Goal: Task Accomplishment & Management: Manage account settings

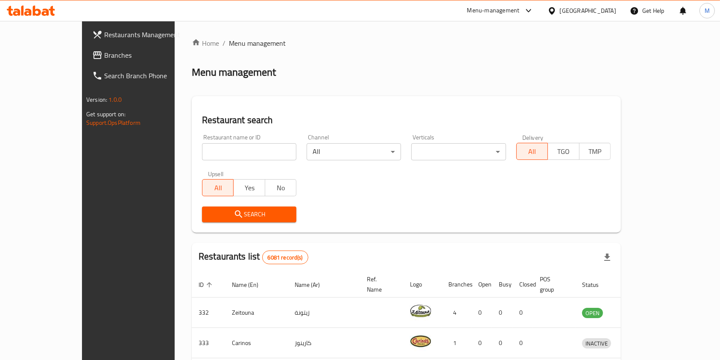
drag, startPoint x: 224, startPoint y: 137, endPoint x: 222, endPoint y: 149, distance: 12.0
click at [224, 141] on div "Restaurant name or ID Restaurant name or ID" at bounding box center [249, 147] width 94 height 26
click at [220, 155] on input "search" at bounding box center [249, 151] width 94 height 17
type input "Little Caesars"
click at [225, 209] on span "Search" at bounding box center [249, 214] width 81 height 11
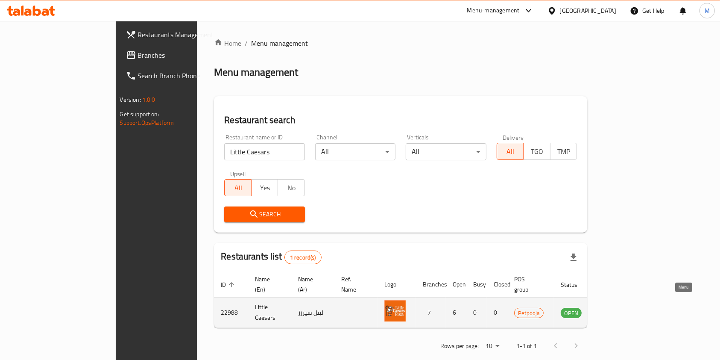
click at [621, 307] on link "enhanced table" at bounding box center [613, 312] width 16 height 10
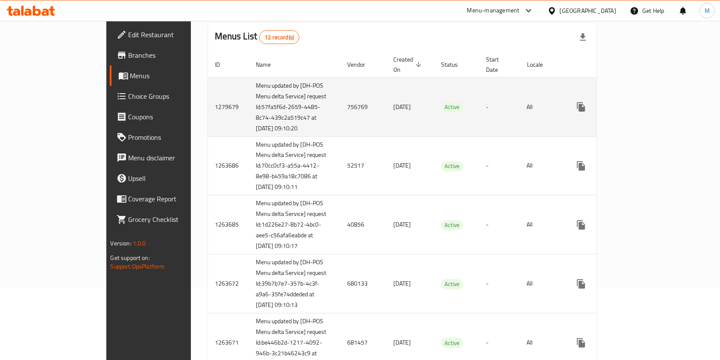
scroll to position [57, 0]
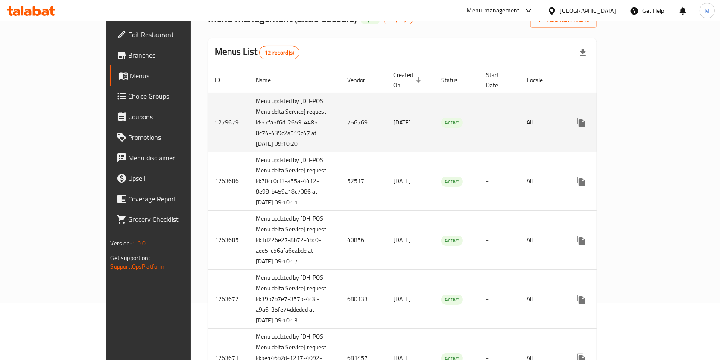
click at [340, 117] on td "756769" at bounding box center [363, 122] width 46 height 59
copy td "756769"
click at [648, 117] on icon "enhanced table" at bounding box center [642, 122] width 10 height 10
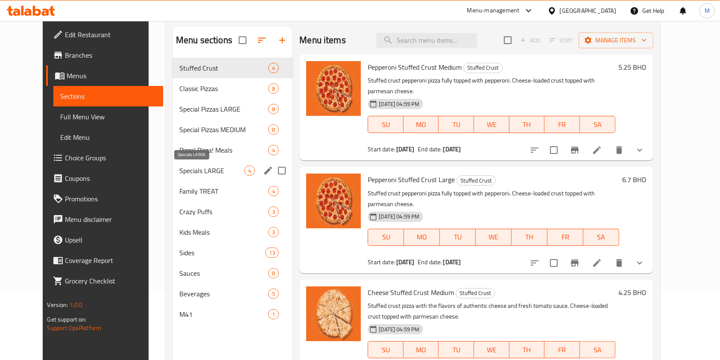
scroll to position [120, 0]
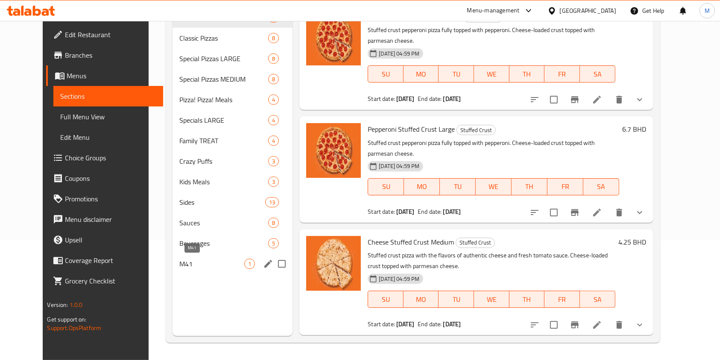
click at [198, 259] on span "M41" at bounding box center [211, 263] width 65 height 10
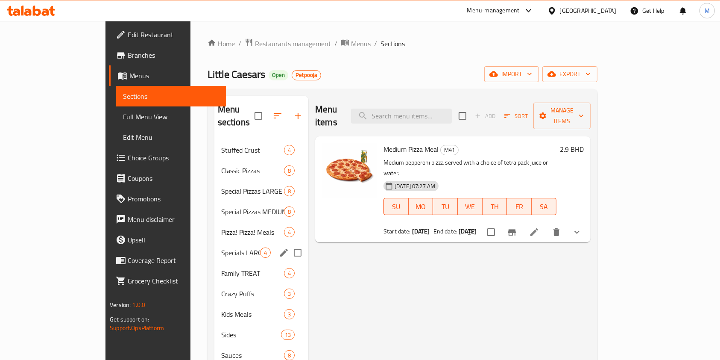
scroll to position [114, 0]
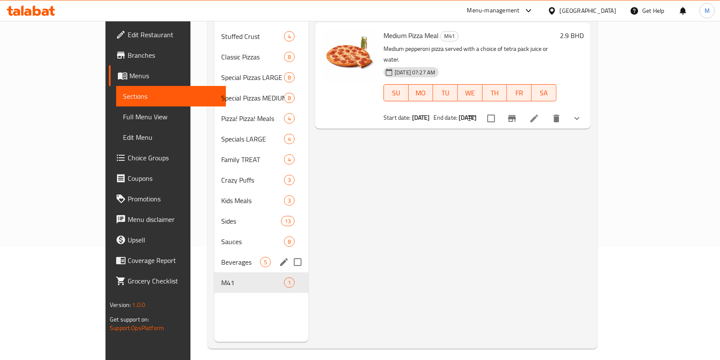
click at [221, 257] on span "Beverages" at bounding box center [240, 262] width 39 height 10
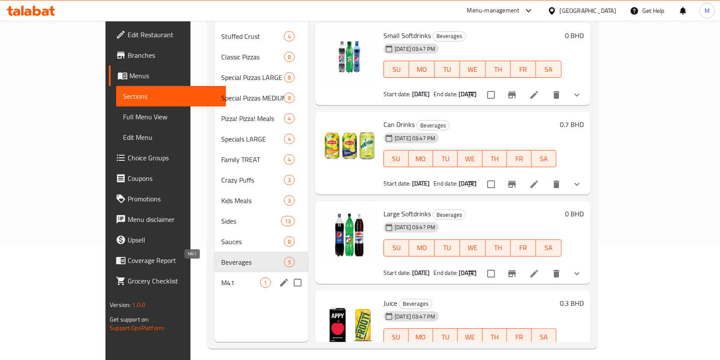
click at [221, 277] on span "M41" at bounding box center [240, 282] width 39 height 10
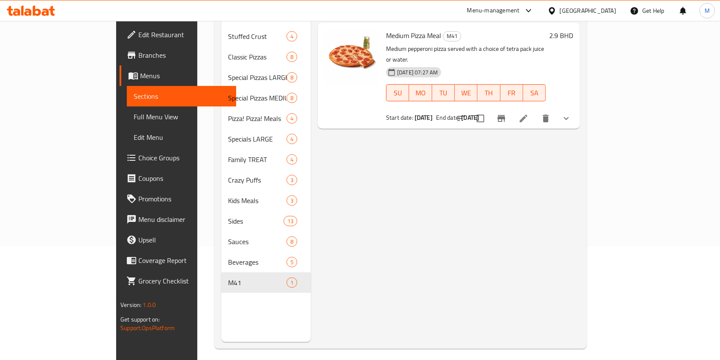
scroll to position [57, 0]
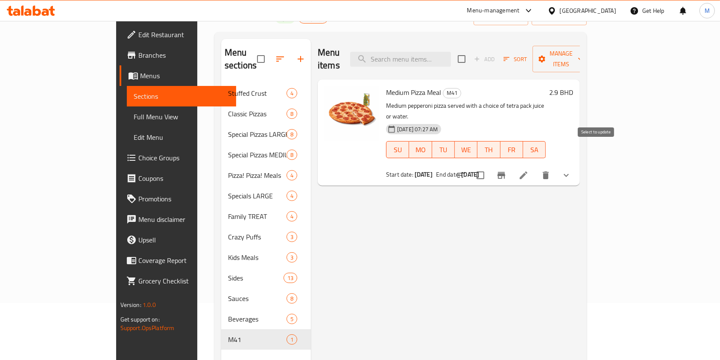
click at [489, 166] on input "checkbox" at bounding box center [480, 175] width 18 height 18
checkbox input "true"
click at [583, 57] on span "Manage items" at bounding box center [561, 58] width 44 height 21
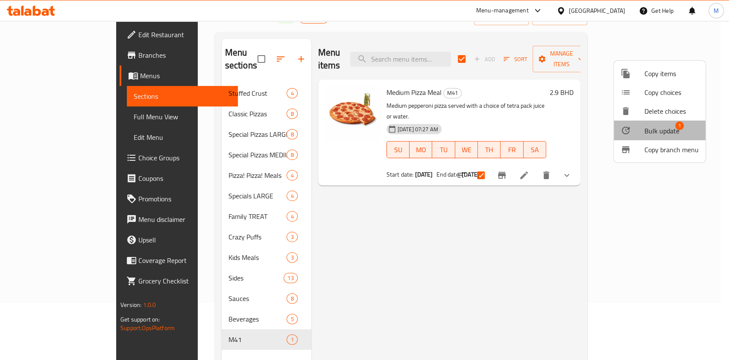
click at [664, 126] on span "Bulk update" at bounding box center [661, 131] width 35 height 10
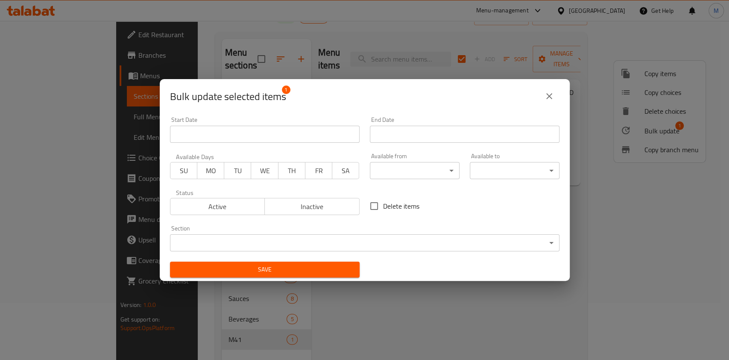
click at [304, 200] on span "Inactive" at bounding box center [312, 206] width 88 height 12
click at [302, 280] on div "Save" at bounding box center [265, 269] width 200 height 26
click at [299, 266] on span "Save" at bounding box center [265, 269] width 176 height 11
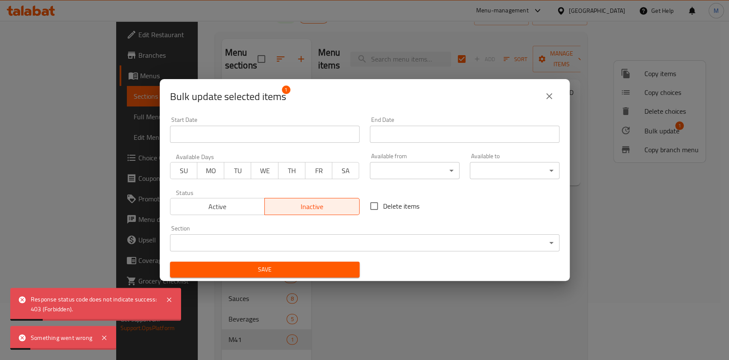
click at [536, 99] on div "Bulk update selected items 1" at bounding box center [364, 96] width 389 height 20
click at [548, 95] on icon "close" at bounding box center [549, 96] width 6 height 6
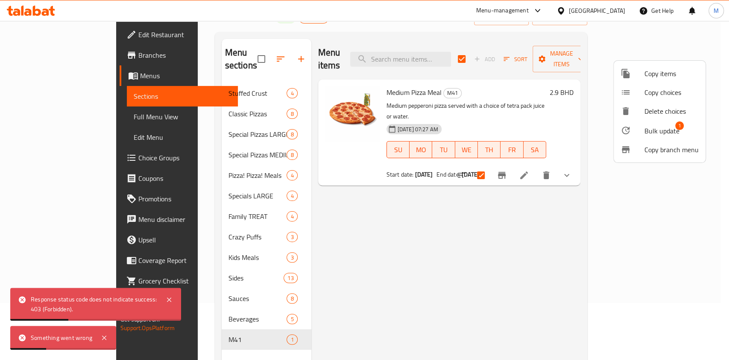
click at [226, 309] on div at bounding box center [364, 180] width 729 height 360
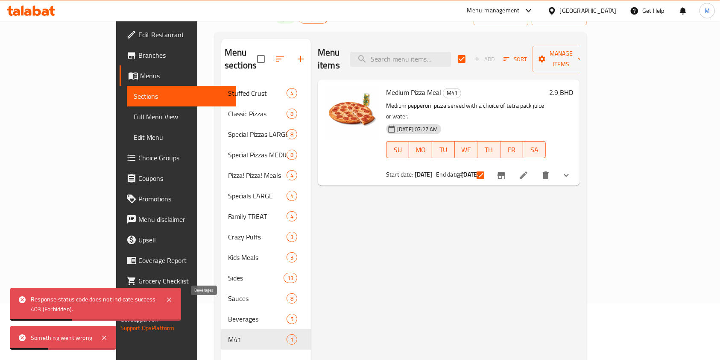
click at [228, 313] on span "Beverages" at bounding box center [257, 318] width 58 height 10
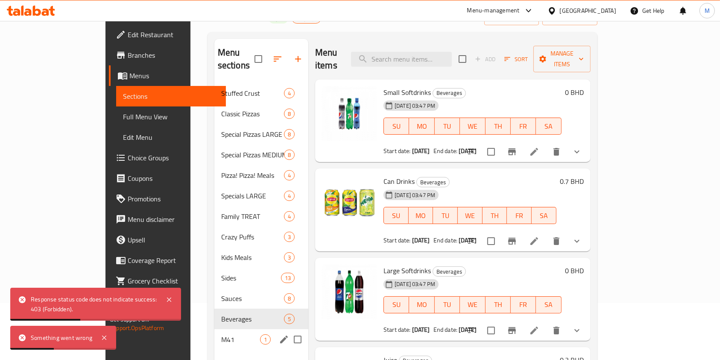
click at [227, 329] on div "M41 1" at bounding box center [261, 339] width 94 height 20
checkbox input "true"
click at [227, 329] on div "M41 1" at bounding box center [261, 339] width 94 height 20
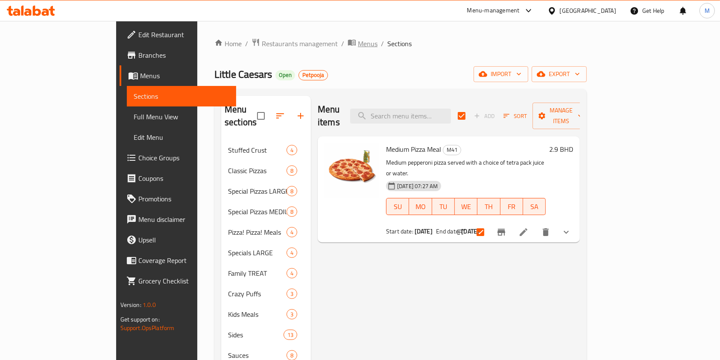
click at [358, 42] on span "Menus" at bounding box center [368, 43] width 20 height 10
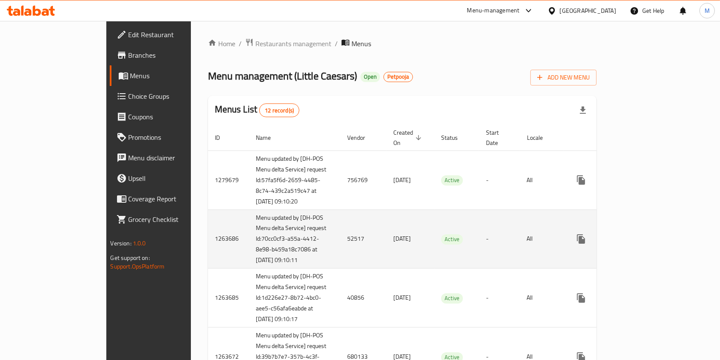
click at [340, 237] on td "52517" at bounding box center [363, 238] width 46 height 59
click at [340, 244] on td "52517" at bounding box center [363, 238] width 46 height 59
copy td "52517"
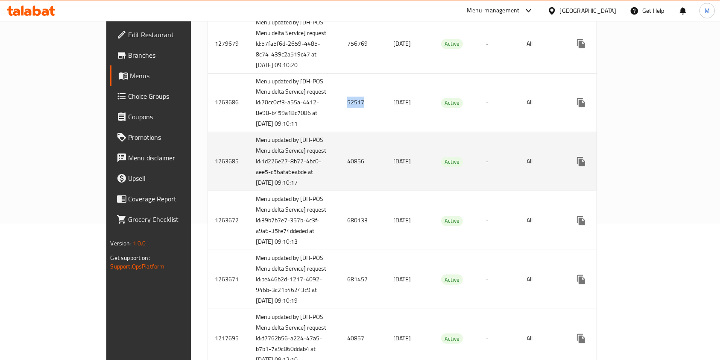
scroll to position [171, 0]
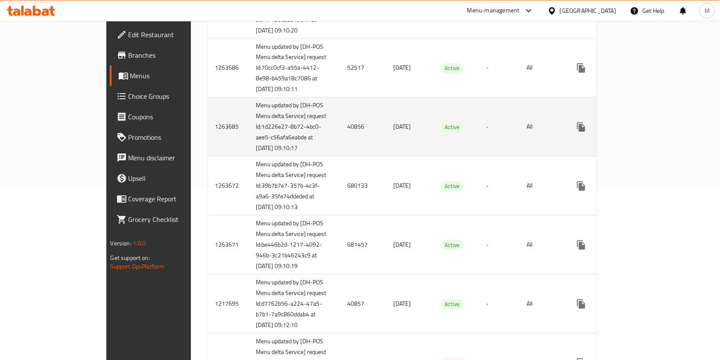
click at [340, 140] on td "40856" at bounding box center [363, 126] width 46 height 59
copy td "40856"
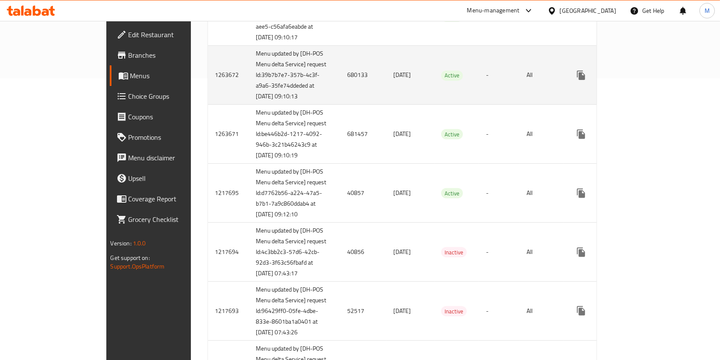
scroll to position [284, 0]
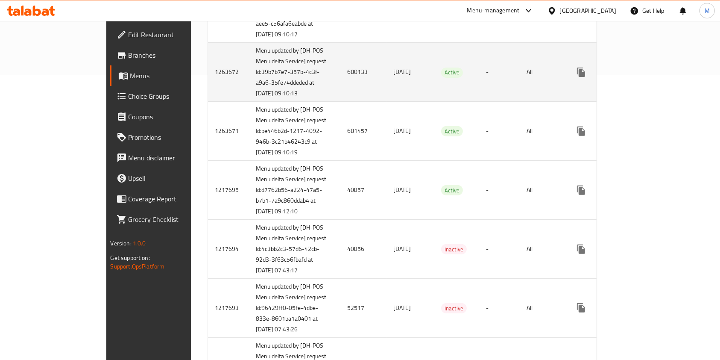
click at [340, 97] on td "680133" at bounding box center [363, 72] width 46 height 59
copy td "680133"
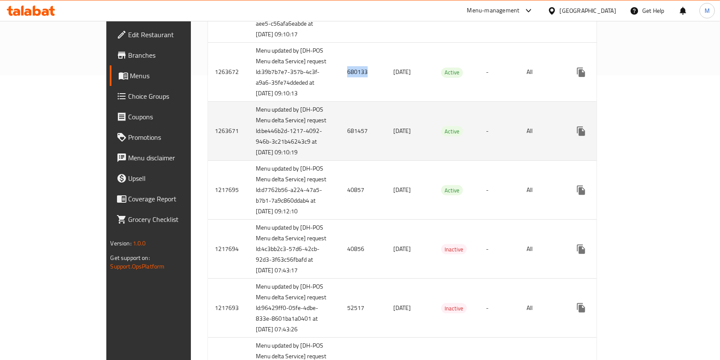
scroll to position [342, 0]
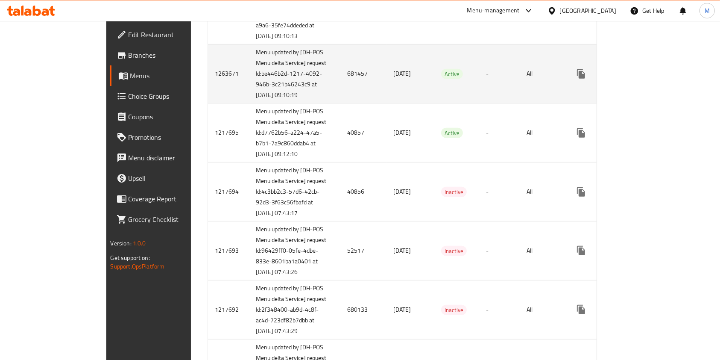
click at [340, 103] on td "681457" at bounding box center [363, 73] width 46 height 59
copy td "681457"
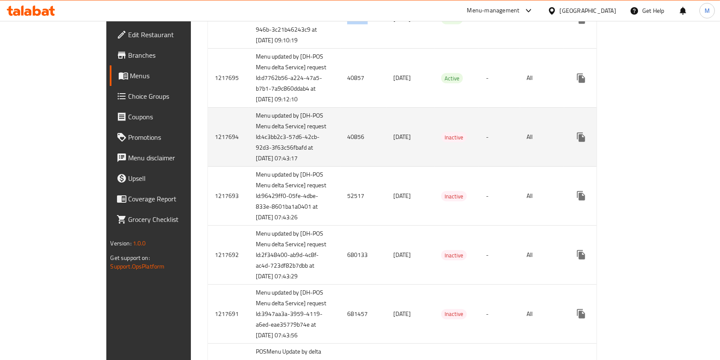
scroll to position [398, 0]
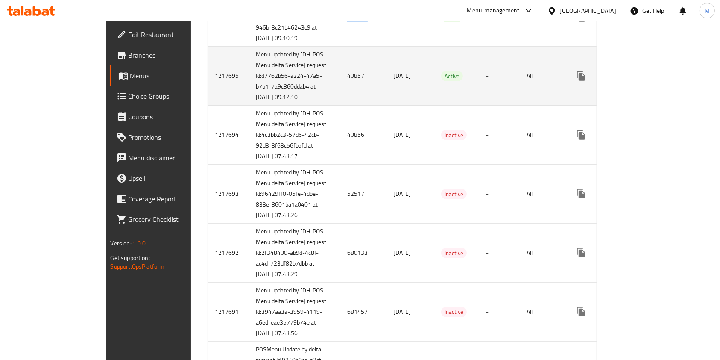
click at [340, 105] on td "40857" at bounding box center [363, 76] width 46 height 59
copy td "40857"
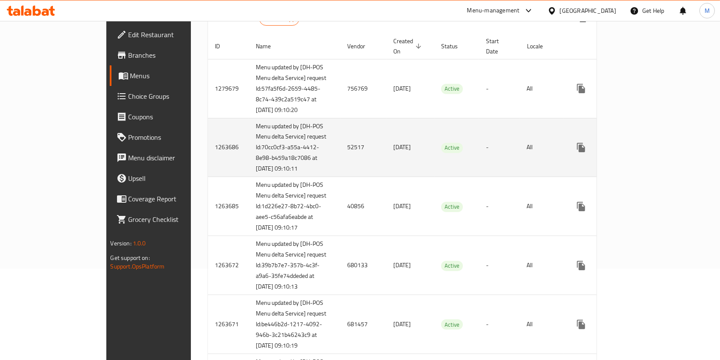
scroll to position [0, 0]
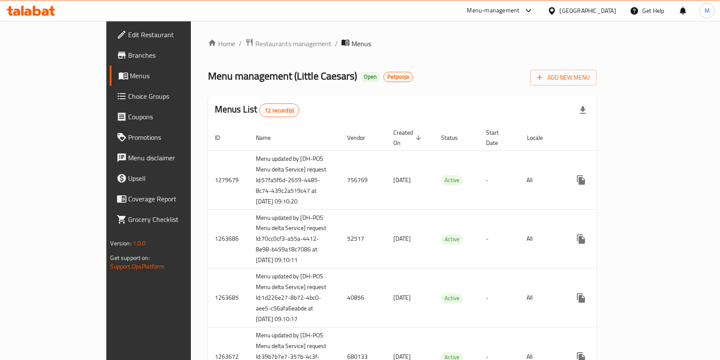
click at [129, 53] on span "Branches" at bounding box center [174, 55] width 91 height 10
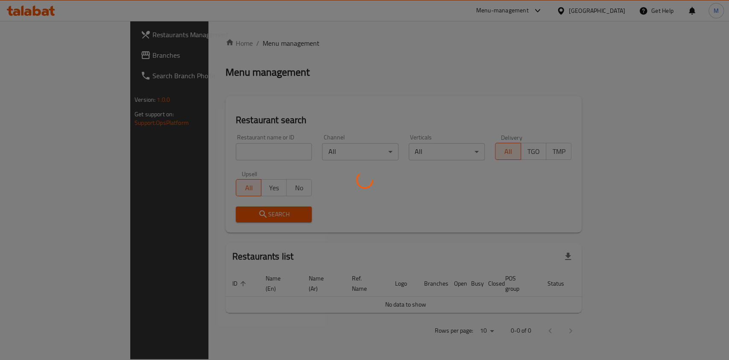
click at [210, 154] on div at bounding box center [364, 180] width 729 height 360
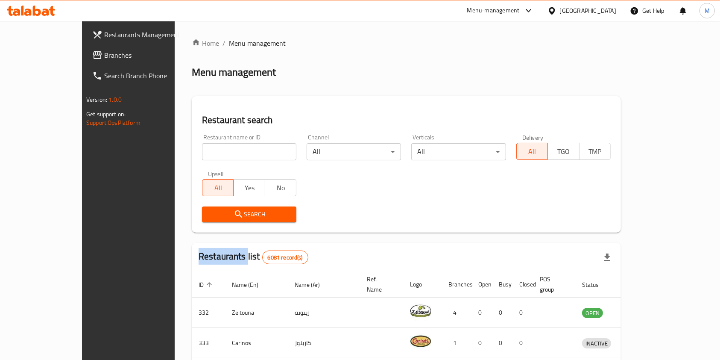
click at [210, 150] on input "search" at bounding box center [249, 151] width 94 height 17
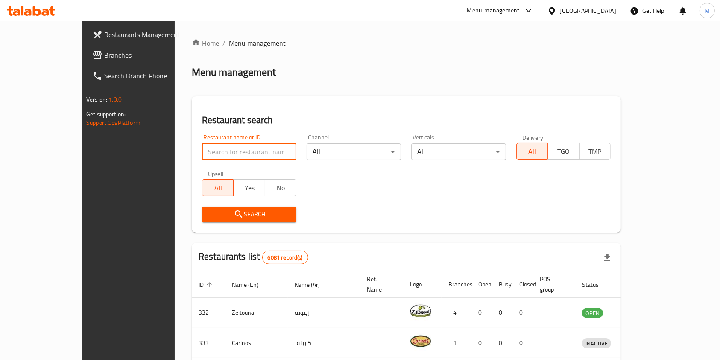
click at [210, 150] on input "search" at bounding box center [249, 151] width 94 height 17
type input "breemo"
click button "Search" at bounding box center [249, 214] width 94 height 16
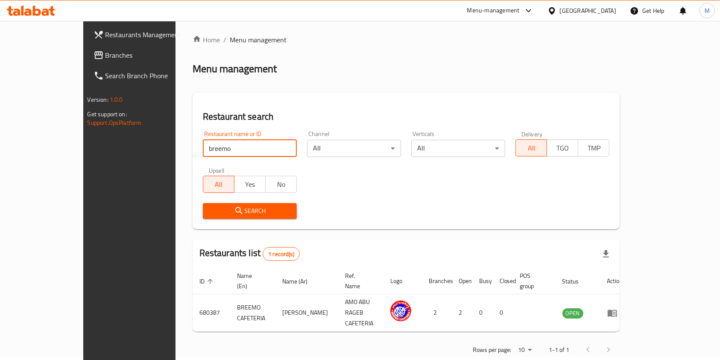
scroll to position [4, 0]
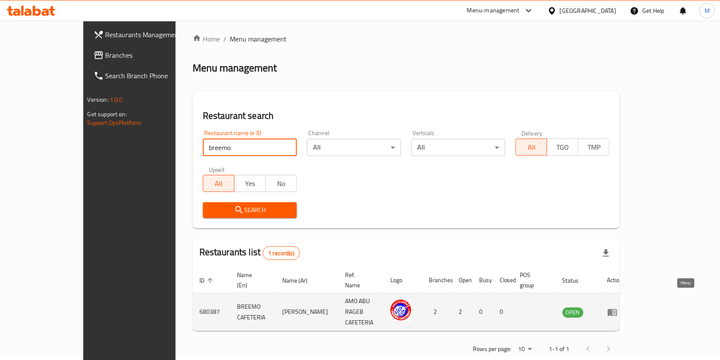
click at [623, 307] on link "enhanced table" at bounding box center [615, 312] width 16 height 10
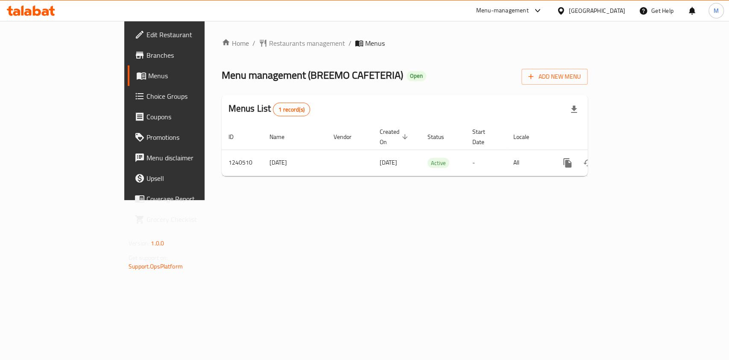
click at [146, 51] on span "Branches" at bounding box center [192, 55] width 93 height 10
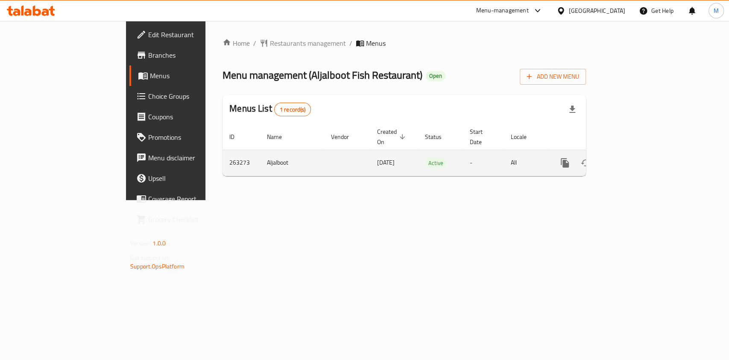
click at [632, 158] on icon "enhanced table" at bounding box center [626, 163] width 10 height 10
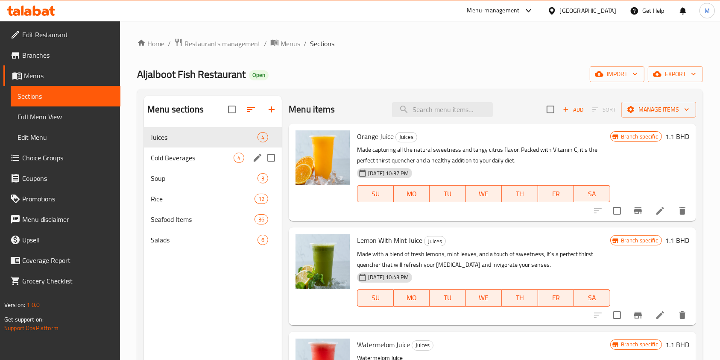
click at [185, 148] on div "Cold Beverages 4" at bounding box center [213, 157] width 138 height 20
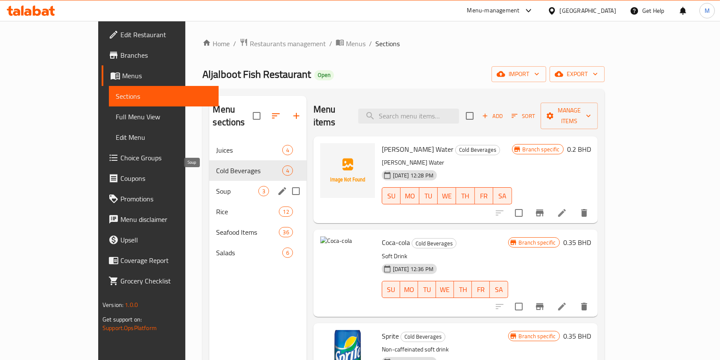
click at [216, 186] on span "Soup" at bounding box center [237, 191] width 42 height 10
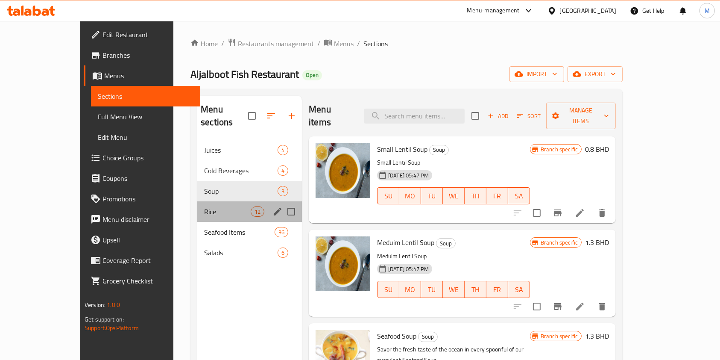
click at [197, 204] on div "Rice 12" at bounding box center [249, 211] width 105 height 20
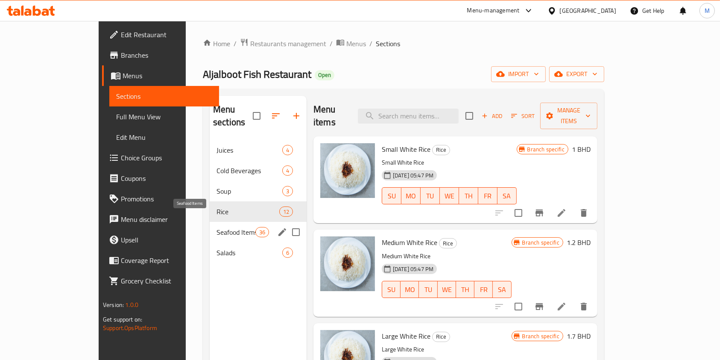
click at [216, 227] on span "Seafood Items" at bounding box center [235, 232] width 39 height 10
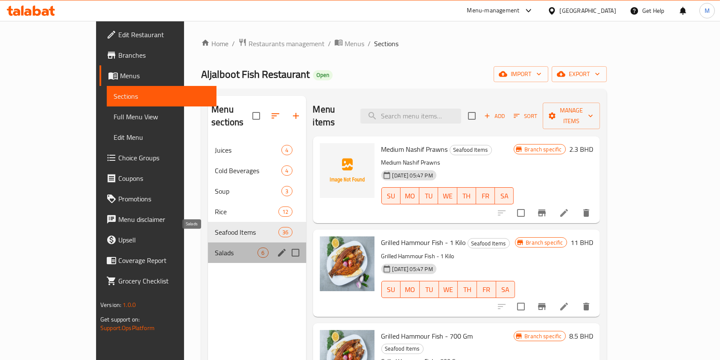
click at [215, 247] on span "Salads" at bounding box center [236, 252] width 43 height 10
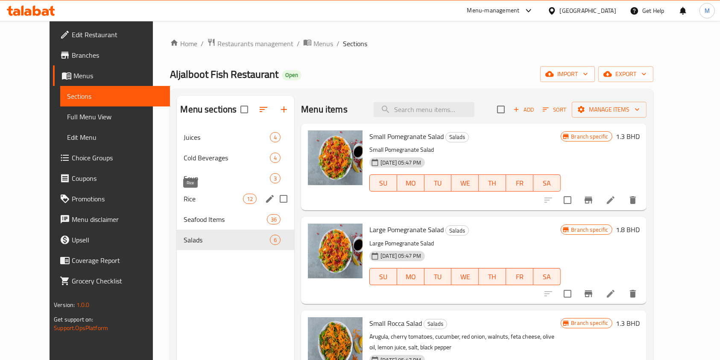
click at [208, 198] on span "Rice" at bounding box center [213, 198] width 59 height 10
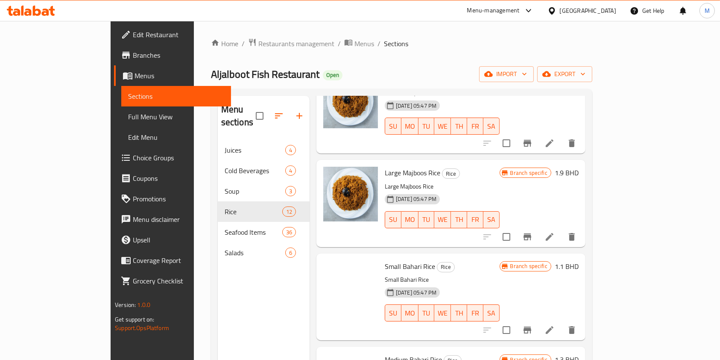
scroll to position [569, 0]
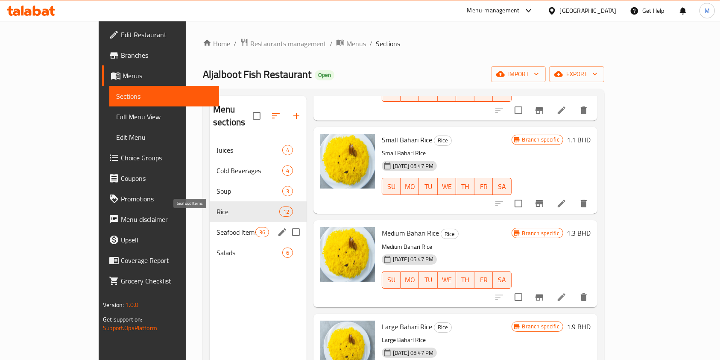
click at [216, 227] on span "Seafood Items" at bounding box center [235, 232] width 39 height 10
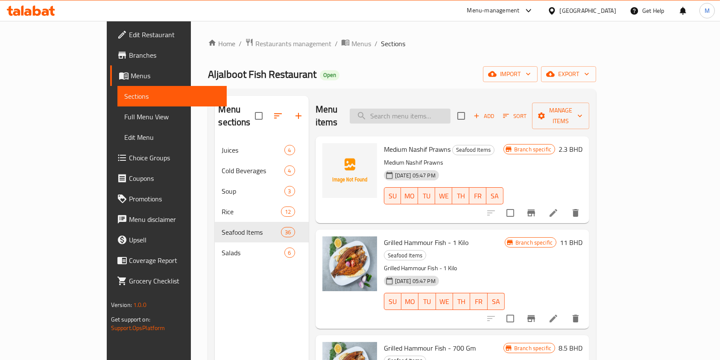
click at [431, 111] on input "search" at bounding box center [400, 115] width 101 height 15
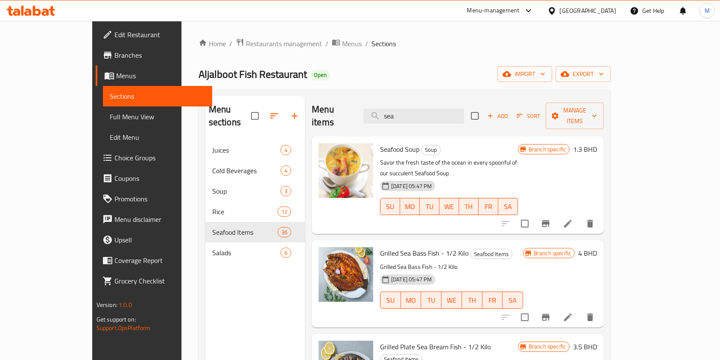
type input "sea"
click at [432, 108] on input "sea" at bounding box center [413, 115] width 101 height 15
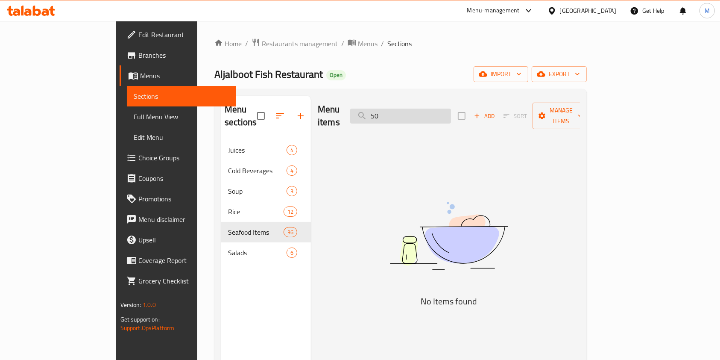
type input "5"
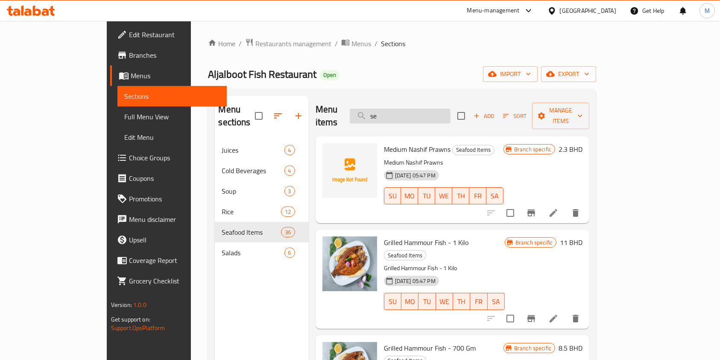
type input "sea"
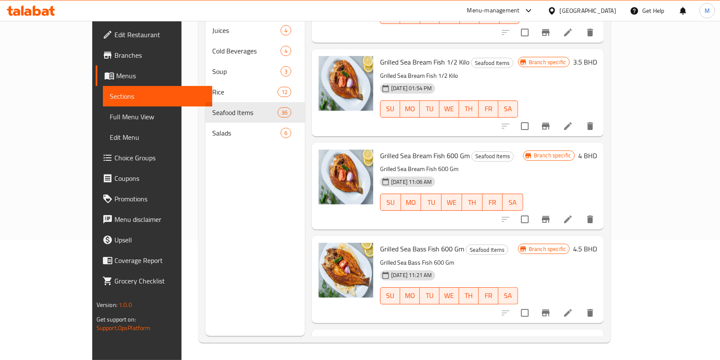
scroll to position [439, 0]
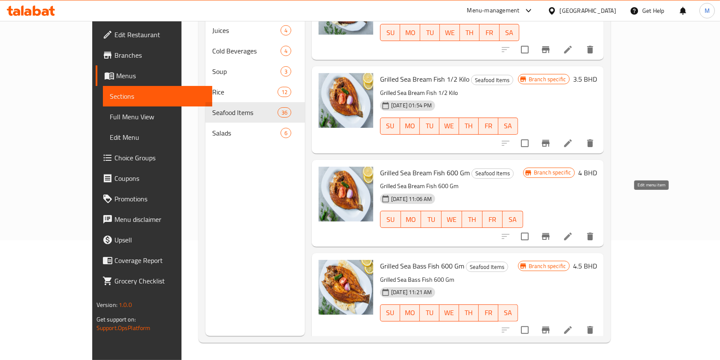
click at [573, 231] on icon at bounding box center [568, 236] width 10 height 10
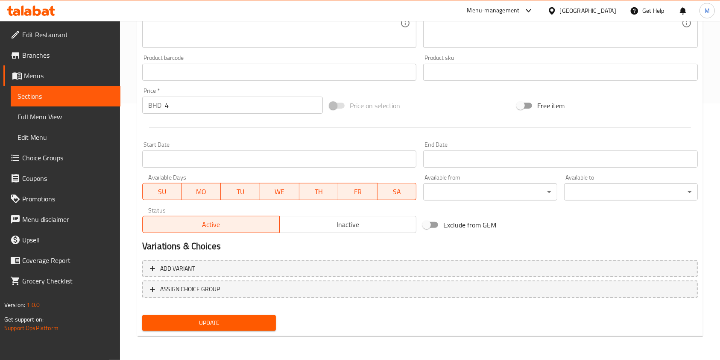
scroll to position [142, 0]
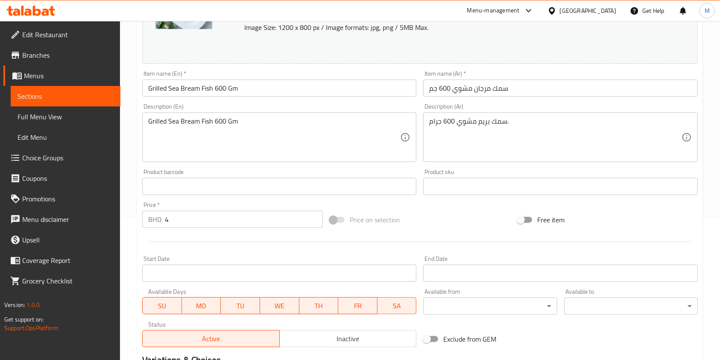
click at [218, 88] on input "Grilled Sea Bream Fish 600 Gm" at bounding box center [279, 87] width 274 height 17
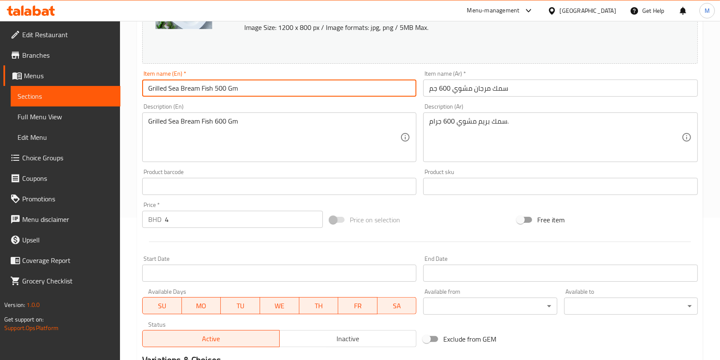
type input "Grilled Sea Bream Fish 500 Gm"
click at [440, 89] on input "سمك مرجان مشوي 600 جم" at bounding box center [560, 87] width 274 height 17
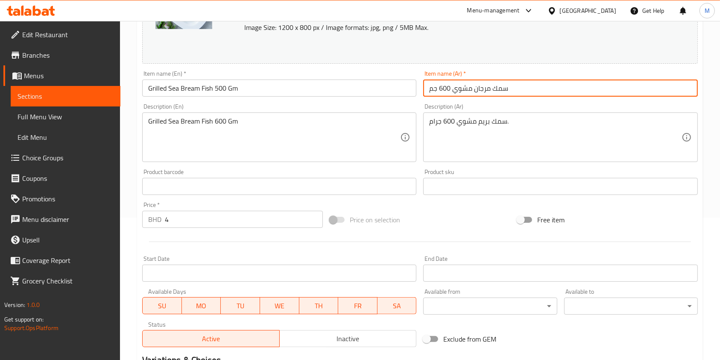
click at [441, 88] on input "سمك مرجان مشوي 600 جم" at bounding box center [560, 87] width 274 height 17
click at [443, 88] on input "سمك مرجان مشوي 600 جم" at bounding box center [560, 87] width 274 height 17
type input "سمك مرجان مشوي 500 جم"
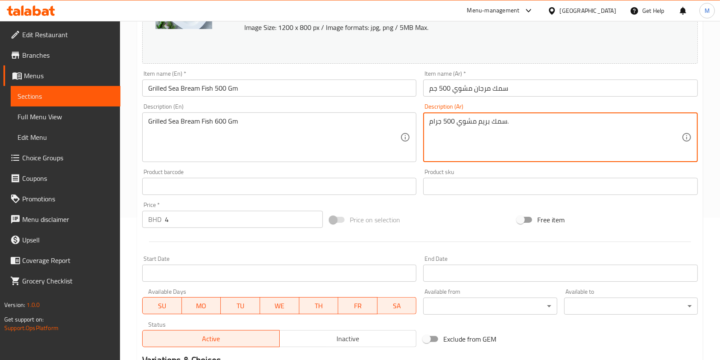
type textarea "سمك بريم مشوي 500 جرام."
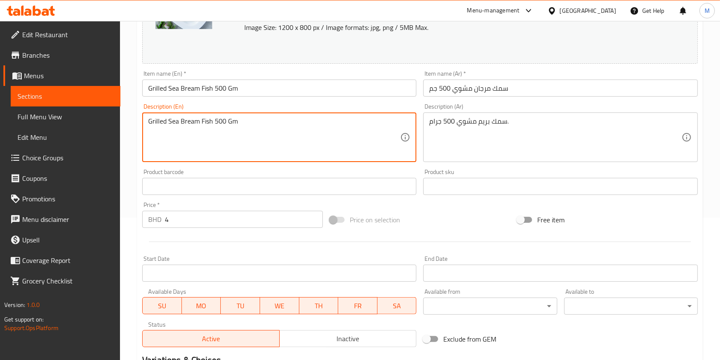
type textarea "Grilled Sea Bream Fish 500 Gm"
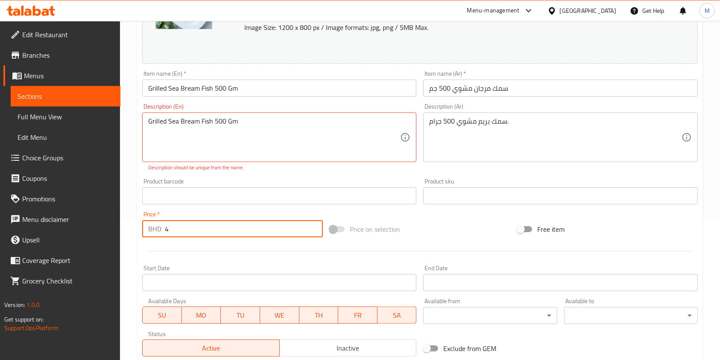
click at [226, 225] on input "4" at bounding box center [244, 228] width 158 height 17
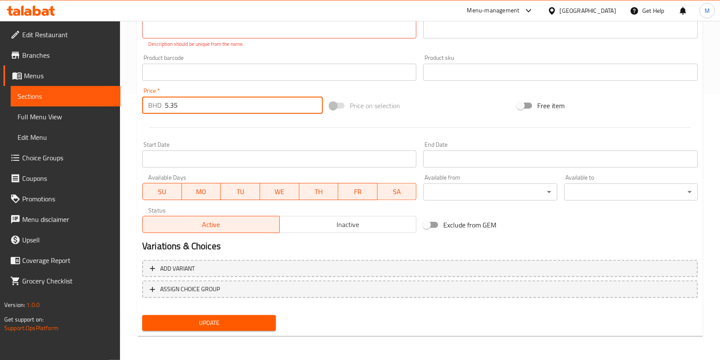
type input "5.35"
click at [241, 318] on span "Update" at bounding box center [209, 322] width 120 height 11
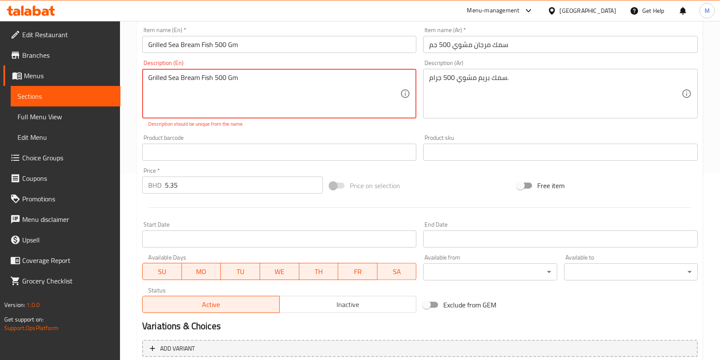
scroll to position [145, 0]
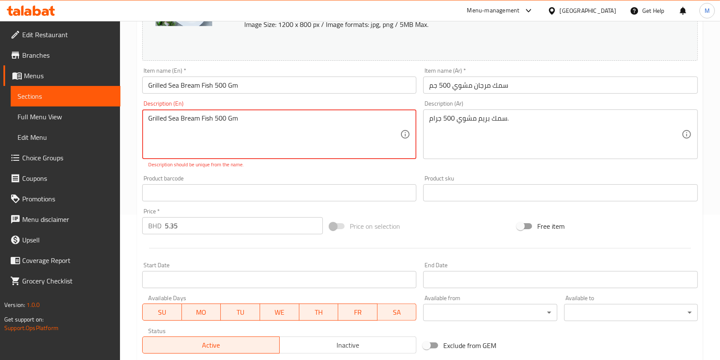
click at [268, 111] on div "Grilled Sea Bream Fish 500 Gm Description (En)" at bounding box center [279, 134] width 274 height 50
click at [167, 116] on textarea "Grilled Sea Bream Fish 500 Gm" at bounding box center [274, 134] width 252 height 41
click at [178, 119] on textarea "Grilled Sea Bream Fish 500 Gm" at bounding box center [274, 134] width 252 height 41
click at [179, 120] on textarea "Grilled Sea Bream Fish 500 Gm" at bounding box center [274, 134] width 252 height 41
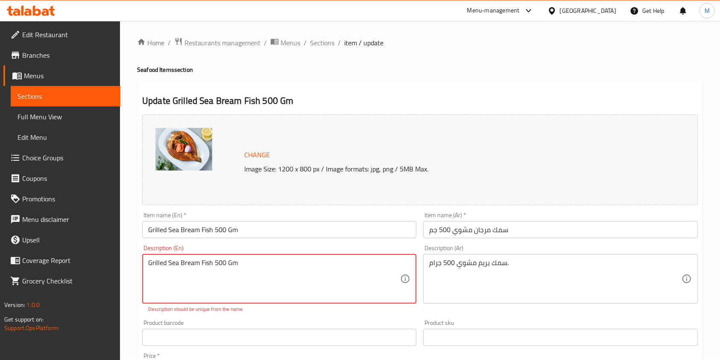
scroll to position [0, 0]
drag, startPoint x: 319, startPoint y: 46, endPoint x: 321, endPoint y: 51, distance: 5.7
click at [319, 46] on span "Sections" at bounding box center [322, 43] width 24 height 10
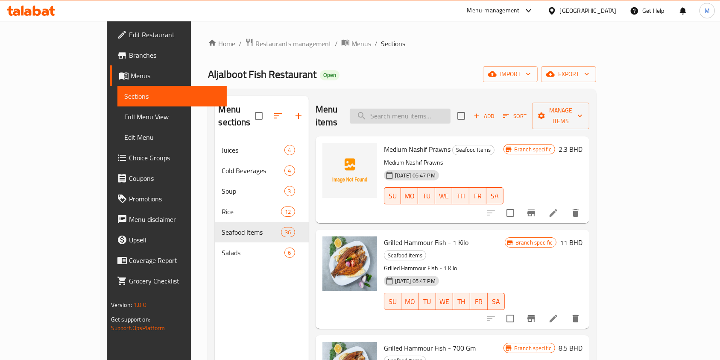
click at [427, 108] on input "search" at bounding box center [400, 115] width 101 height 15
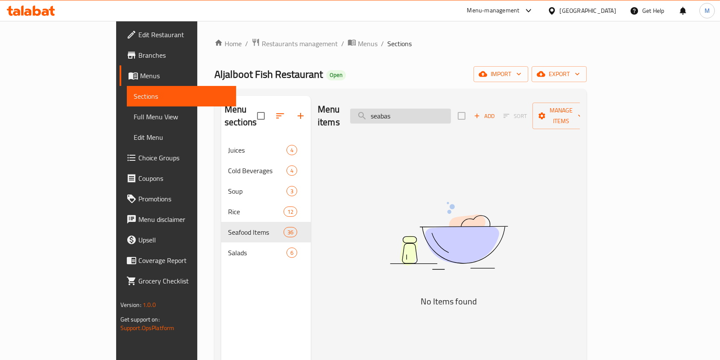
click at [445, 111] on input "seabas" at bounding box center [400, 115] width 101 height 15
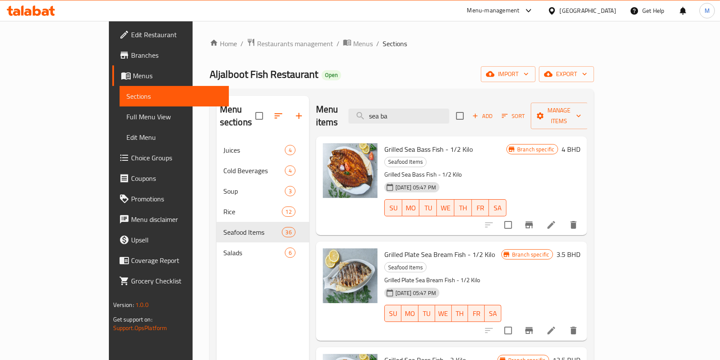
type input "sea bas"
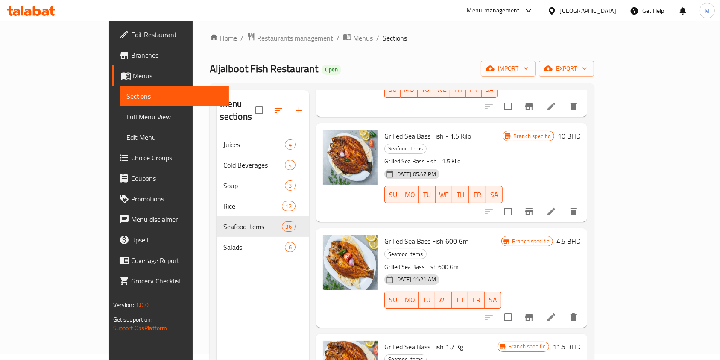
scroll to position [222, 0]
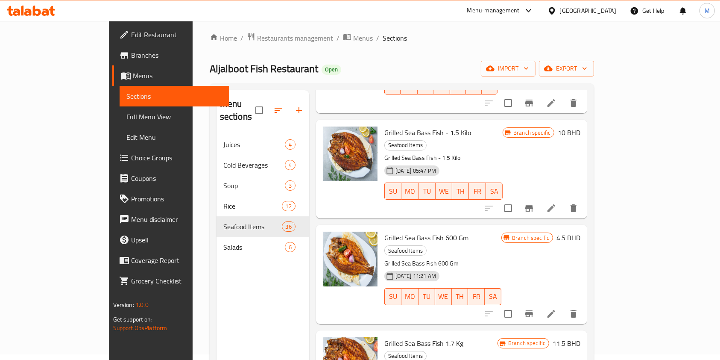
click at [563, 306] on li at bounding box center [551, 313] width 24 height 15
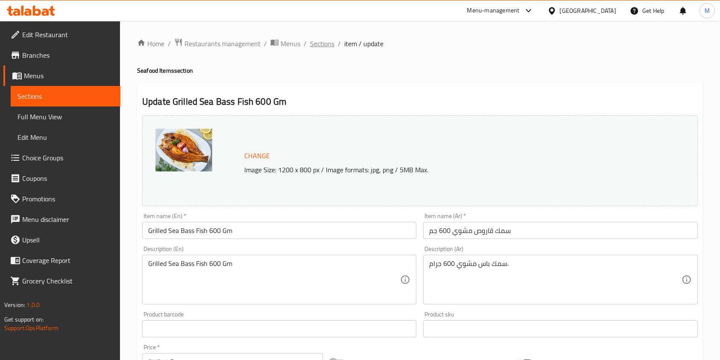
click at [320, 47] on span "Sections" at bounding box center [322, 43] width 24 height 10
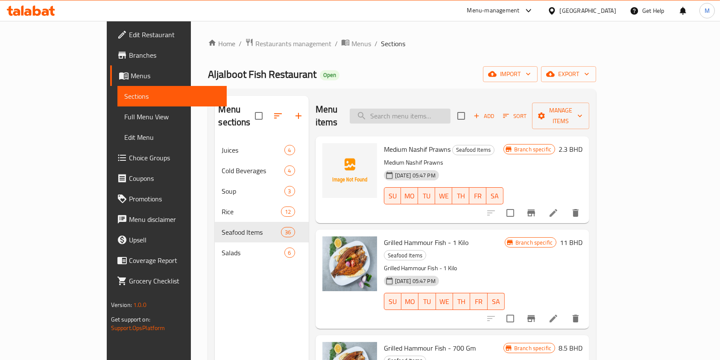
click at [429, 108] on input "search" at bounding box center [400, 115] width 101 height 15
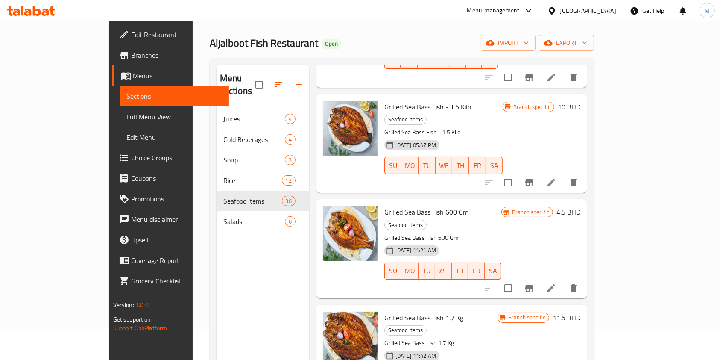
scroll to position [114, 0]
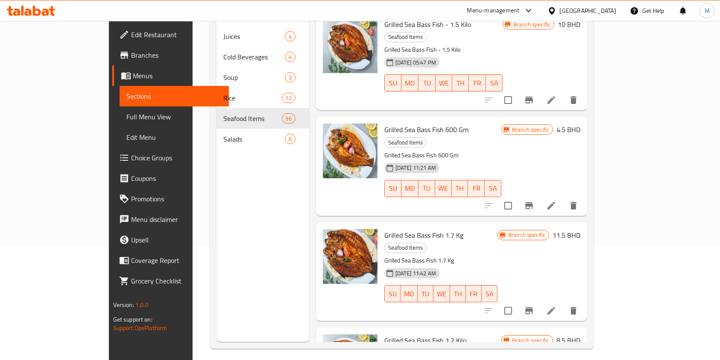
type input "sea bas"
click at [533, 202] on icon "Branch-specific-item" at bounding box center [529, 205] width 8 height 7
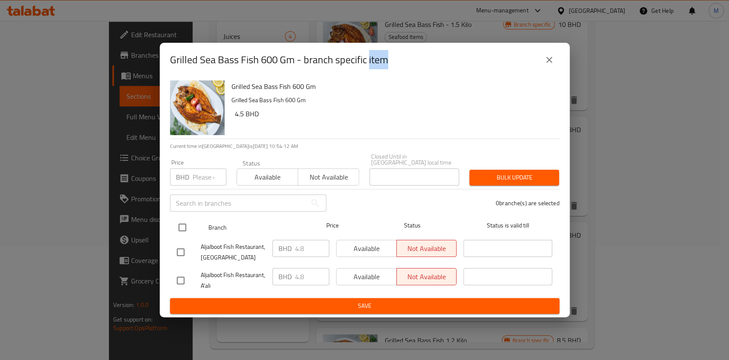
click at [184, 227] on input "checkbox" at bounding box center [182, 227] width 18 height 18
checkbox input "true"
click at [184, 227] on input "checkbox" at bounding box center [182, 227] width 18 height 18
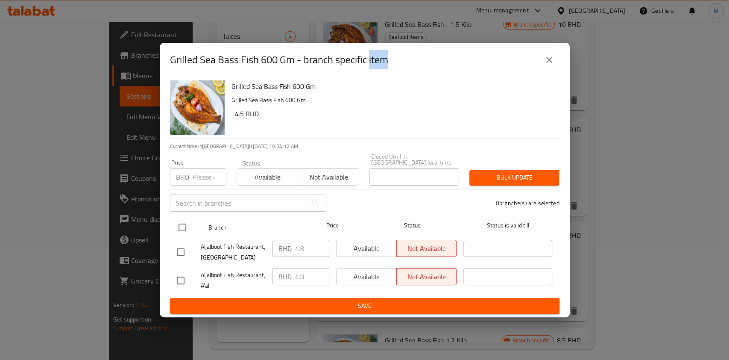
checkbox input "false"
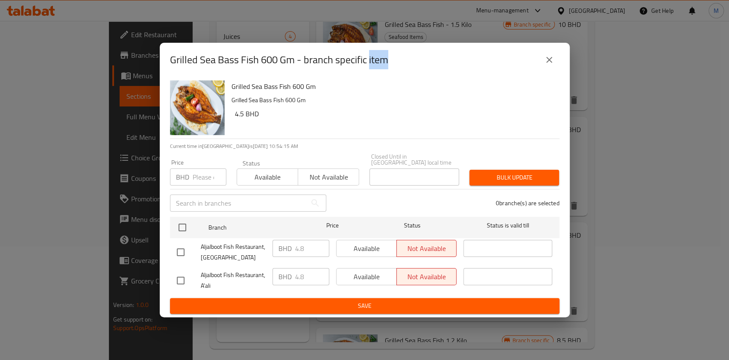
click at [211, 171] on input "number" at bounding box center [210, 176] width 34 height 17
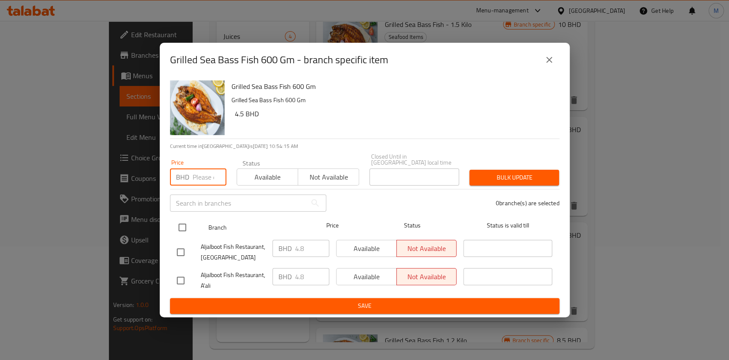
click at [177, 224] on input "checkbox" at bounding box center [182, 227] width 18 height 18
checkbox input "true"
click at [177, 224] on input "checkbox" at bounding box center [182, 227] width 18 height 18
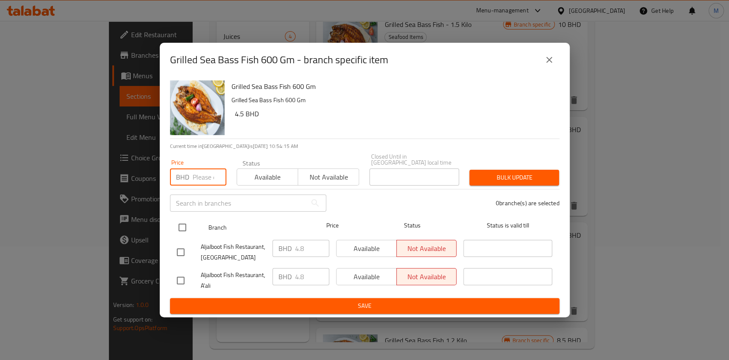
checkbox input "false"
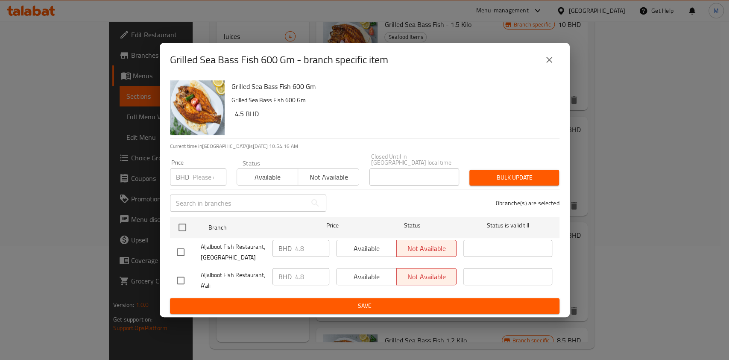
click at [198, 184] on div "Price BHD Price" at bounding box center [198, 172] width 67 height 36
click at [200, 174] on input "number" at bounding box center [210, 176] width 34 height 17
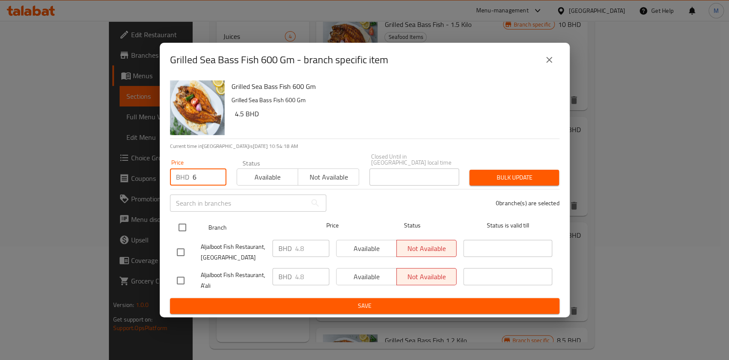
type input "6"
click at [182, 218] on input "checkbox" at bounding box center [182, 227] width 18 height 18
checkbox input "true"
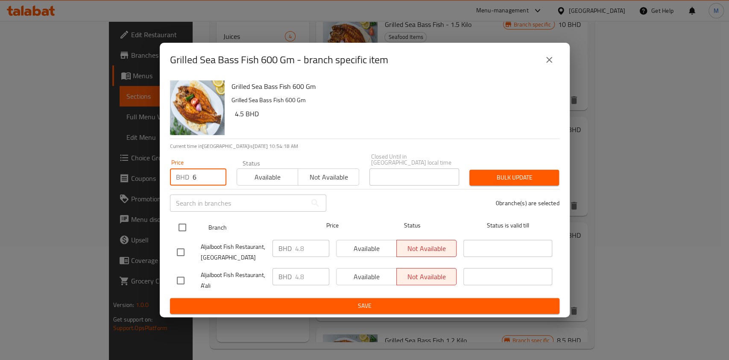
click at [182, 218] on input "checkbox" at bounding box center [182, 227] width 18 height 18
checkbox input "false"
click at [180, 227] on input "checkbox" at bounding box center [182, 227] width 18 height 18
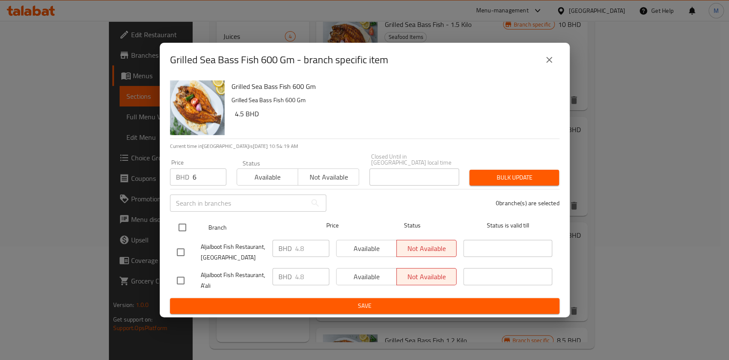
checkbox input "true"
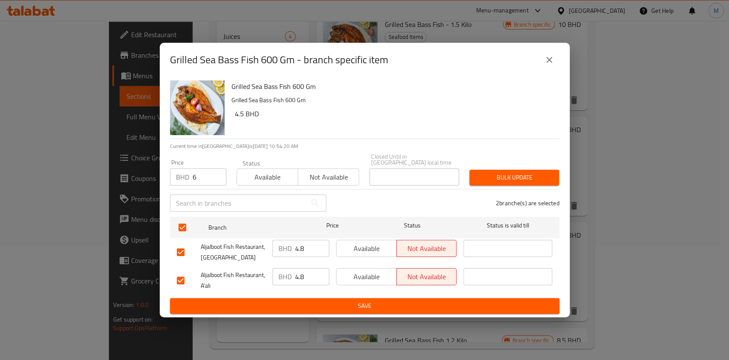
click at [499, 177] on span "Bulk update" at bounding box center [514, 177] width 76 height 11
click at [499, 177] on div at bounding box center [364, 180] width 729 height 360
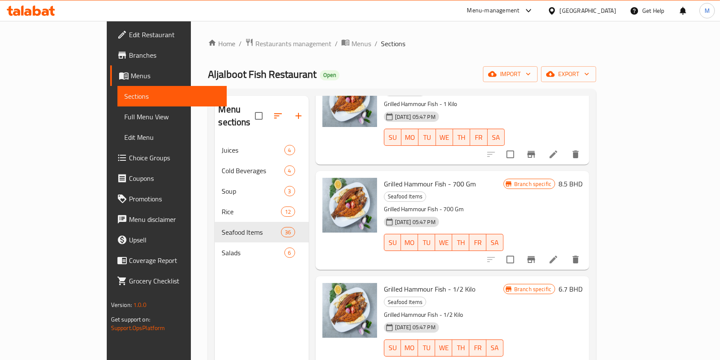
scroll to position [0, 0]
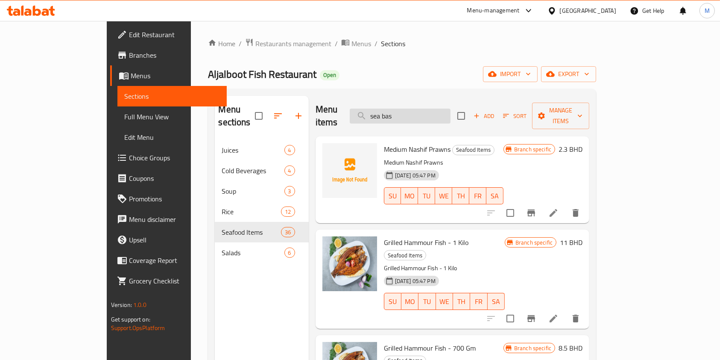
click at [450, 108] on input "sea bas" at bounding box center [400, 115] width 101 height 15
type input "sea bas"
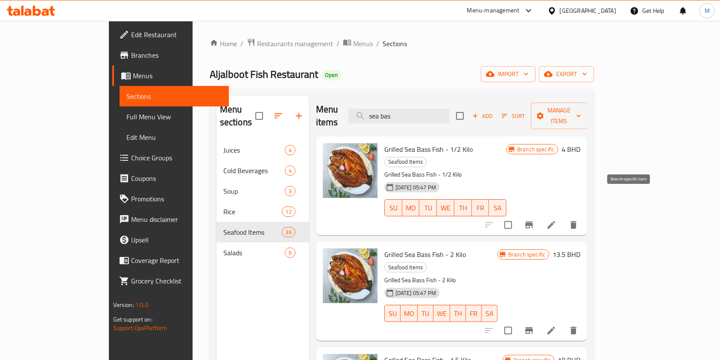
click at [534, 219] on icon "Branch-specific-item" at bounding box center [529, 224] width 10 height 10
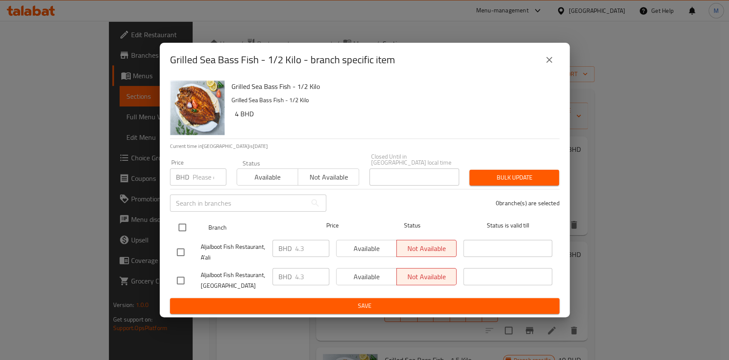
click at [184, 223] on input "checkbox" at bounding box center [182, 227] width 18 height 18
checkbox input "true"
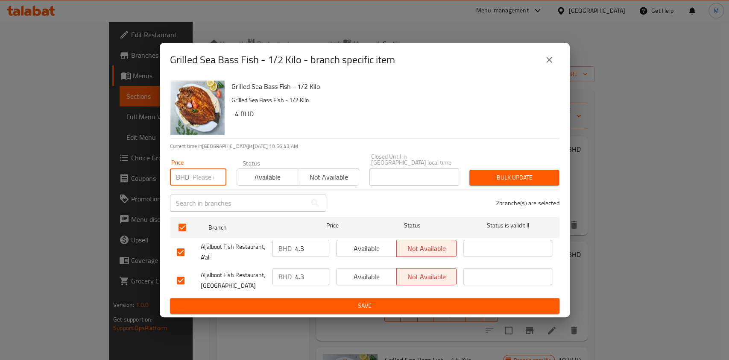
click at [196, 175] on input "number" at bounding box center [210, 176] width 34 height 17
type input "5.35"
click at [525, 179] on span "Bulk update" at bounding box center [514, 177] width 76 height 11
click at [525, 179] on div at bounding box center [364, 180] width 729 height 360
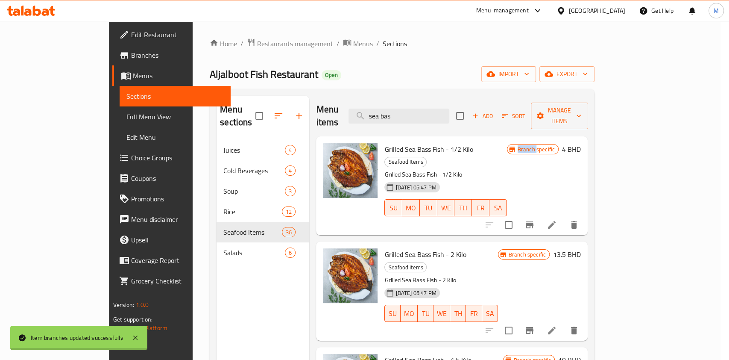
click at [472, 199] on button "TH" at bounding box center [463, 207] width 18 height 17
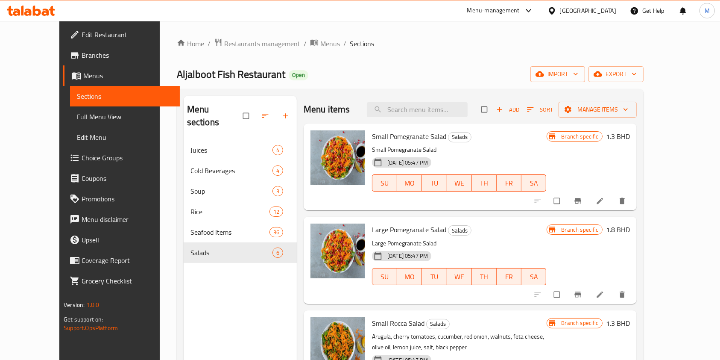
click at [63, 164] on link "Choice Groups" at bounding box center [121, 157] width 117 height 20
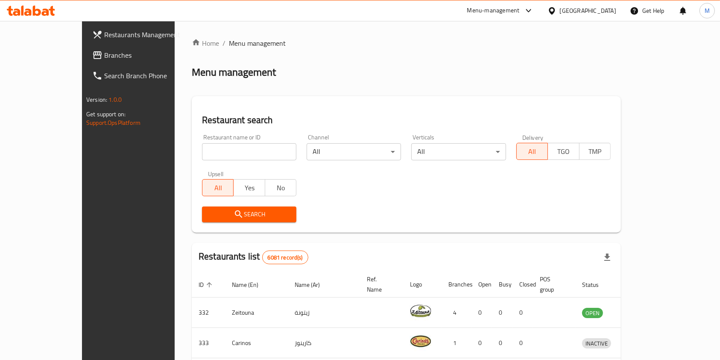
drag, startPoint x: 0, startPoint y: 0, endPoint x: 225, endPoint y: 152, distance: 271.7
click at [225, 152] on input "search" at bounding box center [249, 151] width 94 height 17
type input "breemo"
click button "Search" at bounding box center [249, 214] width 94 height 16
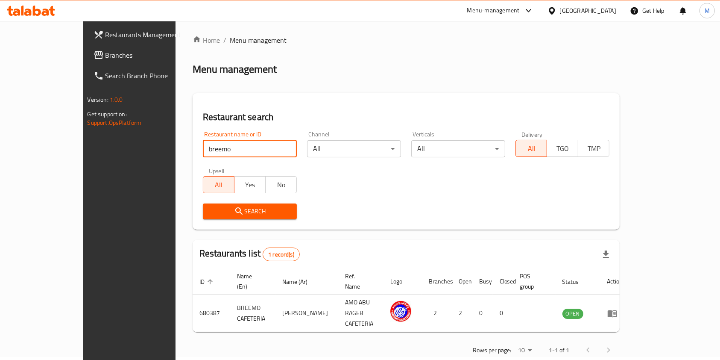
scroll to position [4, 0]
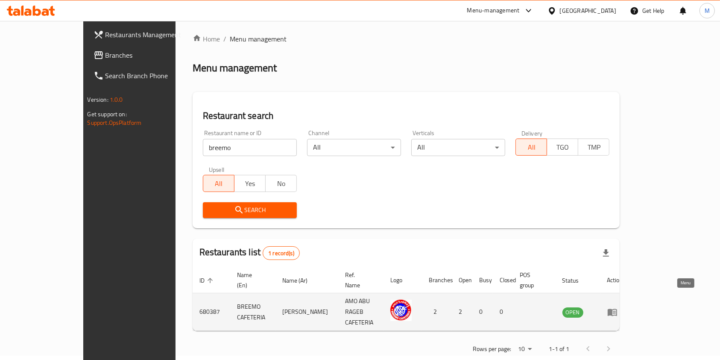
click at [623, 307] on link "enhanced table" at bounding box center [615, 312] width 16 height 10
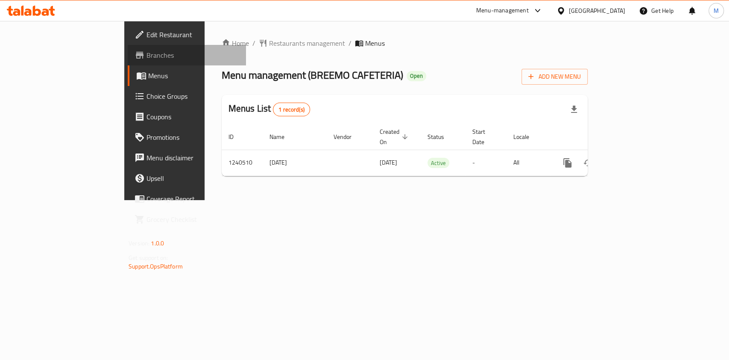
click at [146, 56] on span "Branches" at bounding box center [192, 55] width 93 height 10
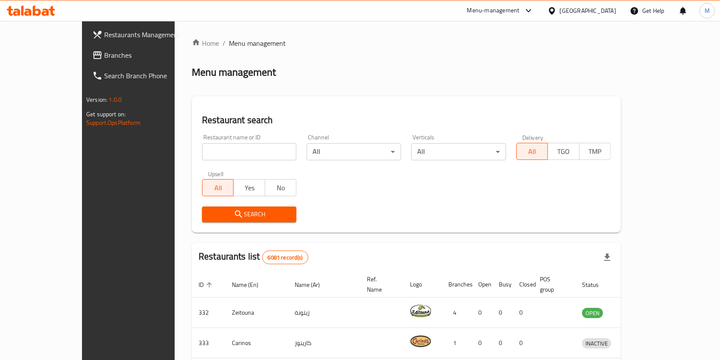
click at [248, 149] on input "search" at bounding box center [249, 151] width 94 height 17
paste input "706943"
type input "706943"
click button "Search" at bounding box center [249, 214] width 94 height 16
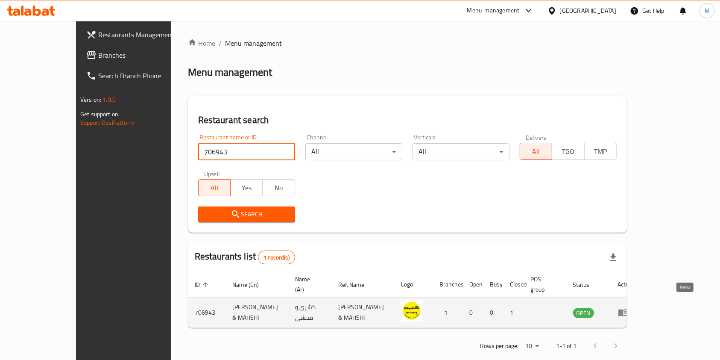
click at [634, 307] on link "enhanced table" at bounding box center [626, 312] width 16 height 10
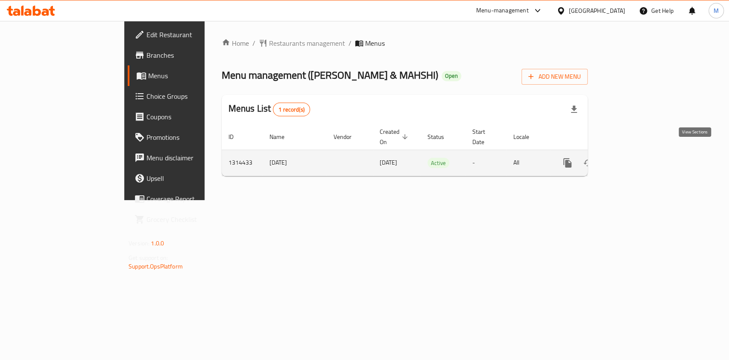
click at [639, 152] on link "enhanced table" at bounding box center [629, 162] width 20 height 20
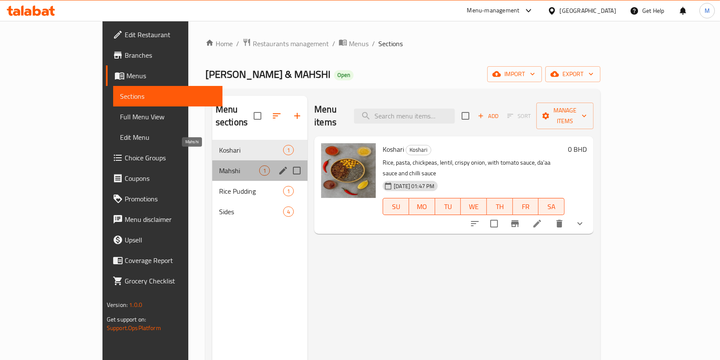
click at [219, 165] on span "Mahshi" at bounding box center [239, 170] width 40 height 10
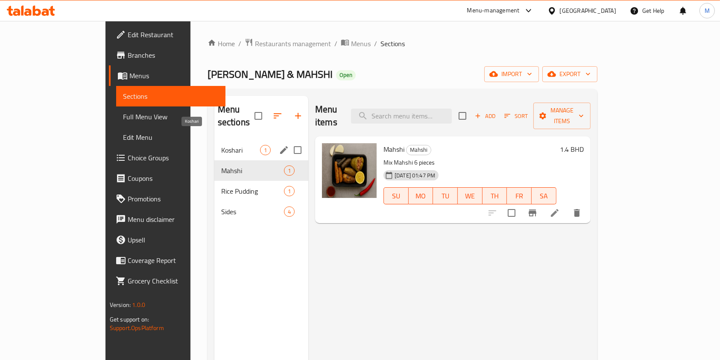
click at [221, 145] on span "Koshari" at bounding box center [240, 150] width 39 height 10
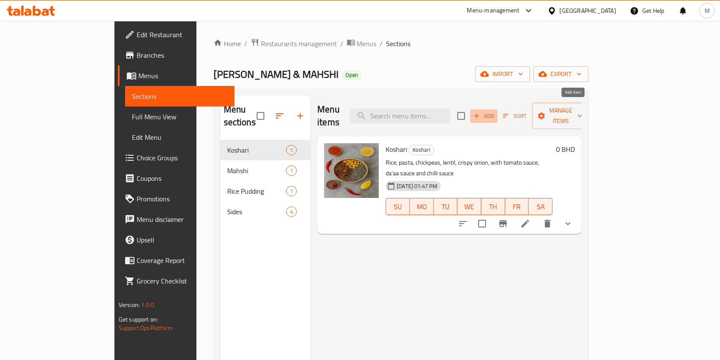
click at [480, 112] on icon "button" at bounding box center [477, 116] width 8 height 8
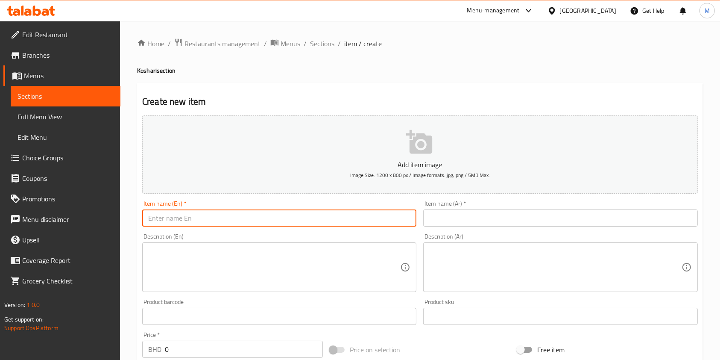
click at [198, 224] on input "text" at bounding box center [279, 217] width 274 height 17
type input "Family Meal"
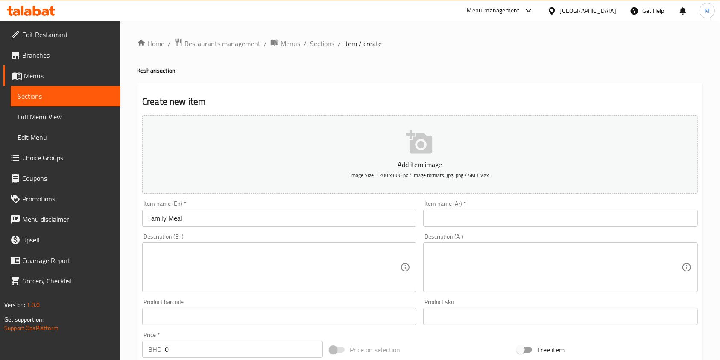
click at [447, 225] on div "Item name (Ar)   * Item name (Ar) *" at bounding box center [560, 213] width 281 height 33
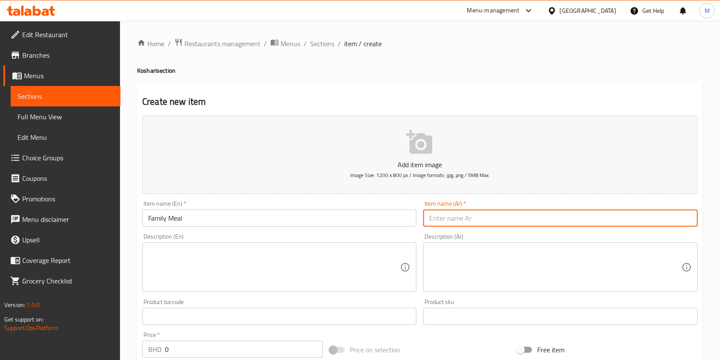
click at [447, 225] on input "text" at bounding box center [560, 217] width 274 height 17
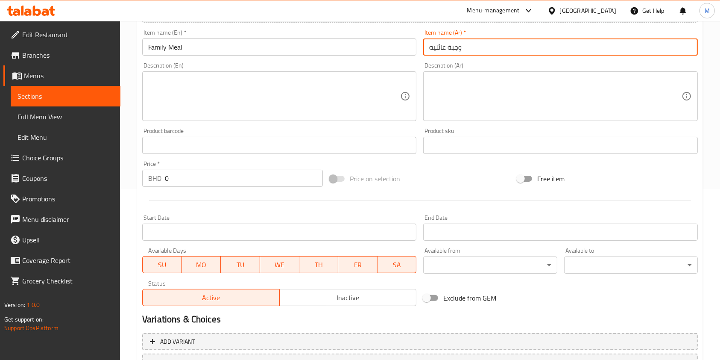
type input "وجبة عائليه"
click at [174, 185] on input "0" at bounding box center [244, 178] width 158 height 17
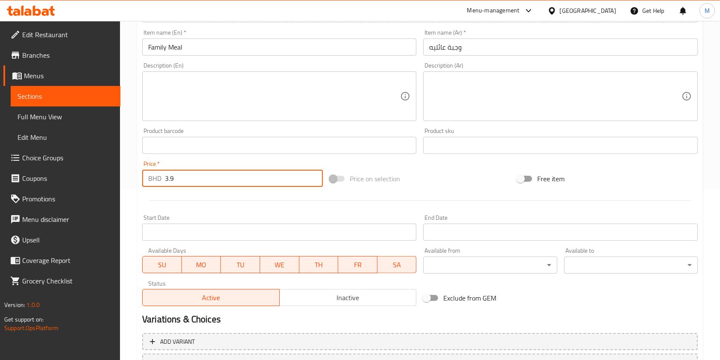
type input "3.9"
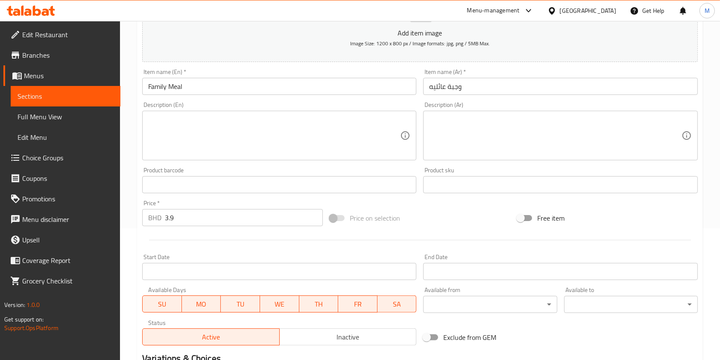
scroll to position [114, 0]
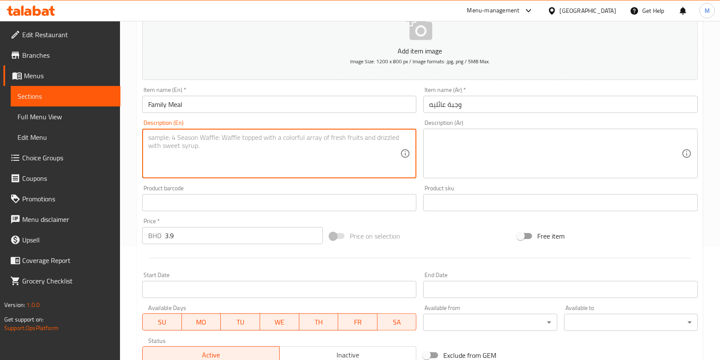
click at [275, 152] on textarea at bounding box center [274, 153] width 252 height 41
paste textarea "2 X-Large Koshari 1500ml, 2 Rice Pudding, with tomato sauce, da'aa sauce and ch…"
type textarea "2 X-Large Koshari 1500ml, 2 Rice Pudding, with tomato sauce, da'aa sauce and ch…"
click at [477, 155] on textarea at bounding box center [555, 153] width 252 height 41
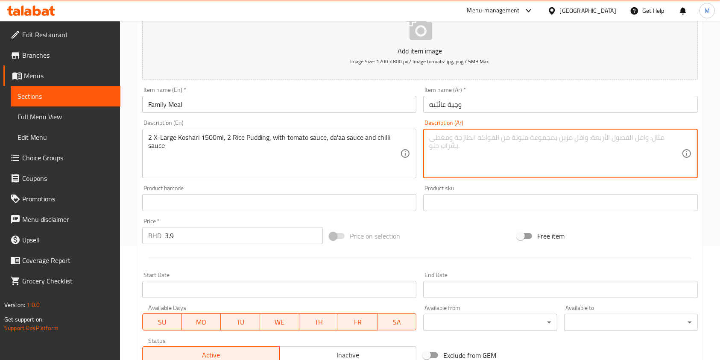
paste textarea "2 كشري كبير جدًا 1500 مل، 2 بودنغ أرز، مع صلصة طماطم، صلصة داا وصلصة فلفل حار"
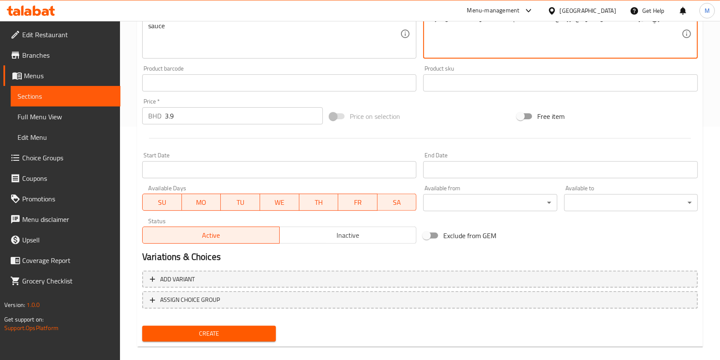
scroll to position [244, 0]
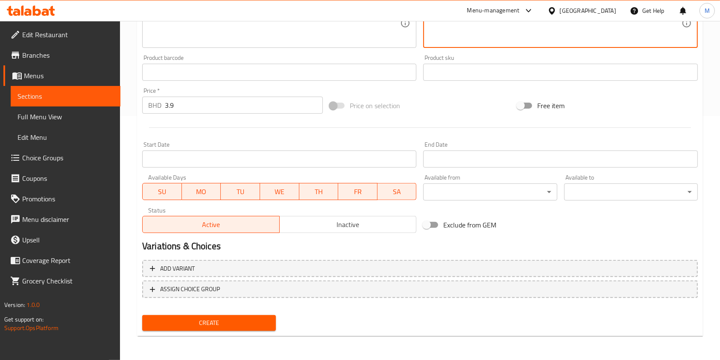
type textarea "2 كشري كبير جدًا 1500 مل، 2 بودنغ أرز، مع صلصة طماطم، صلصة داا وصلصة فلفل حار"
click at [229, 328] on span "Create" at bounding box center [209, 322] width 120 height 11
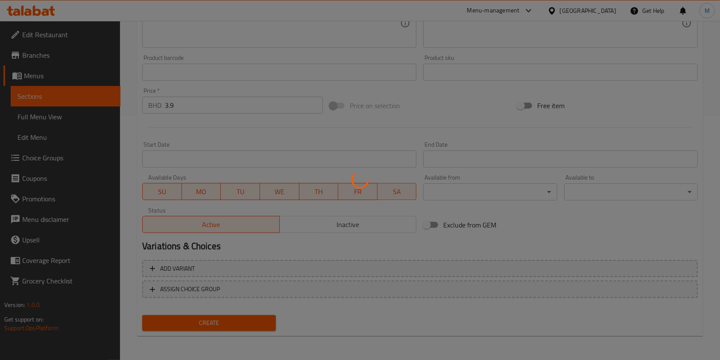
type input "0"
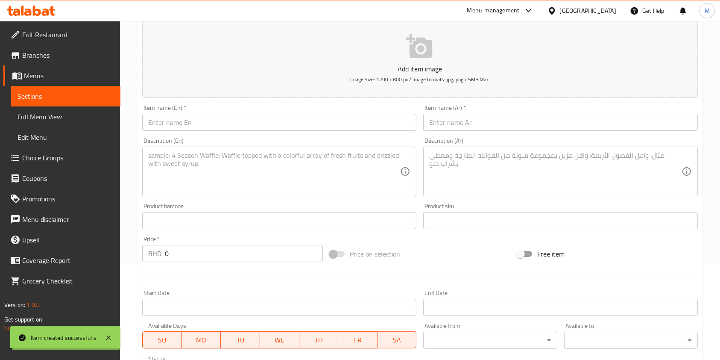
scroll to position [0, 0]
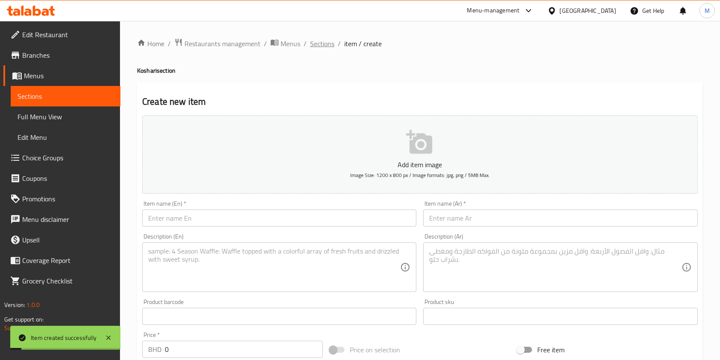
click at [315, 42] on span "Sections" at bounding box center [322, 43] width 24 height 10
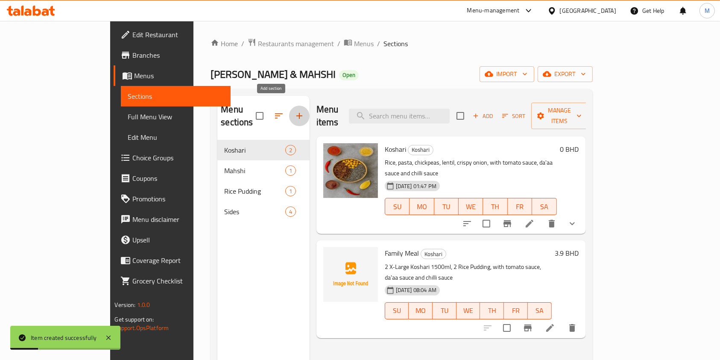
click at [296, 113] on icon "button" at bounding box center [299, 116] width 6 height 6
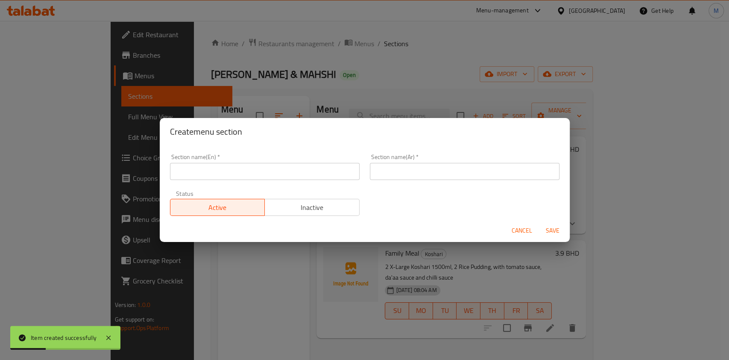
drag, startPoint x: 239, startPoint y: 179, endPoint x: 244, endPoint y: 177, distance: 5.6
click at [239, 179] on input "text" at bounding box center [265, 171] width 190 height 17
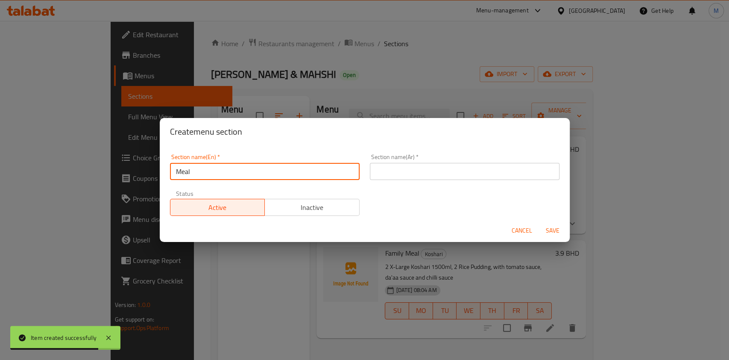
type input "Meal"
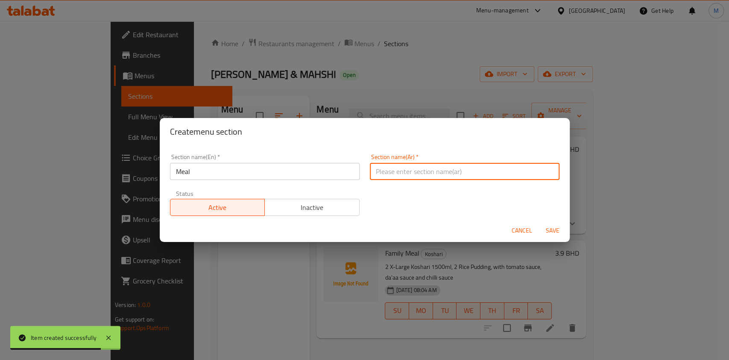
click at [428, 163] on input "text" at bounding box center [465, 171] width 190 height 17
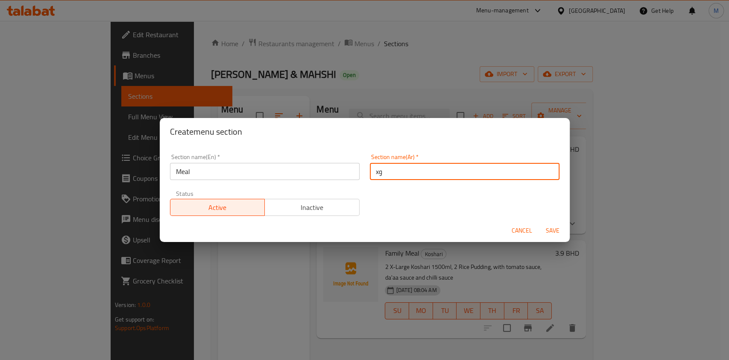
type input "x"
type input "وجبة"
click at [556, 227] on span "Save" at bounding box center [552, 230] width 20 height 11
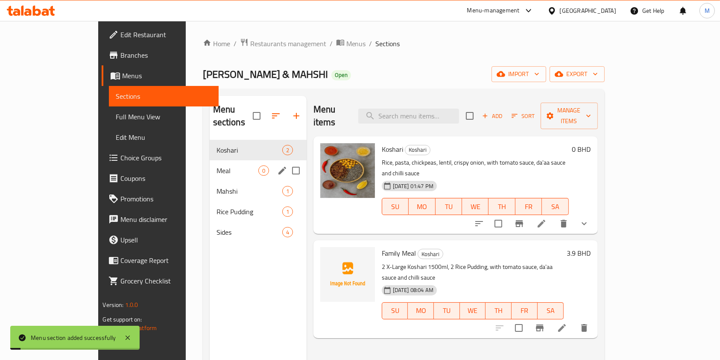
click at [216, 165] on span "Meal" at bounding box center [237, 170] width 42 height 10
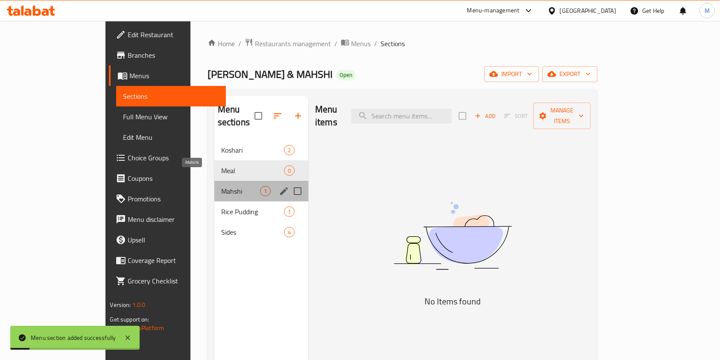
click at [221, 186] on span "Mahshi" at bounding box center [240, 191] width 39 height 10
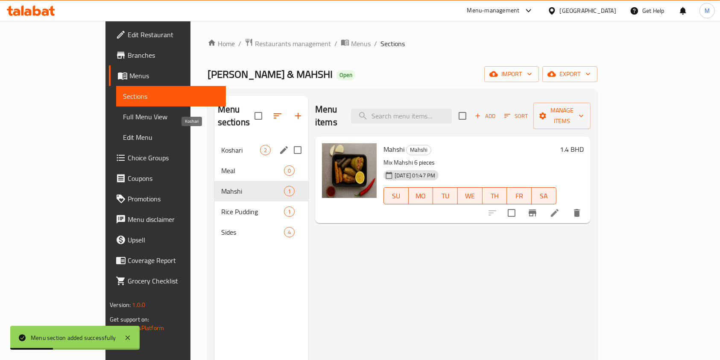
click at [221, 145] on span "Koshari" at bounding box center [240, 150] width 39 height 10
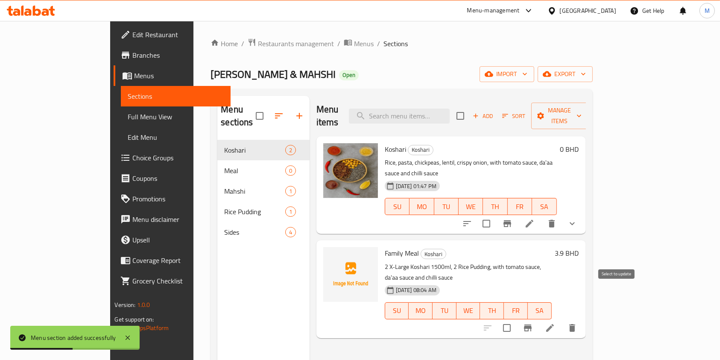
click at [516, 319] on input "checkbox" at bounding box center [507, 328] width 18 height 18
click at [582, 105] on span "Manage items" at bounding box center [560, 115] width 44 height 21
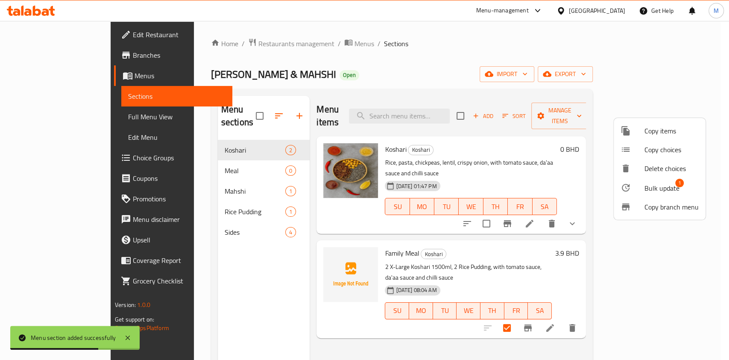
click at [660, 192] on span "Bulk update" at bounding box center [661, 188] width 35 height 10
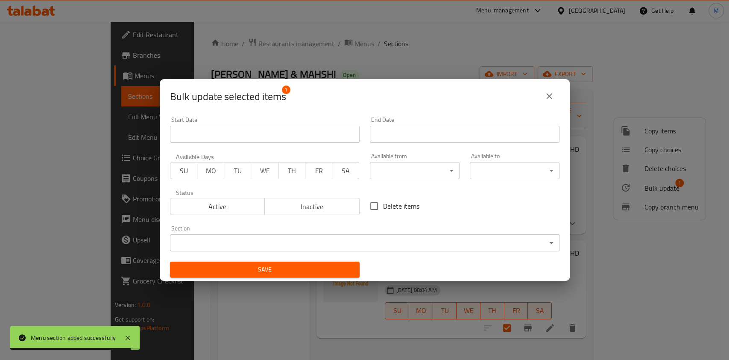
click at [265, 240] on body "Menu section added successfully ​ Menu-management Bahrain Get Help M Edit Resta…" at bounding box center [364, 190] width 729 height 339
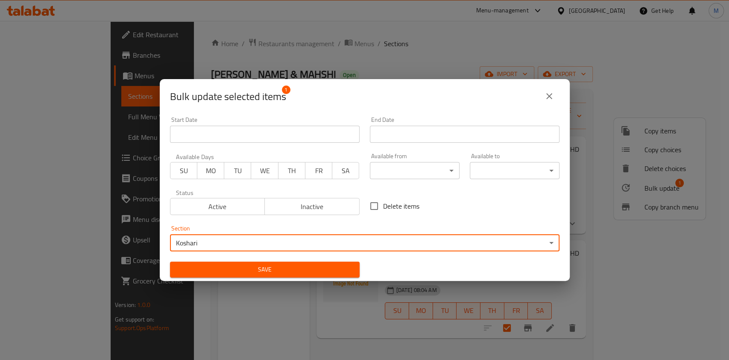
click at [255, 239] on body "​ Menu-management Bahrain Get Help M Edit Restaurant Branches Menus Sections Fu…" at bounding box center [364, 190] width 729 height 339
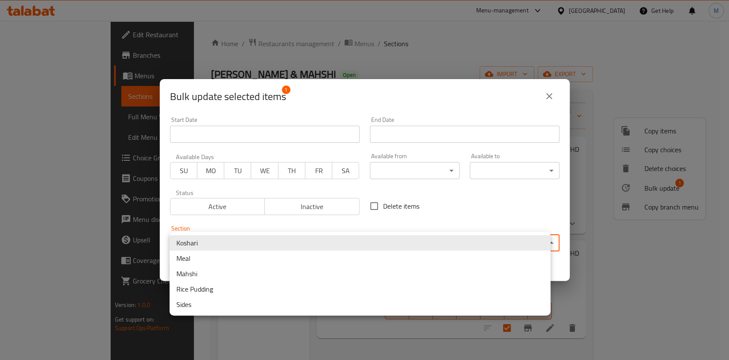
click at [249, 258] on li "Meal" at bounding box center [360, 257] width 381 height 15
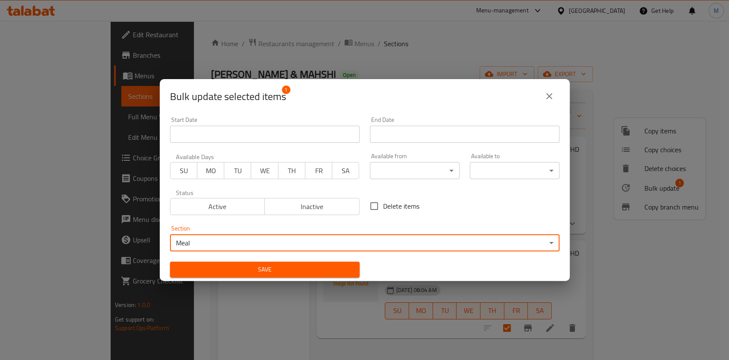
click at [243, 266] on span "Save" at bounding box center [265, 269] width 176 height 11
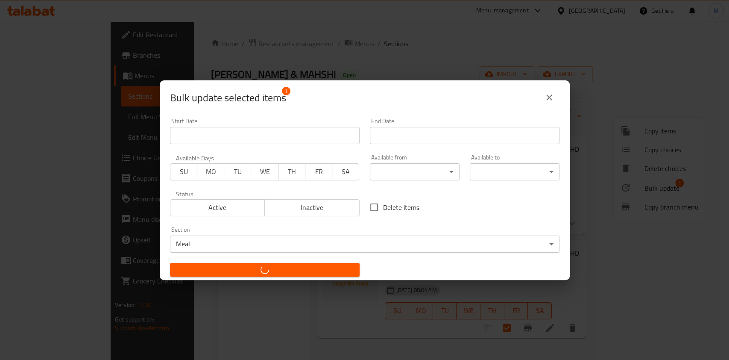
checkbox input "false"
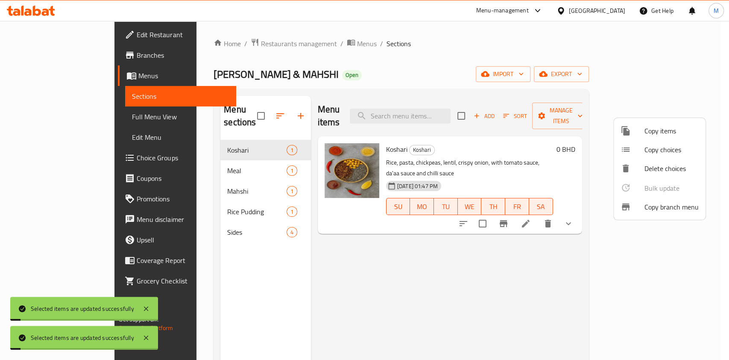
click at [181, 165] on div at bounding box center [364, 180] width 729 height 360
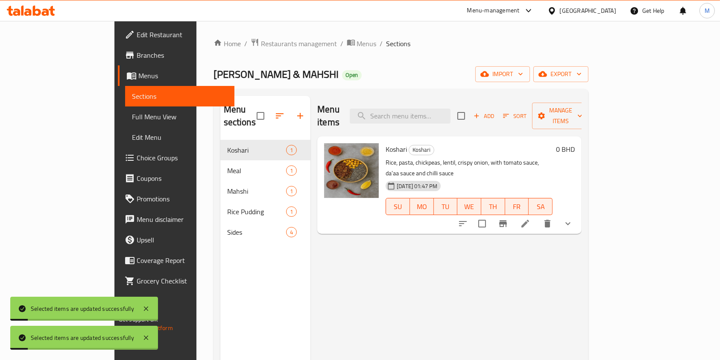
click at [227, 165] on span "Meal" at bounding box center [256, 170] width 59 height 10
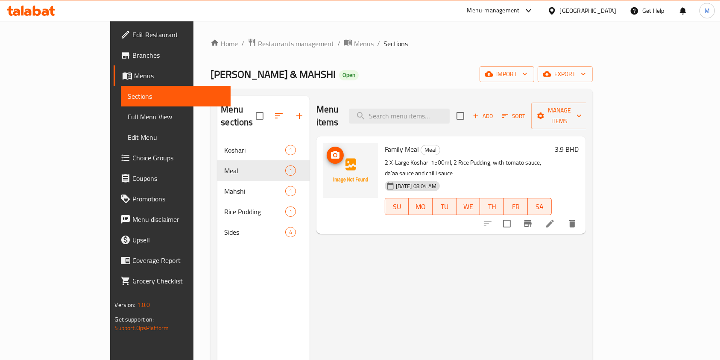
click at [331, 151] on icon "upload picture" at bounding box center [335, 155] width 9 height 8
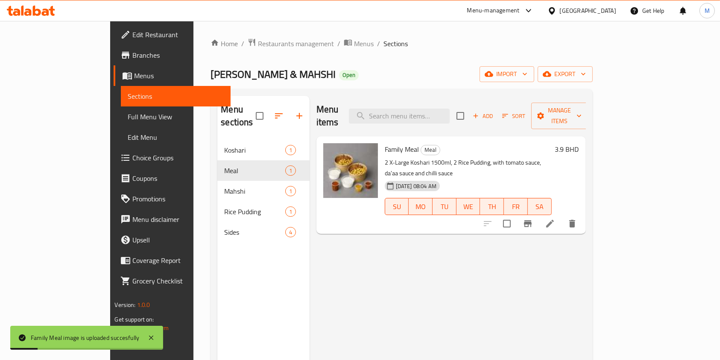
click at [426, 51] on div "Home / Restaurants management / Menus / Sections KOSHARI & MAHSHI Open import e…" at bounding box center [402, 250] width 382 height 424
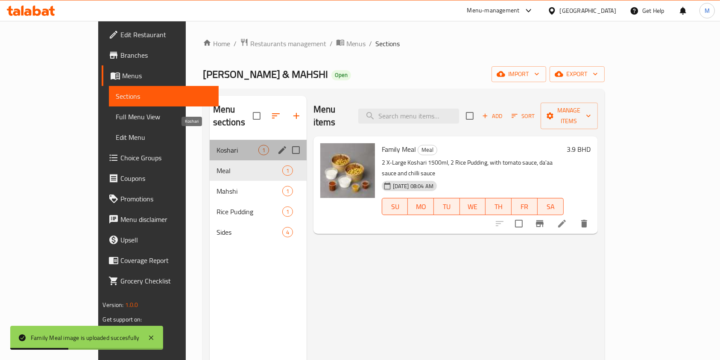
click at [216, 145] on span "Koshari" at bounding box center [237, 150] width 42 height 10
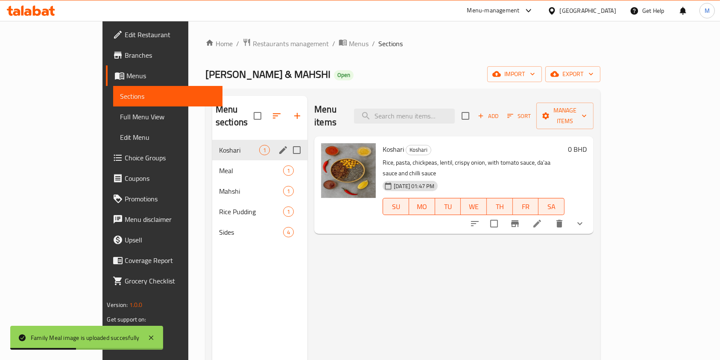
click at [219, 165] on span "Meal" at bounding box center [251, 170] width 64 height 10
click at [219, 165] on span "Meal" at bounding box center [239, 170] width 40 height 10
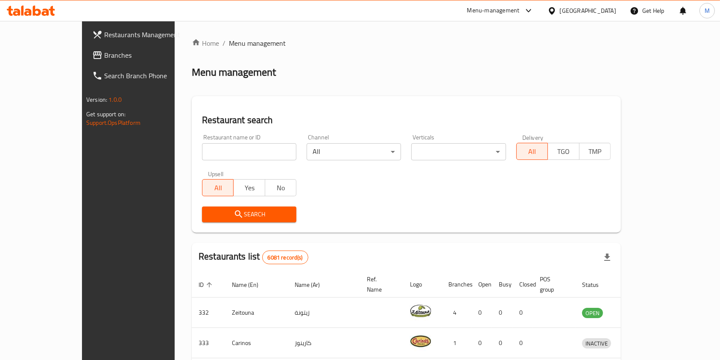
click at [202, 143] on input "search" at bounding box center [249, 151] width 94 height 17
type input "the pizza company"
click at [228, 220] on button "Search" at bounding box center [249, 214] width 94 height 16
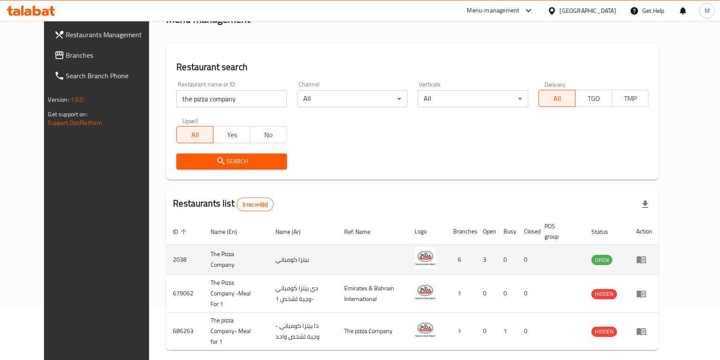
scroll to position [74, 0]
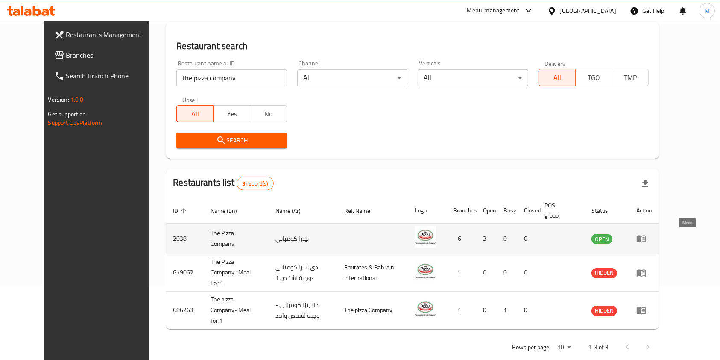
click at [652, 243] on link "enhanced table" at bounding box center [644, 238] width 16 height 10
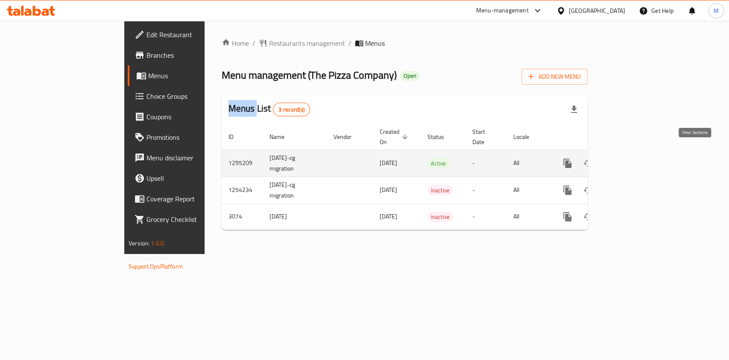
click at [634, 158] on icon "enhanced table" at bounding box center [629, 163] width 10 height 10
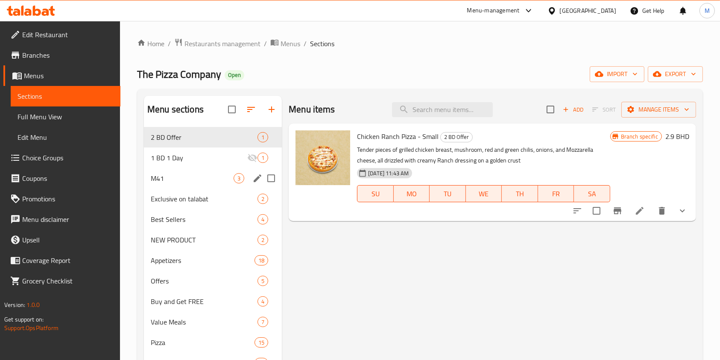
click at [194, 185] on div "M41 3" at bounding box center [213, 178] width 138 height 20
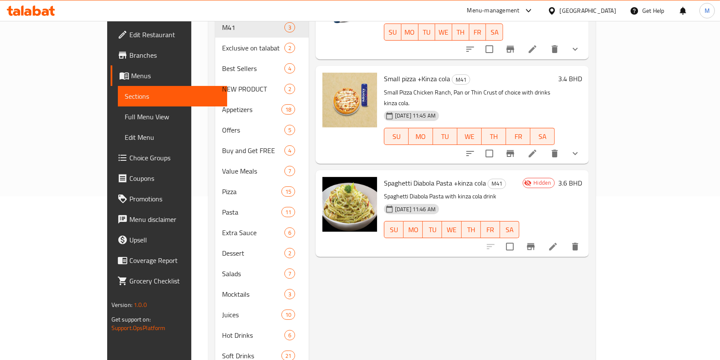
scroll to position [147, 0]
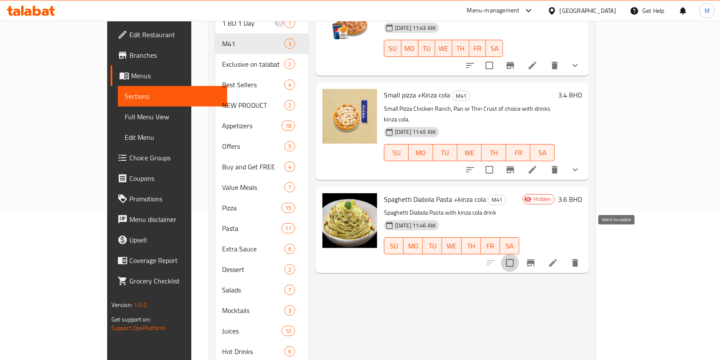
click at [519, 254] on input "checkbox" at bounding box center [510, 263] width 18 height 18
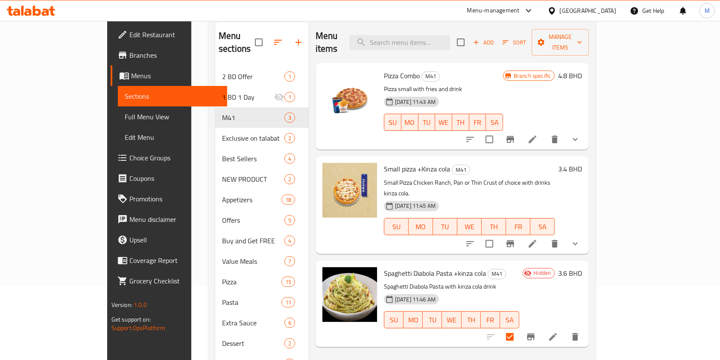
scroll to position [0, 0]
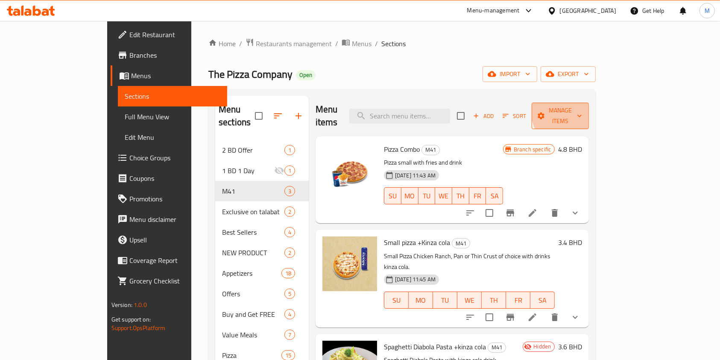
click at [582, 110] on span "Manage items" at bounding box center [560, 115] width 44 height 21
click at [589, 102] on div "Add Sort Manage items" at bounding box center [523, 115] width 132 height 26
click at [582, 106] on span "Manage items" at bounding box center [560, 115] width 44 height 21
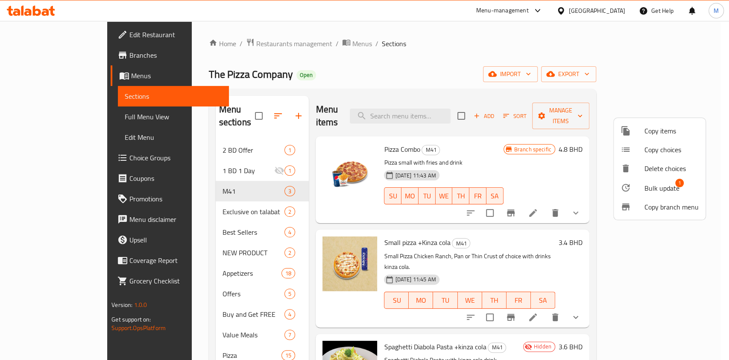
click at [655, 187] on span "Bulk update" at bounding box center [661, 188] width 35 height 10
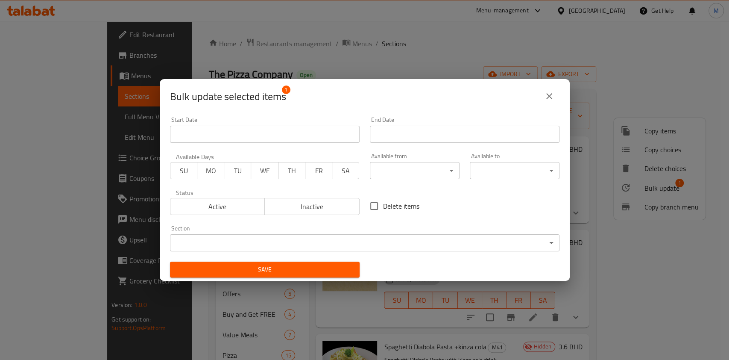
click at [234, 211] on span "Active" at bounding box center [218, 206] width 88 height 12
click at [236, 211] on span "Active" at bounding box center [218, 206] width 88 height 12
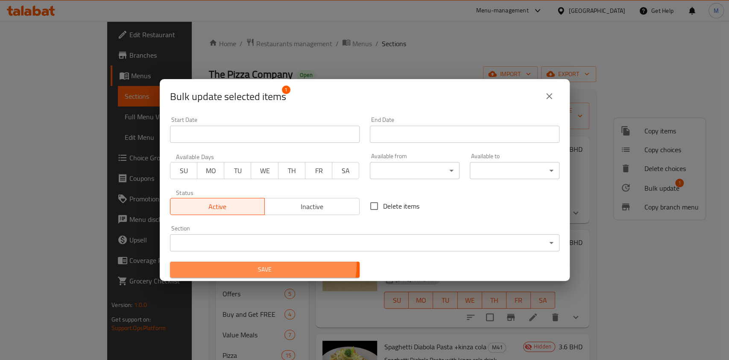
click at [262, 264] on span "Save" at bounding box center [265, 269] width 176 height 11
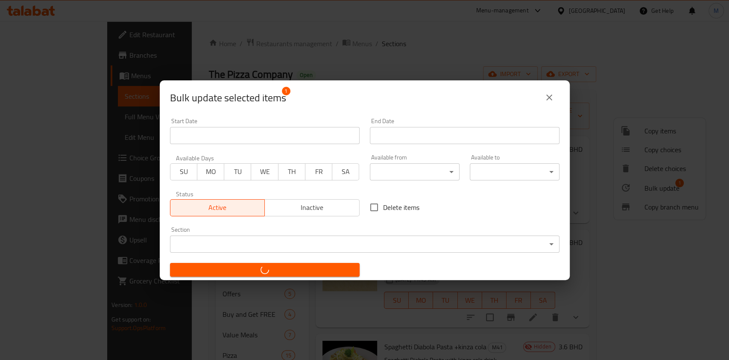
checkbox input "false"
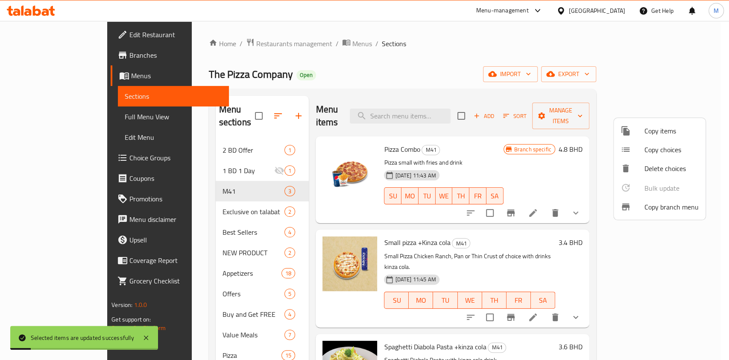
click at [325, 308] on div at bounding box center [364, 180] width 729 height 360
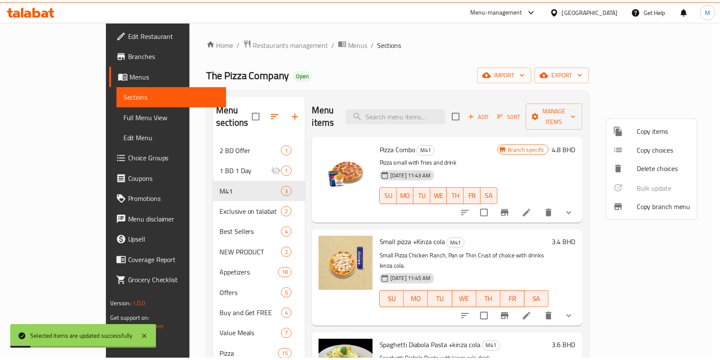
click at [325, 308] on div "Menu items Add Sort Manage items Pizza Combo M41 Pizza small with fries and dri…" at bounding box center [449, 324] width 280 height 457
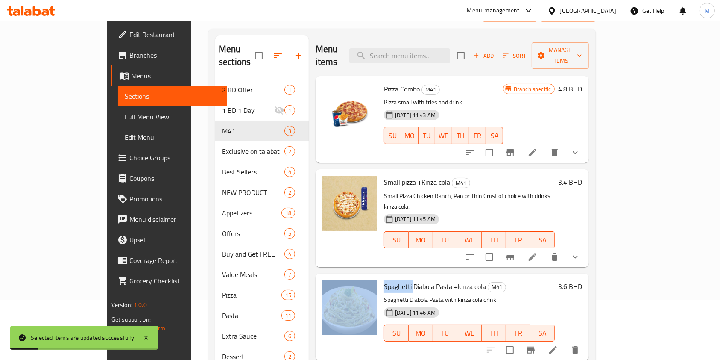
scroll to position [114, 0]
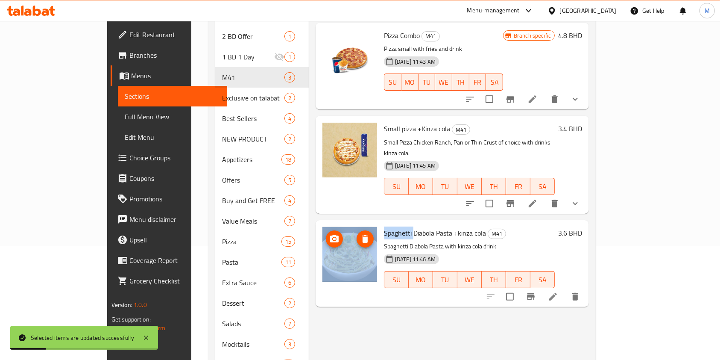
click at [328, 227] on img at bounding box center [349, 254] width 55 height 55
click at [355, 289] on div "Menu items Add Sort Manage items Pizza Combo M41 Pizza small with fries and dri…" at bounding box center [449, 210] width 280 height 457
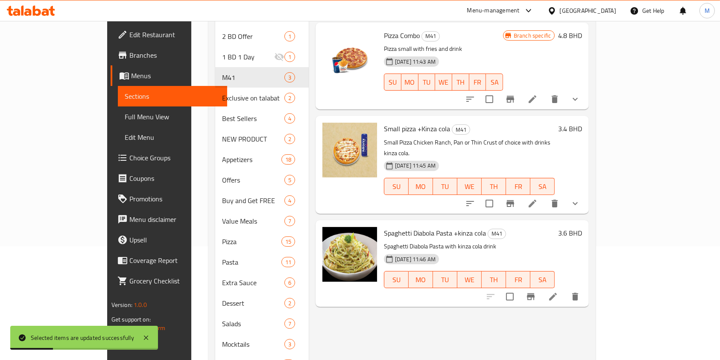
click at [355, 289] on div "Menu items Add Sort Manage items Pizza Combo M41 Pizza small with fries and dri…" at bounding box center [449, 210] width 280 height 457
click at [330, 234] on icon "upload picture" at bounding box center [334, 238] width 9 height 8
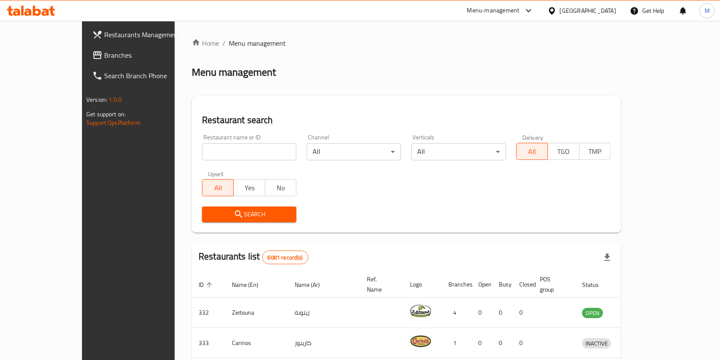
click at [221, 155] on input "search" at bounding box center [249, 151] width 94 height 17
paste input "The Good Wolf Eatery"
type input "The Good Wolf Eatery"
click at [248, 211] on span "Search" at bounding box center [249, 214] width 81 height 11
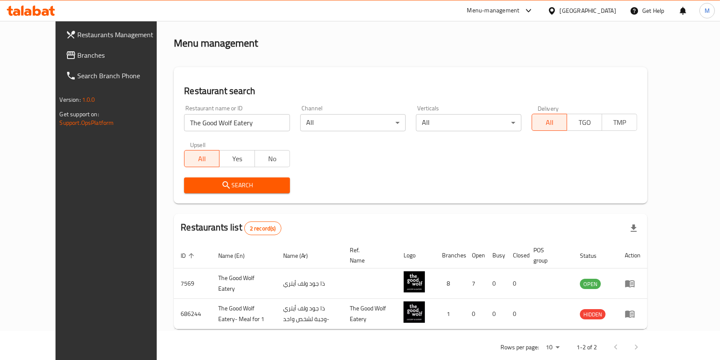
scroll to position [44, 0]
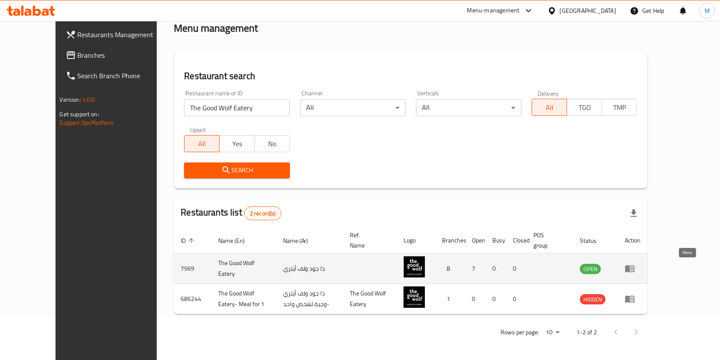
click at [640, 271] on link "enhanced table" at bounding box center [633, 268] width 16 height 10
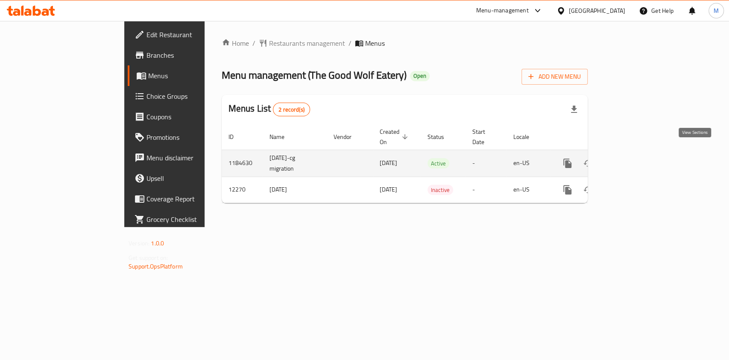
click at [639, 153] on link "enhanced table" at bounding box center [629, 163] width 20 height 20
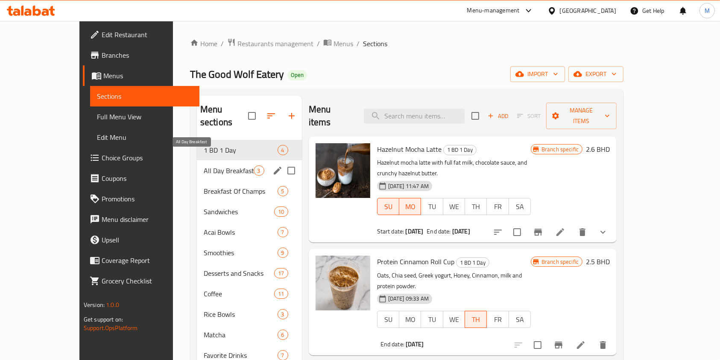
click at [224, 165] on span "All Day Breakfast" at bounding box center [229, 170] width 50 height 10
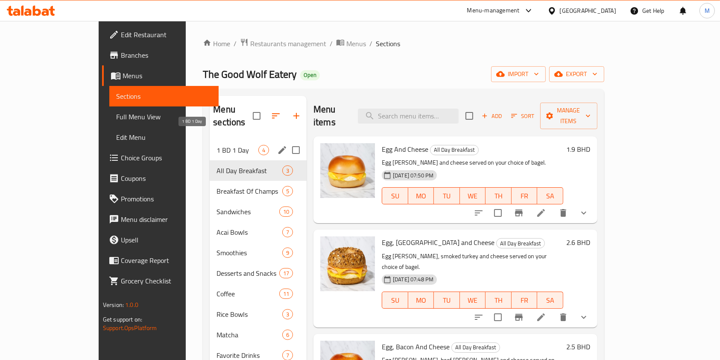
click at [216, 145] on span "1 BD 1 Day" at bounding box center [237, 150] width 42 height 10
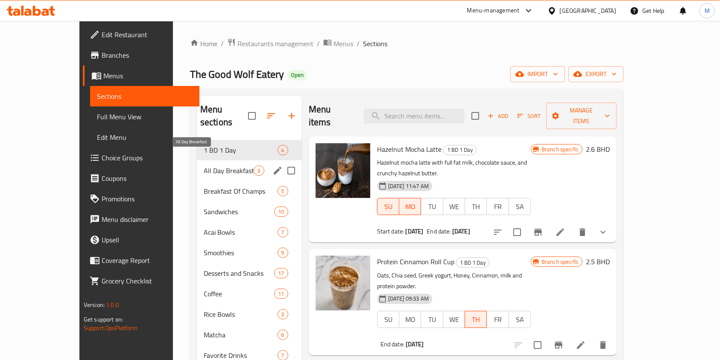
click at [204, 165] on span "All Day Breakfast" at bounding box center [229, 170] width 50 height 10
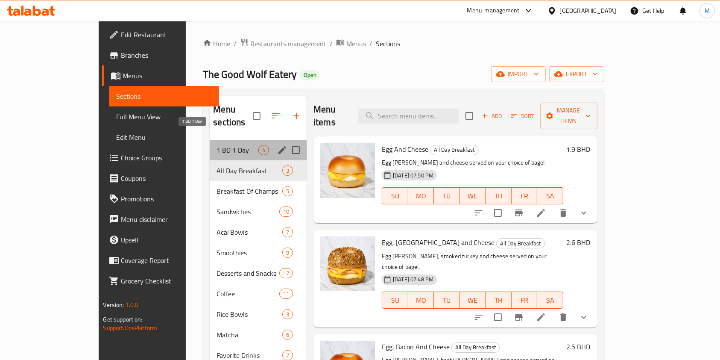
click at [216, 145] on span "1 BD 1 Day" at bounding box center [237, 150] width 42 height 10
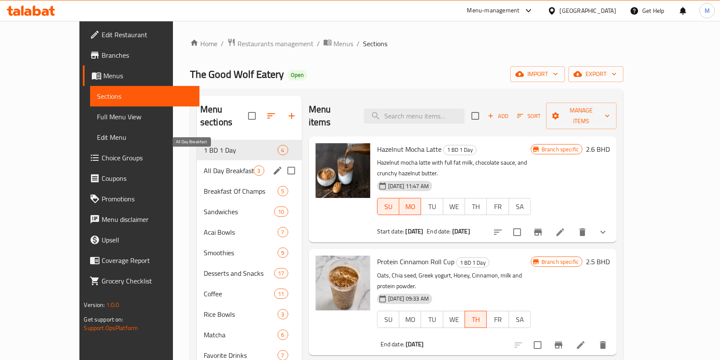
click at [204, 165] on span "All Day Breakfast" at bounding box center [229, 170] width 50 height 10
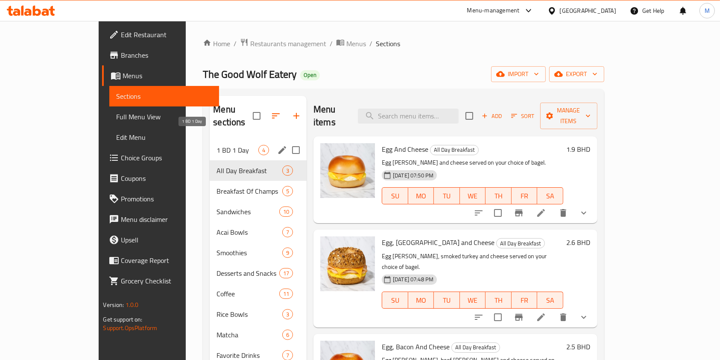
click at [216, 145] on span "1 BD 1 Day" at bounding box center [237, 150] width 42 height 10
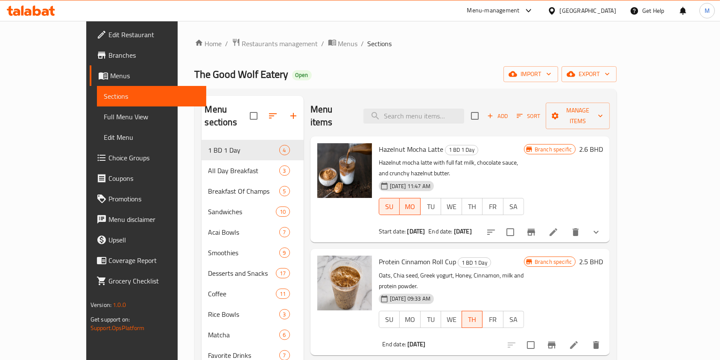
click at [310, 35] on div "Home / Restaurants management / Menus / Sections The Good Wolf Eatery Open impo…" at bounding box center [406, 340] width 456 height 638
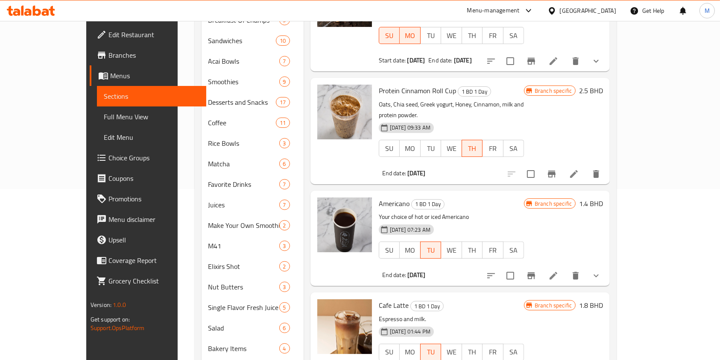
click at [519, 266] on input "checkbox" at bounding box center [510, 275] width 18 height 18
checkbox input "true"
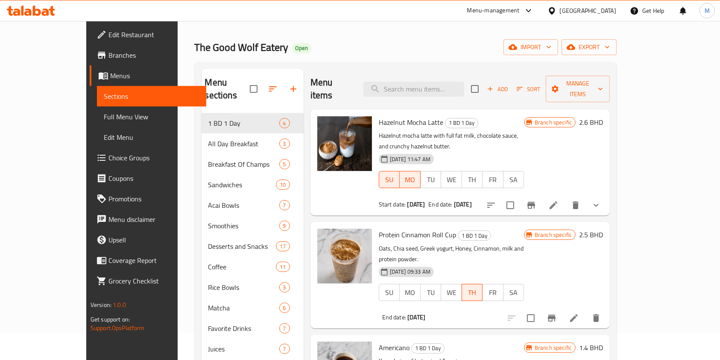
scroll to position [0, 0]
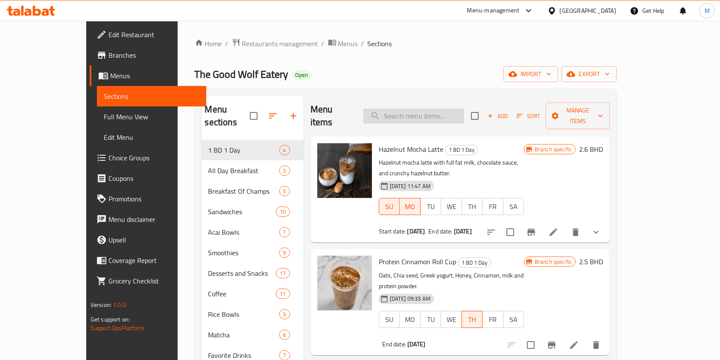
click at [439, 111] on input "search" at bounding box center [413, 115] width 101 height 15
type input "spanish"
checkbox input "true"
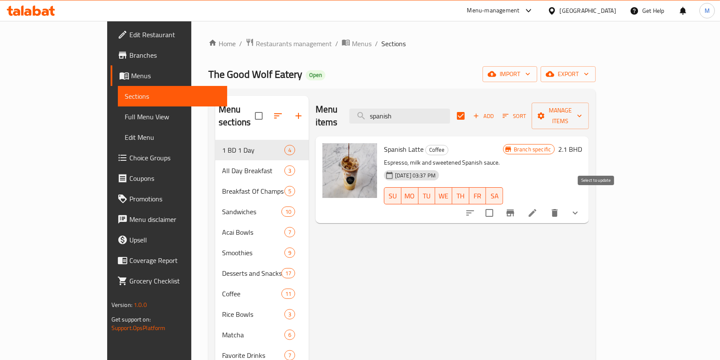
type input "spanish"
click at [498, 204] on input "checkbox" at bounding box center [489, 213] width 18 height 18
checkbox input "true"
checkbox input "false"
click at [589, 116] on button "Manage items" at bounding box center [560, 115] width 57 height 26
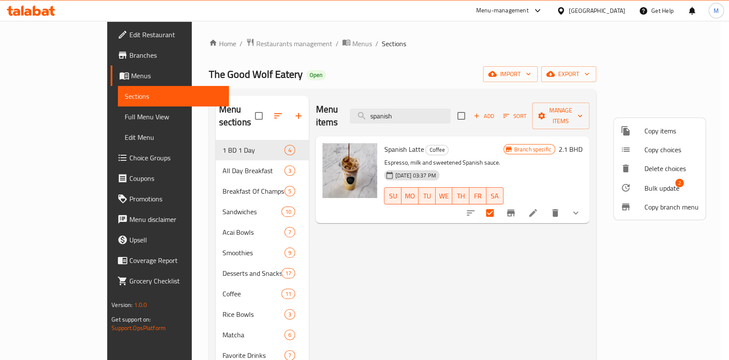
click at [649, 193] on span "Bulk update" at bounding box center [661, 188] width 35 height 10
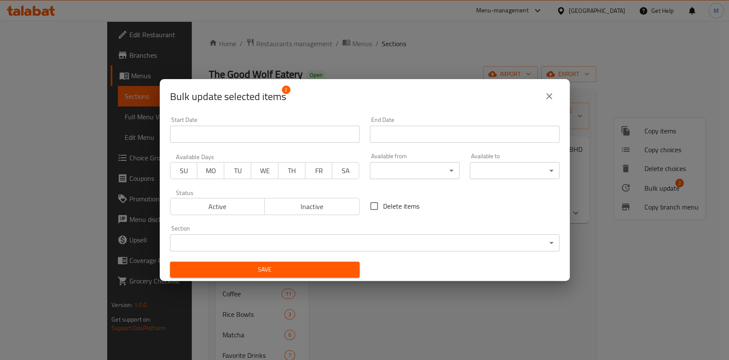
click at [543, 93] on button "close" at bounding box center [549, 96] width 20 height 20
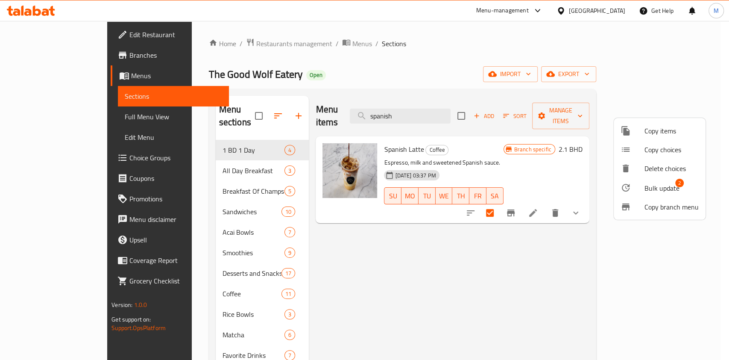
click at [601, 247] on div at bounding box center [364, 180] width 729 height 360
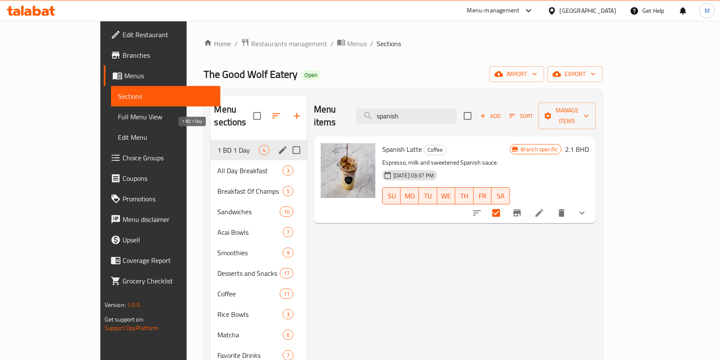
click at [219, 145] on span "1 BD 1 Day" at bounding box center [237, 150] width 41 height 10
click at [217, 165] on span "All Day Breakfast" at bounding box center [249, 170] width 65 height 10
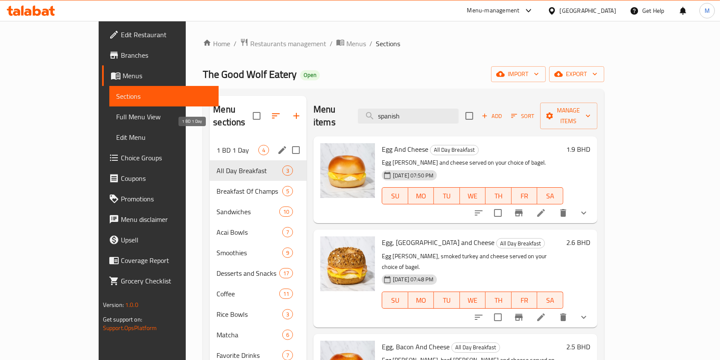
click at [216, 145] on span "1 BD 1 Day" at bounding box center [237, 150] width 42 height 10
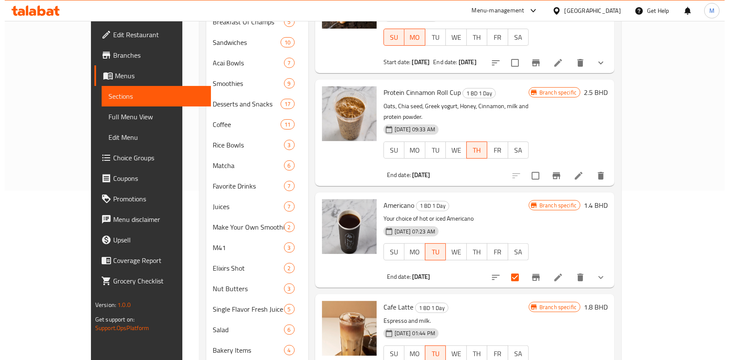
scroll to position [58, 0]
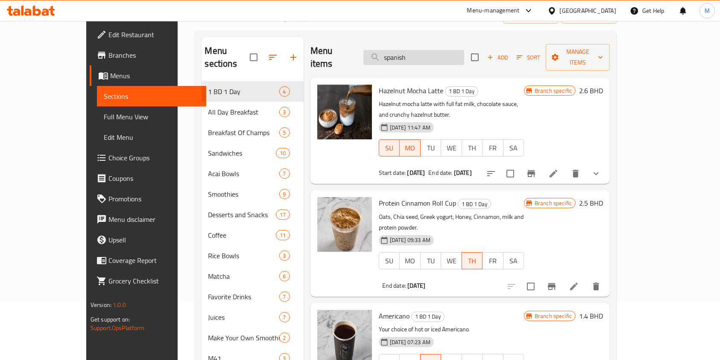
click at [437, 56] on input "spanish" at bounding box center [413, 57] width 101 height 15
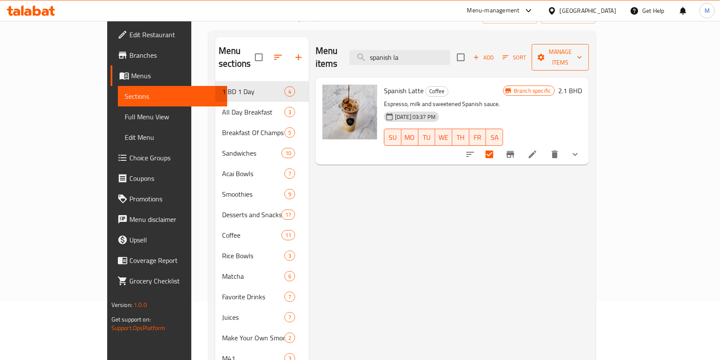
type input "spanish la"
click at [589, 44] on button "Manage items" at bounding box center [560, 57] width 57 height 26
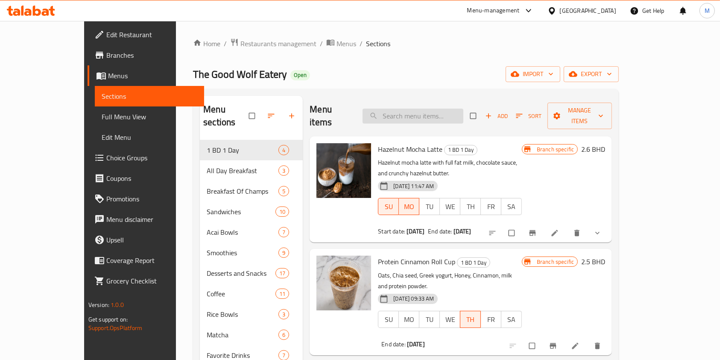
click at [427, 108] on input "search" at bounding box center [413, 115] width 101 height 15
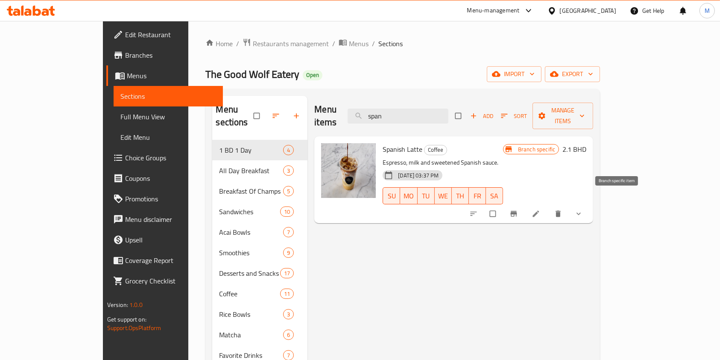
type input "span"
click at [485, 206] on button "sort-choices" at bounding box center [474, 213] width 20 height 19
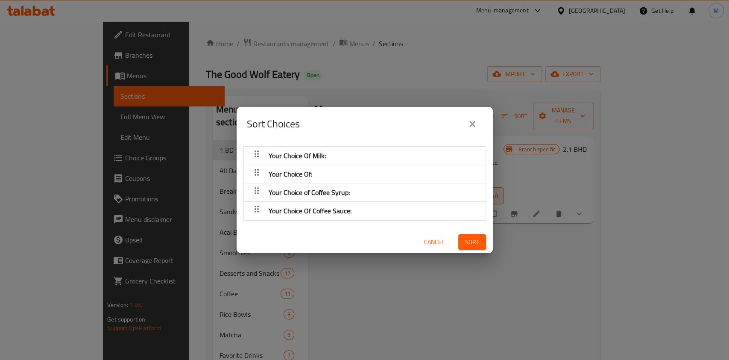
click at [469, 127] on icon "close" at bounding box center [472, 124] width 10 height 10
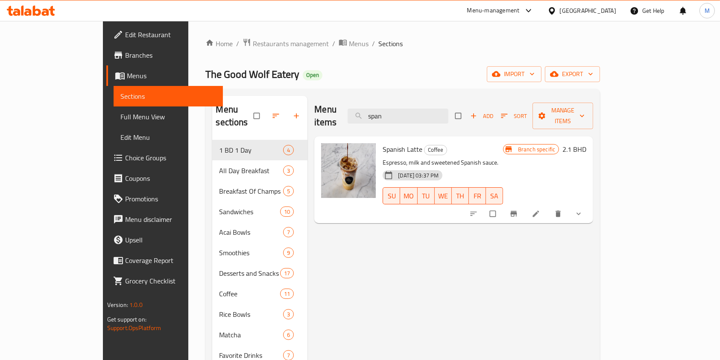
click at [503, 205] on input "checkbox" at bounding box center [494, 213] width 18 height 16
checkbox input "true"
click at [586, 112] on span "Manage items" at bounding box center [562, 115] width 47 height 21
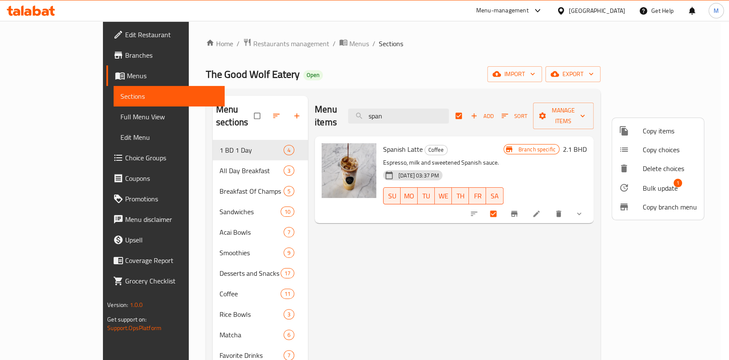
click at [657, 186] on span "Bulk update" at bounding box center [660, 188] width 35 height 10
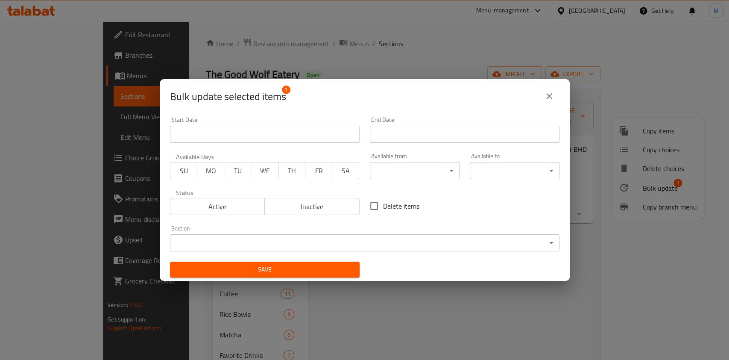
click at [559, 94] on div "Bulk update selected items 1" at bounding box center [365, 96] width 410 height 34
click at [553, 93] on icon "close" at bounding box center [549, 96] width 10 height 10
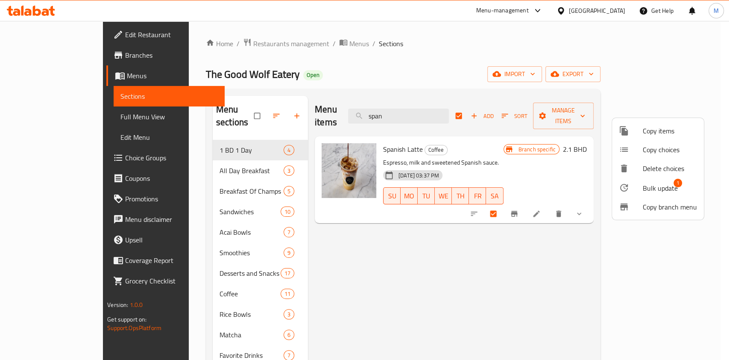
click at [637, 128] on div at bounding box center [631, 131] width 24 height 10
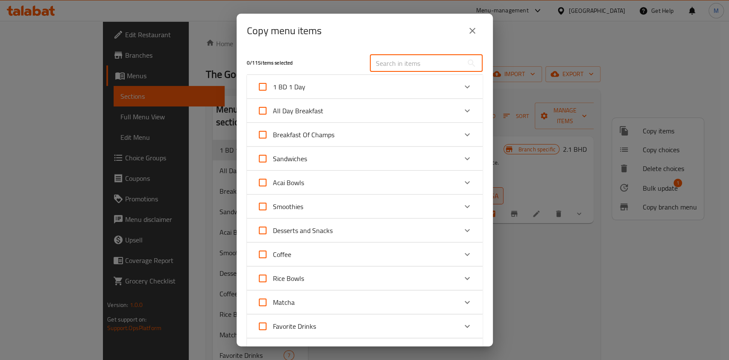
click at [408, 65] on input "text" at bounding box center [416, 63] width 93 height 17
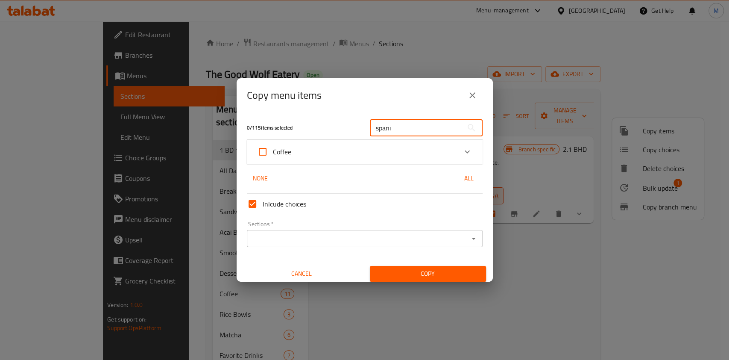
type input "spani"
click at [355, 151] on div "Coffee" at bounding box center [357, 151] width 200 height 20
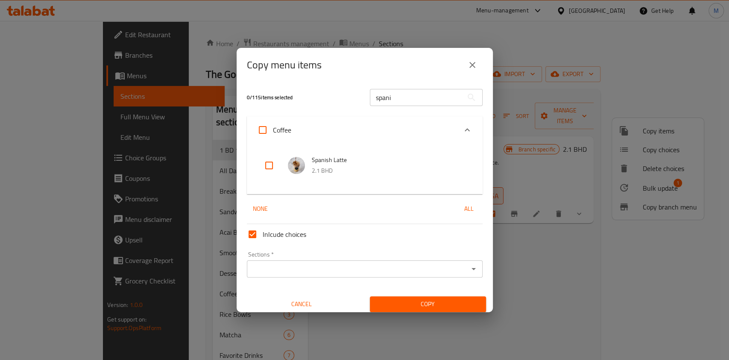
click at [275, 162] on input "checkbox" at bounding box center [269, 165] width 20 height 20
checkbox input "true"
click at [307, 268] on input "Sections   *" at bounding box center [357, 269] width 216 height 12
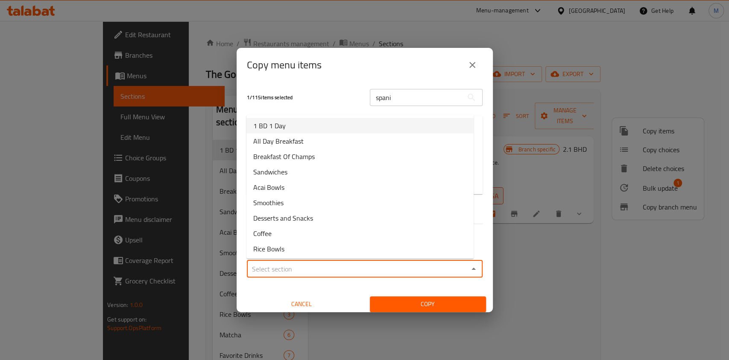
click at [290, 126] on li "1 BD 1 Day" at bounding box center [359, 125] width 227 height 15
type input "1 BD 1 Day"
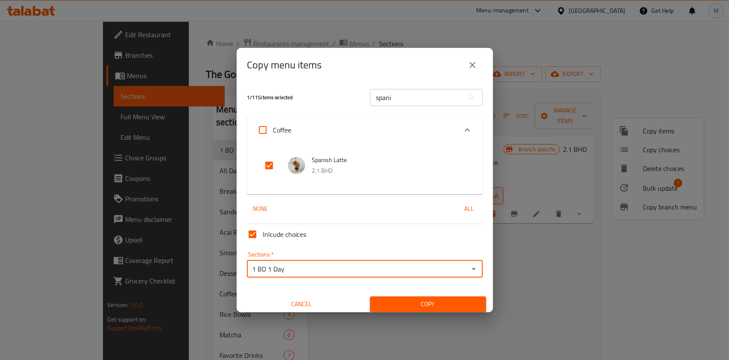
click at [413, 303] on span "Copy" at bounding box center [428, 303] width 102 height 11
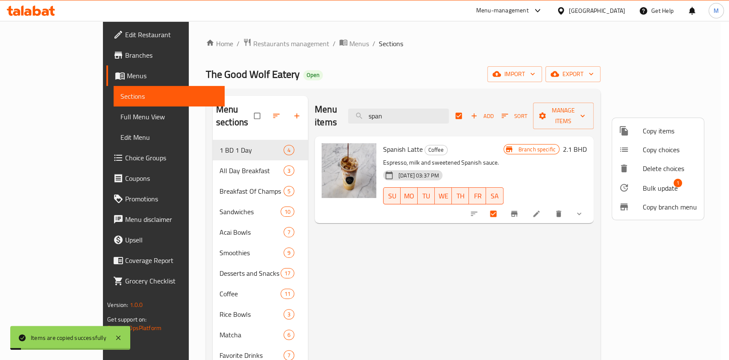
click at [186, 160] on div at bounding box center [364, 180] width 729 height 360
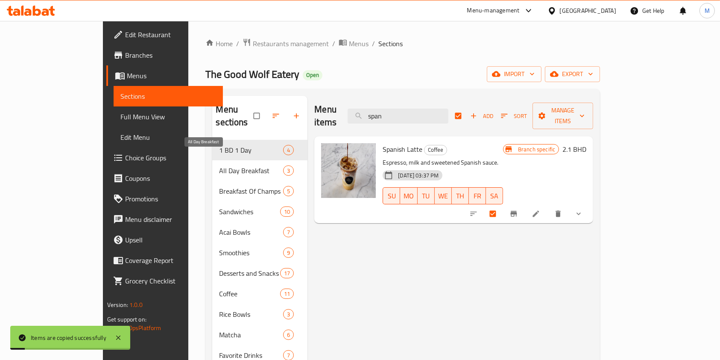
click at [219, 165] on span "All Day Breakfast" at bounding box center [251, 170] width 64 height 10
checkbox input "false"
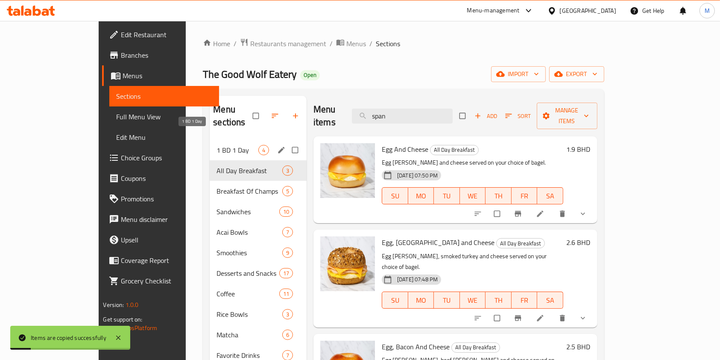
click at [210, 140] on div "1 BD 1 Day 4" at bounding box center [258, 150] width 97 height 20
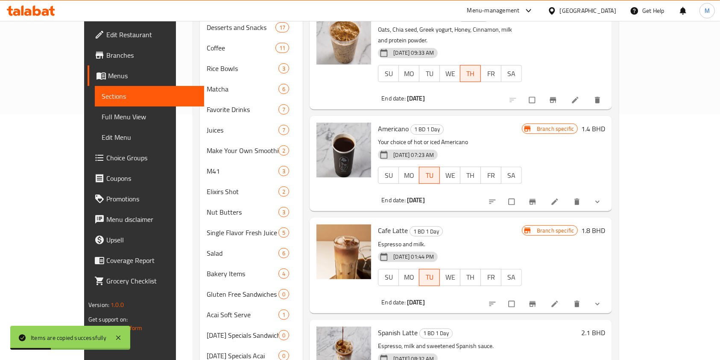
scroll to position [228, 0]
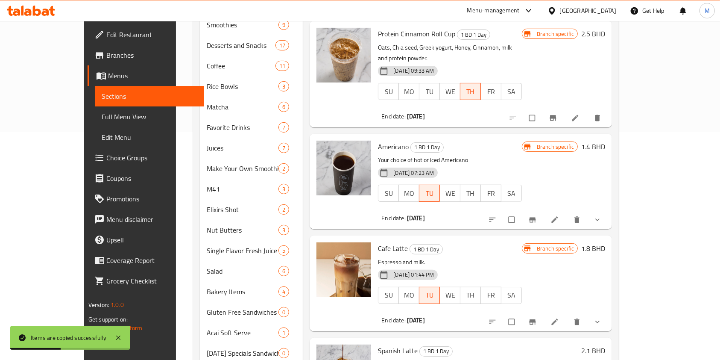
click at [521, 211] on input "checkbox" at bounding box center [512, 219] width 18 height 16
checkbox input "true"
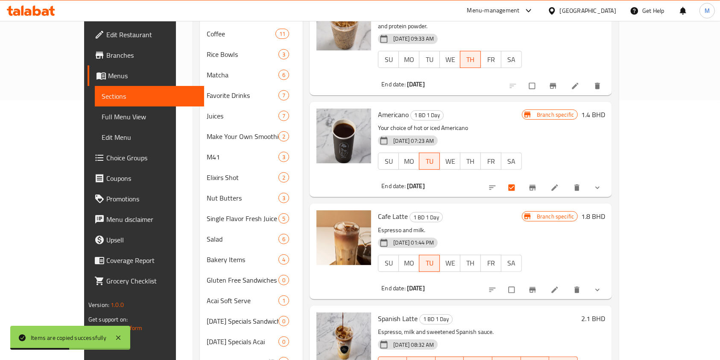
scroll to position [287, 0]
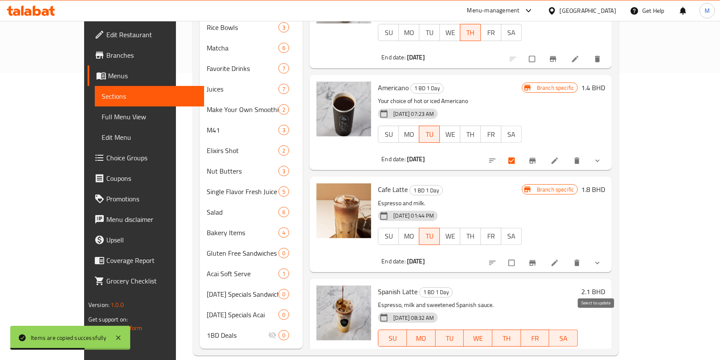
click at [521, 348] on input "checkbox" at bounding box center [512, 356] width 18 height 16
checkbox input "true"
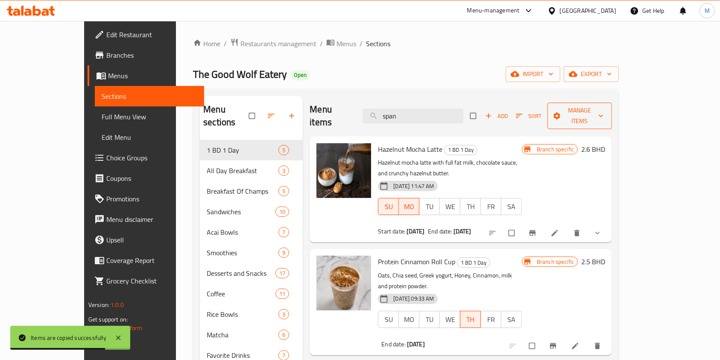
click at [605, 113] on span "Manage items" at bounding box center [579, 115] width 51 height 21
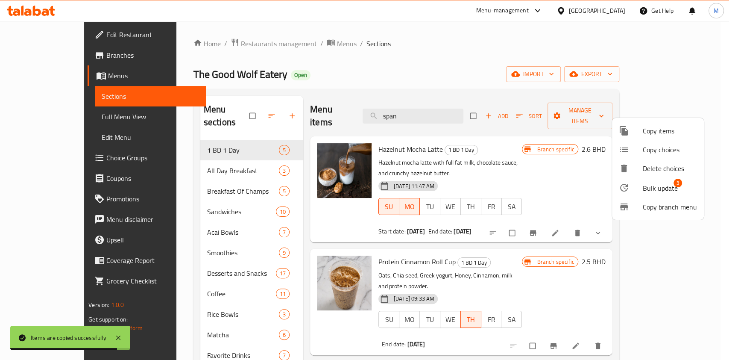
click at [663, 186] on span "Bulk update" at bounding box center [660, 188] width 35 height 10
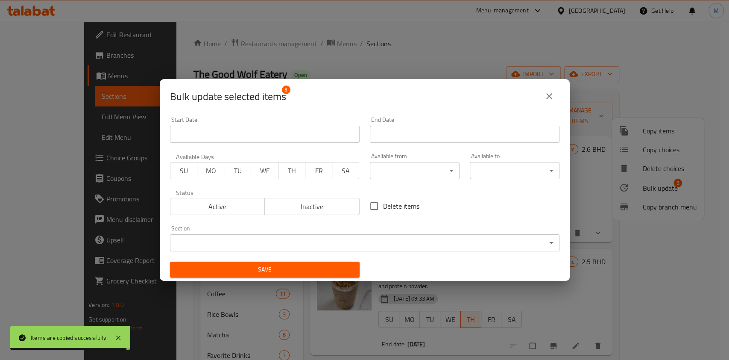
click at [213, 202] on span "Active" at bounding box center [218, 206] width 88 height 12
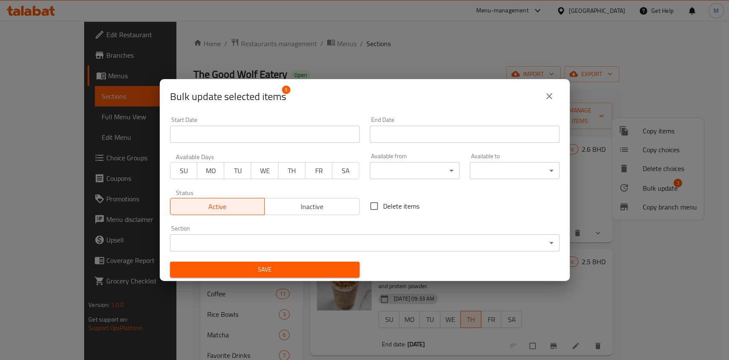
click at [263, 168] on span "WE" at bounding box center [264, 170] width 20 height 12
click at [284, 168] on span "TH" at bounding box center [292, 170] width 20 height 12
click at [269, 168] on span "WE" at bounding box center [264, 170] width 20 height 12
click at [387, 127] on input "Start Date" at bounding box center [465, 134] width 190 height 17
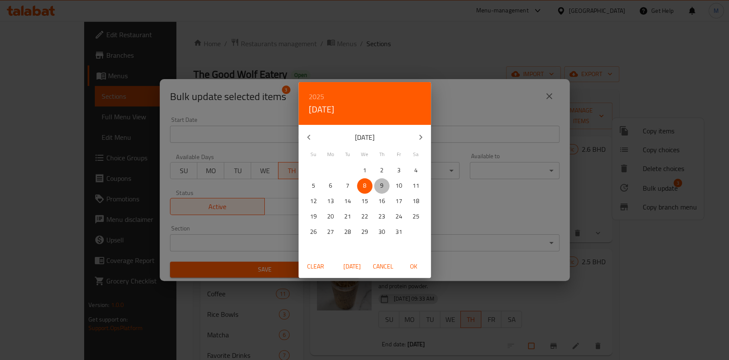
click at [377, 184] on span "9" at bounding box center [381, 185] width 15 height 11
click at [407, 263] on span "OK" at bounding box center [414, 266] width 20 height 11
type input "09-10-2025"
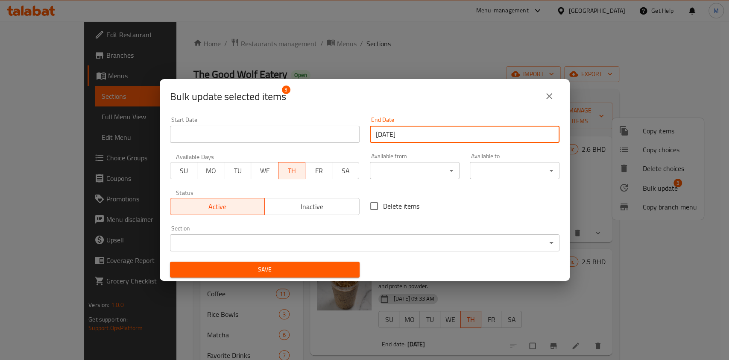
click at [305, 273] on span "Save" at bounding box center [265, 269] width 176 height 11
click at [305, 273] on button "Save" at bounding box center [265, 269] width 190 height 16
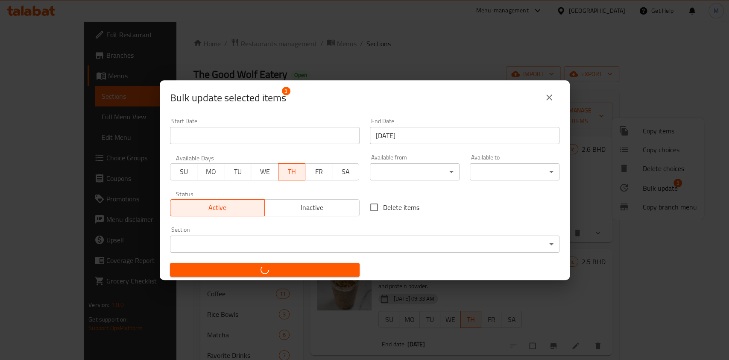
checkbox input "false"
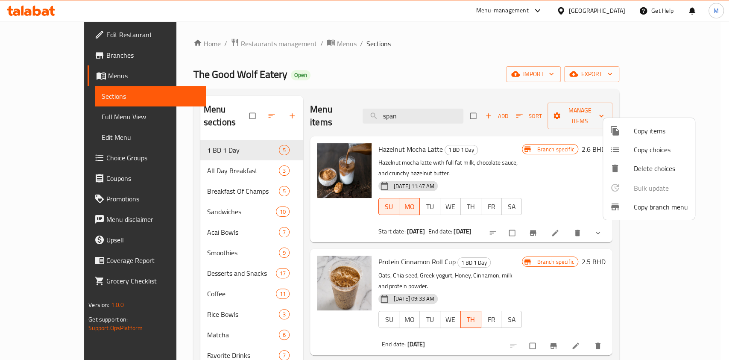
click at [348, 53] on div at bounding box center [364, 180] width 729 height 360
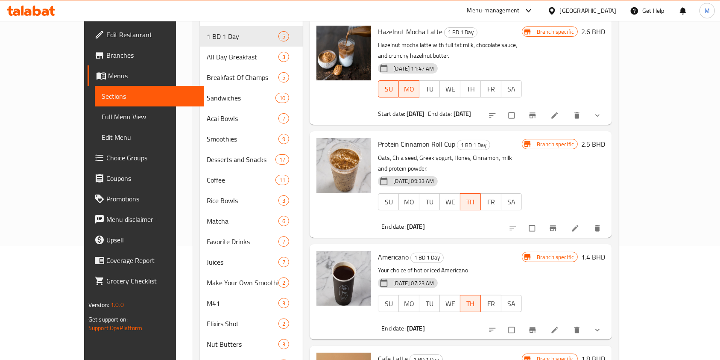
scroll to position [284, 0]
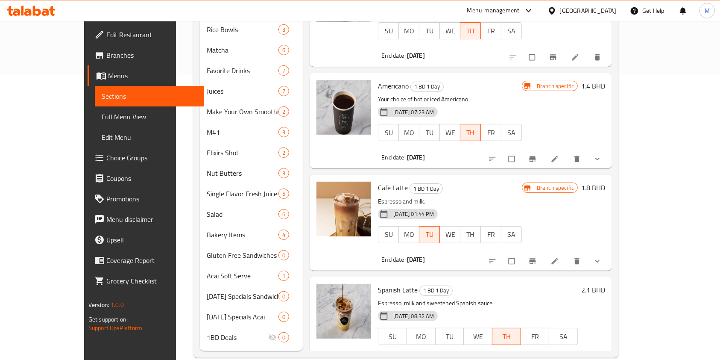
click at [559, 155] on icon at bounding box center [554, 159] width 9 height 9
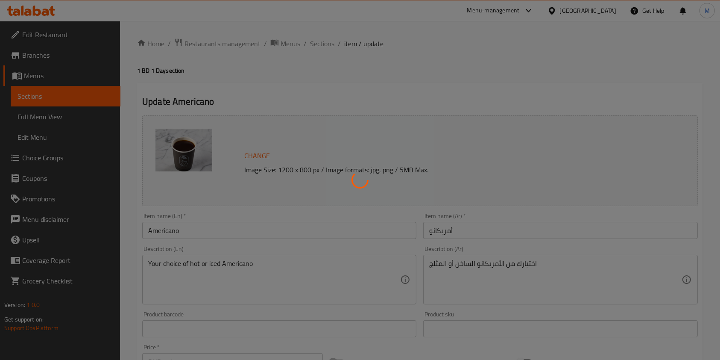
type input "اختيارك من:"
type input "1"
type input "اختيارك من القهوة"
type input "1"
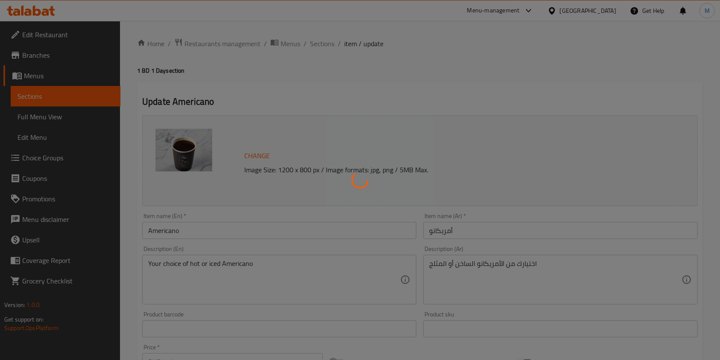
type input "1"
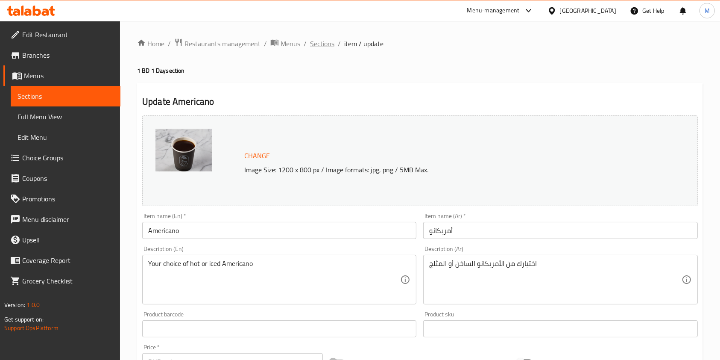
click at [312, 41] on span "Sections" at bounding box center [322, 43] width 24 height 10
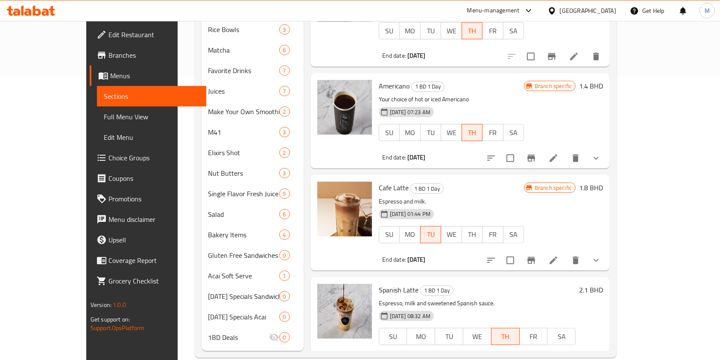
scroll to position [287, 0]
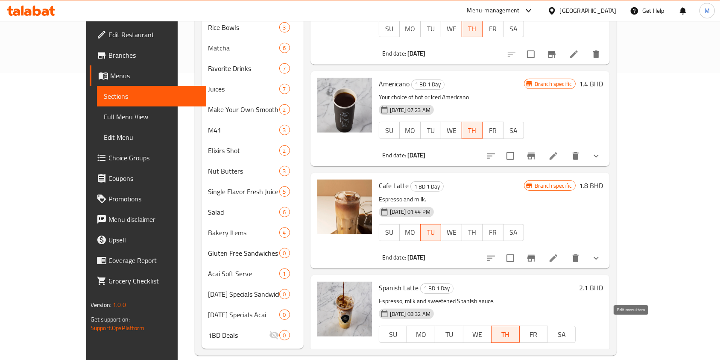
click at [559, 354] on icon at bounding box center [553, 359] width 10 height 10
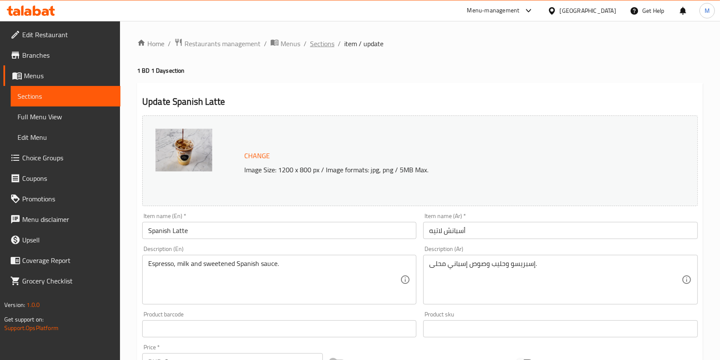
click at [326, 42] on span "Sections" at bounding box center [322, 43] width 24 height 10
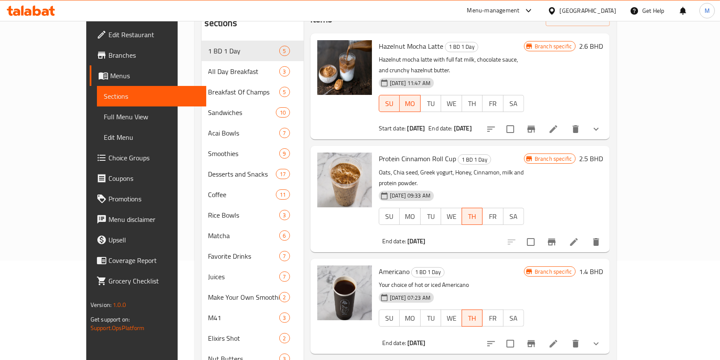
scroll to position [228, 0]
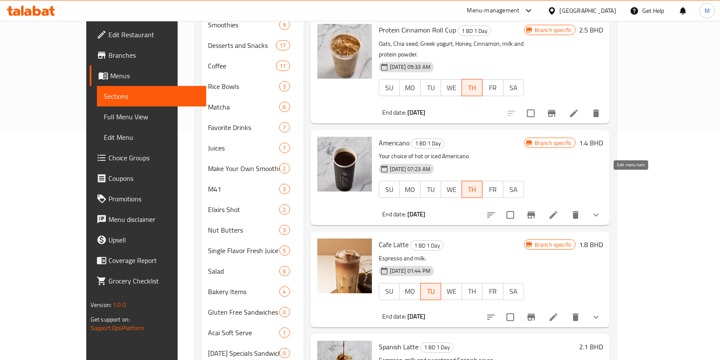
click at [559, 210] on icon at bounding box center [553, 215] width 10 height 10
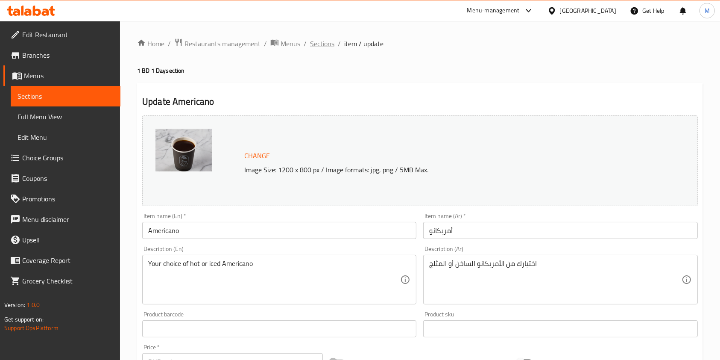
click at [324, 46] on span "Sections" at bounding box center [322, 43] width 24 height 10
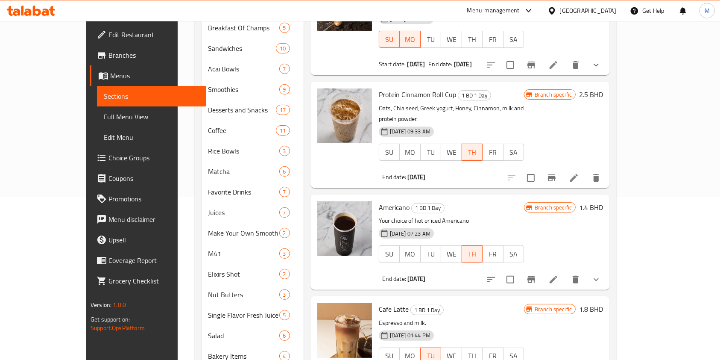
scroll to position [287, 0]
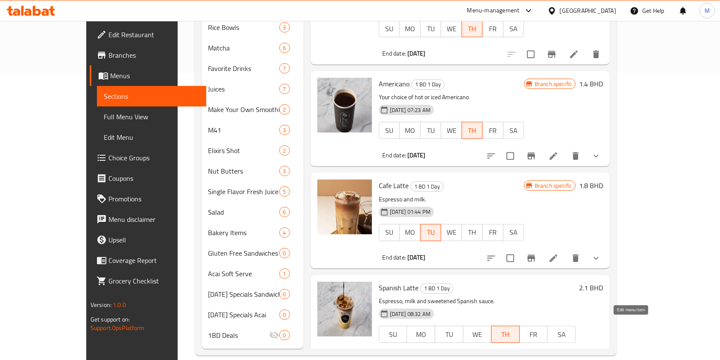
click at [559, 354] on icon at bounding box center [553, 359] width 10 height 10
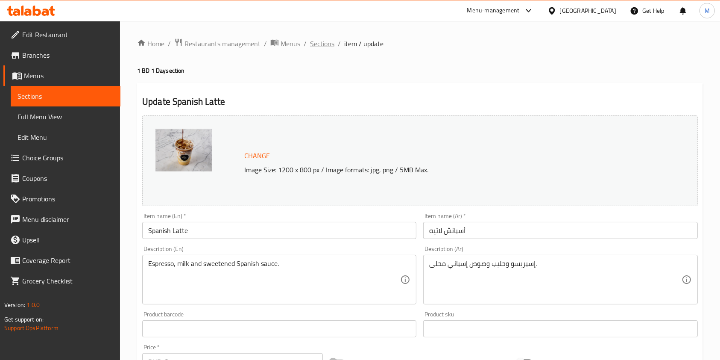
click at [325, 39] on span "Sections" at bounding box center [322, 43] width 24 height 10
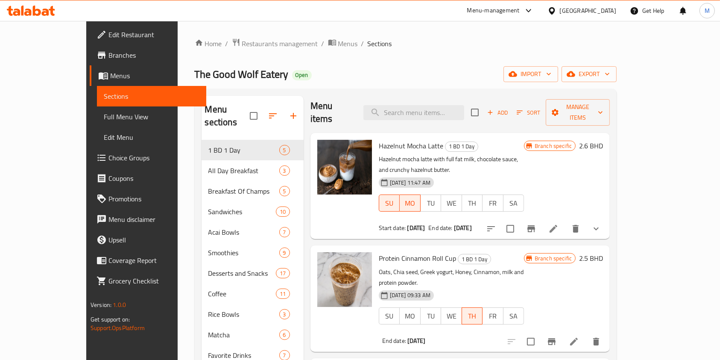
scroll to position [4, 0]
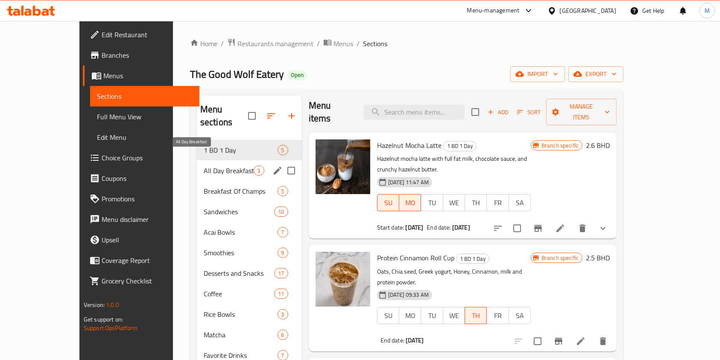
click at [209, 165] on span "All Day Breakfast" at bounding box center [229, 170] width 50 height 10
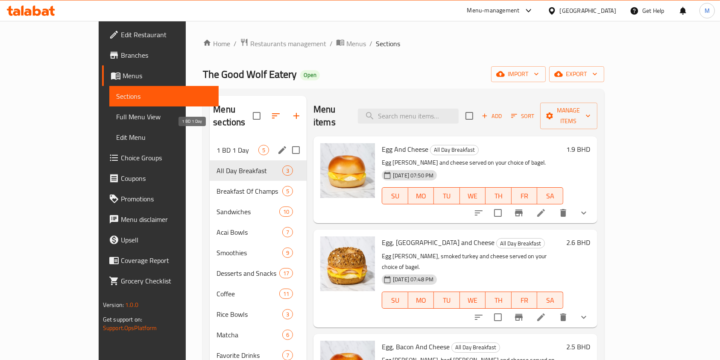
click at [216, 145] on span "1 BD 1 Day" at bounding box center [237, 150] width 42 height 10
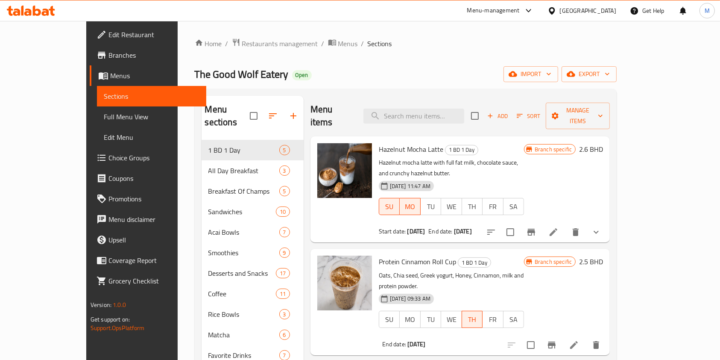
click at [108, 58] on span "Branches" at bounding box center [153, 55] width 91 height 10
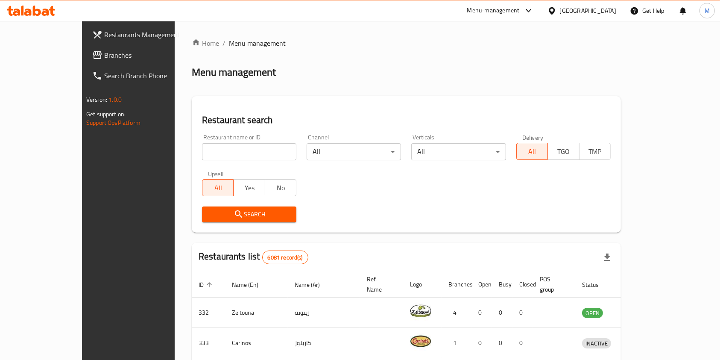
click at [231, 159] on input "search" at bounding box center [249, 151] width 94 height 17
type input "wokman"
click button "Search" at bounding box center [249, 214] width 94 height 16
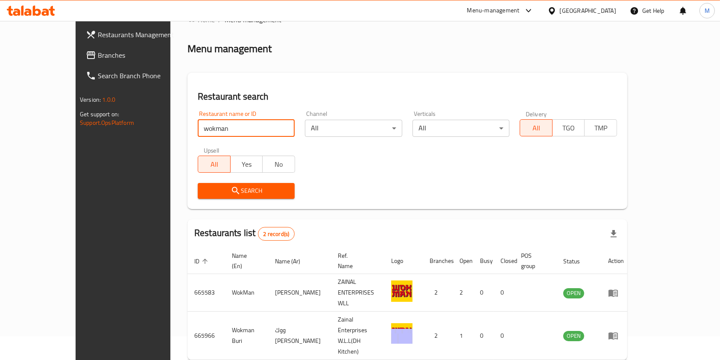
scroll to position [34, 0]
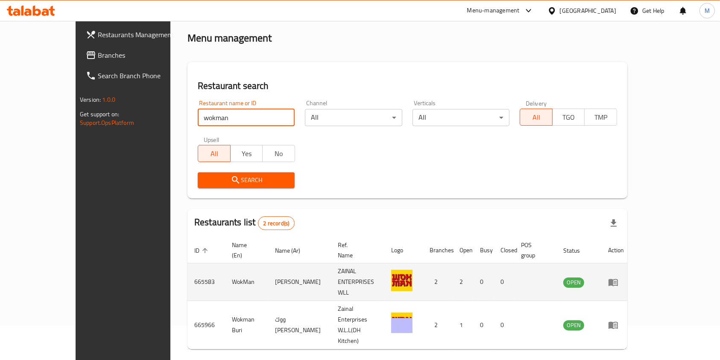
click at [631, 265] on td "enhanced table" at bounding box center [615, 282] width 29 height 38
click at [624, 277] on link "enhanced table" at bounding box center [616, 282] width 16 height 10
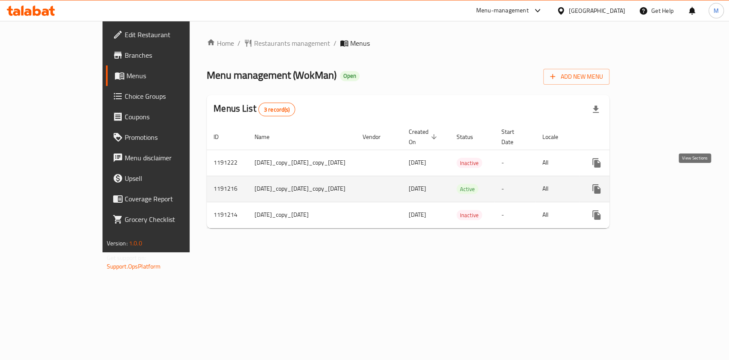
click at [662, 185] on icon "enhanced table" at bounding box center [658, 189] width 8 height 8
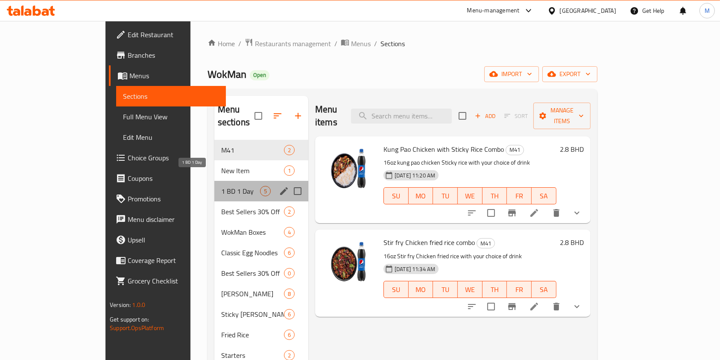
click at [221, 186] on span "1 BD 1 Day" at bounding box center [240, 191] width 39 height 10
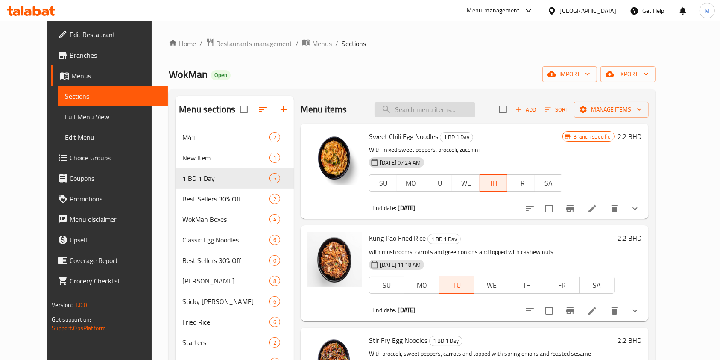
click at [433, 109] on input "search" at bounding box center [424, 109] width 101 height 15
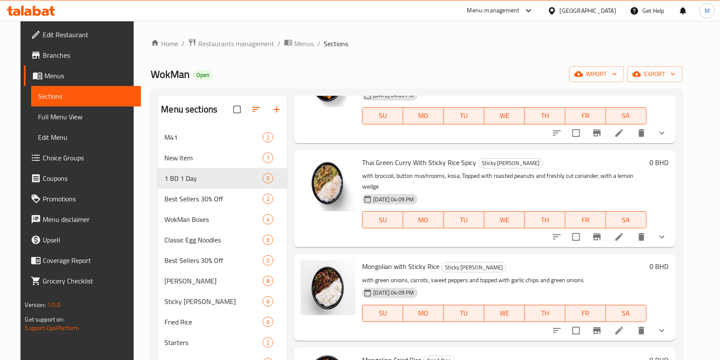
scroll to position [683, 0]
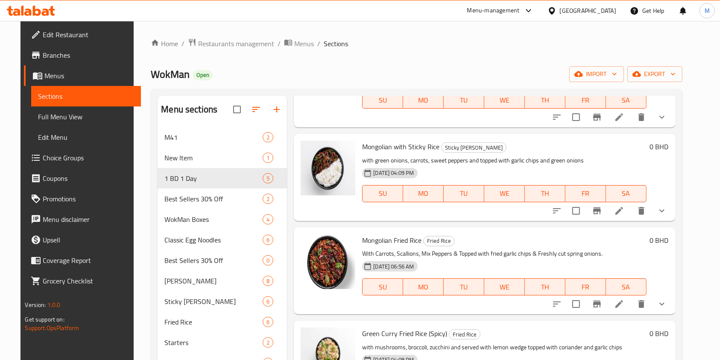
type input "mon"
click at [398, 140] on span "Mongolian with Sticky Rice" at bounding box center [400, 146] width 77 height 13
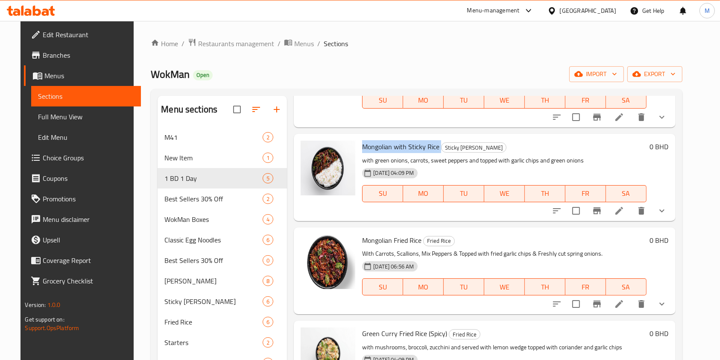
click at [398, 140] on span "Mongolian with Sticky Rice" at bounding box center [400, 146] width 77 height 13
copy h6 "Mongolian with Sticky Rice"
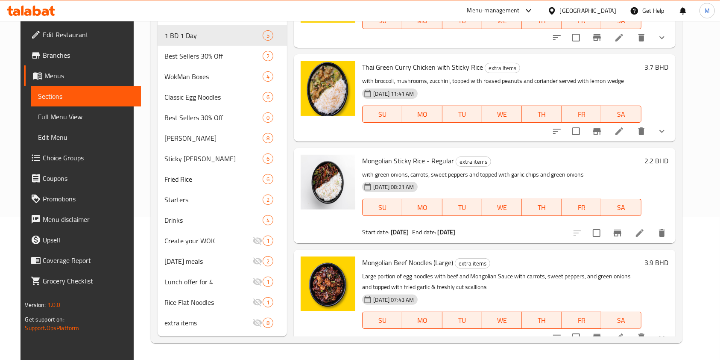
scroll to position [143, 0]
click at [420, 154] on span "Mongolian Sticky Rice - Regular" at bounding box center [408, 160] width 92 height 13
copy h6 "Mongolian Sticky Rice - Regular"
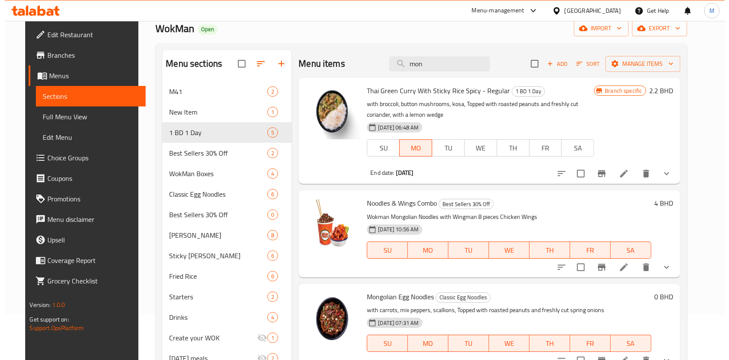
scroll to position [0, 0]
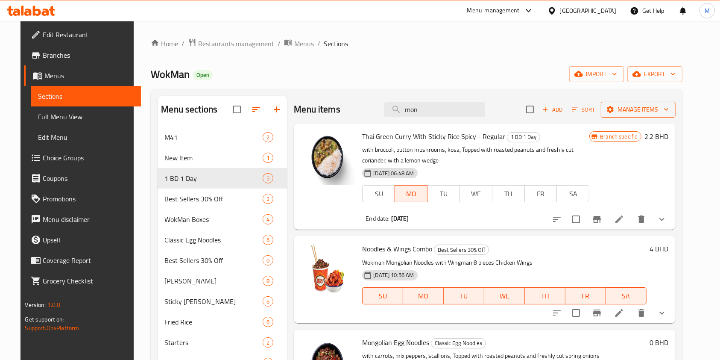
click at [633, 102] on button "Manage items" at bounding box center [638, 110] width 75 height 16
click at [643, 102] on button "Manage items" at bounding box center [638, 110] width 75 height 16
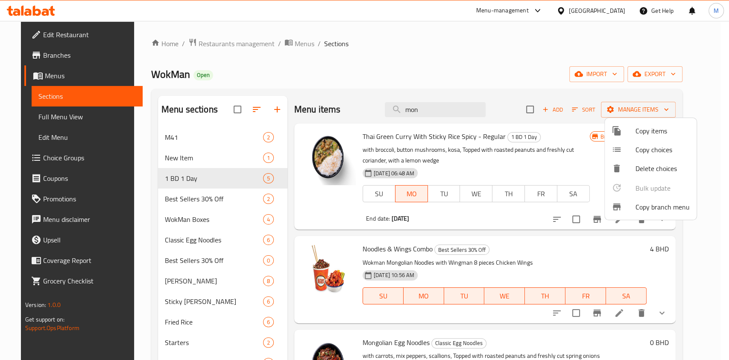
click at [647, 135] on span "Copy items" at bounding box center [662, 131] width 54 height 10
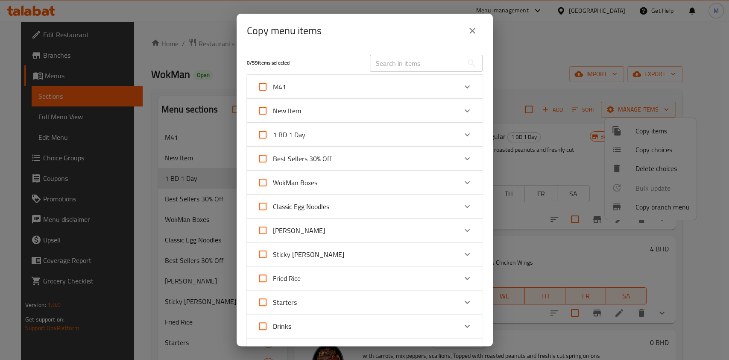
click at [406, 62] on input "text" at bounding box center [416, 63] width 93 height 17
paste input "Mongolian Sticky Rice - Regular"
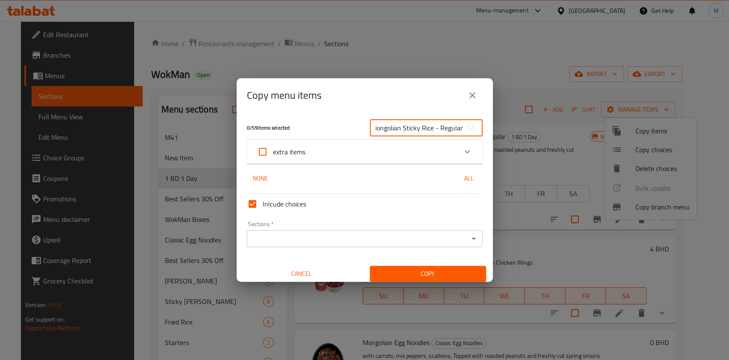
type input "Mongolian Sticky Rice - Regular"
click at [336, 149] on div "extra items" at bounding box center [357, 151] width 200 height 20
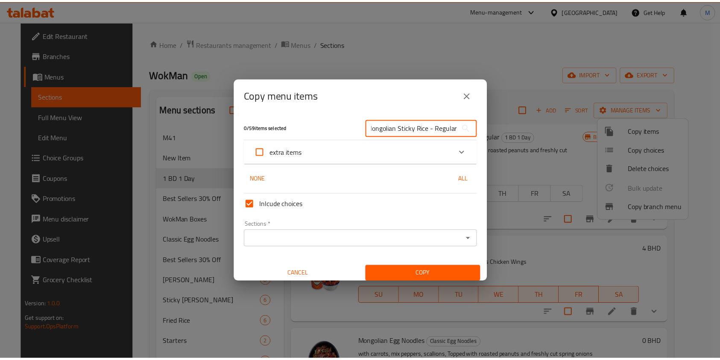
scroll to position [0, 0]
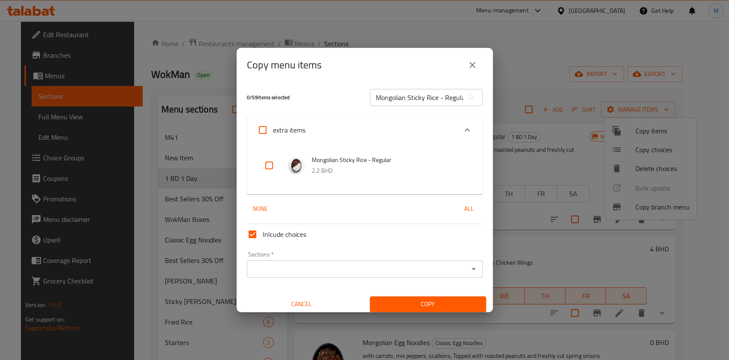
click at [272, 165] on input "checkbox" at bounding box center [269, 165] width 20 height 20
checkbox input "true"
click at [315, 264] on input "Sections   *" at bounding box center [357, 269] width 216 height 12
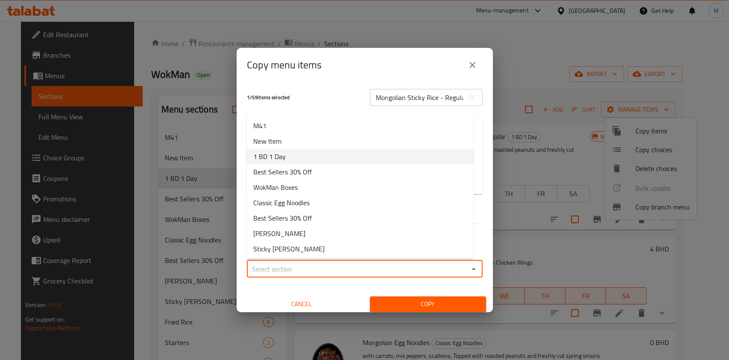
click at [284, 154] on span "1 BD 1 Day" at bounding box center [269, 156] width 32 height 10
type input "1 BD 1 Day"
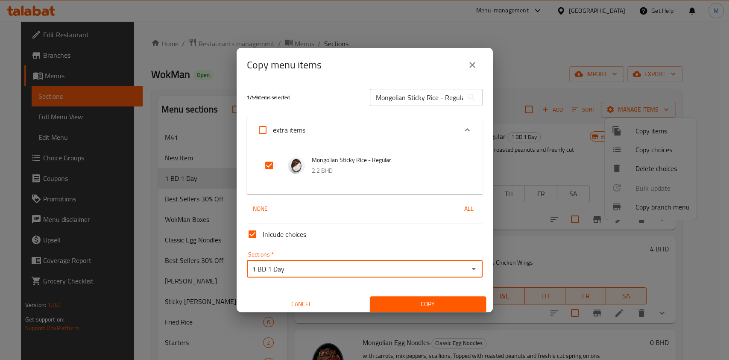
click at [414, 296] on button "Copy" at bounding box center [428, 304] width 116 height 16
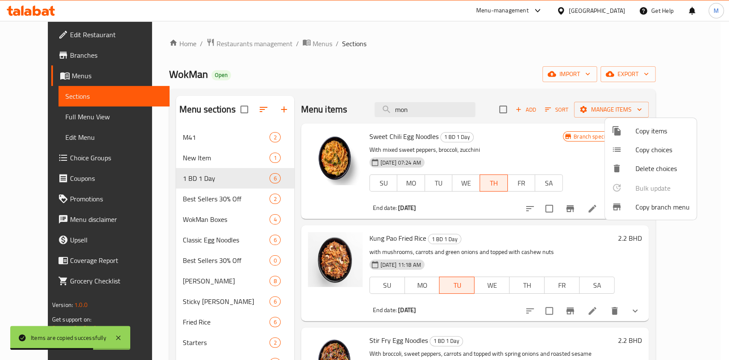
click at [398, 29] on div at bounding box center [364, 180] width 729 height 360
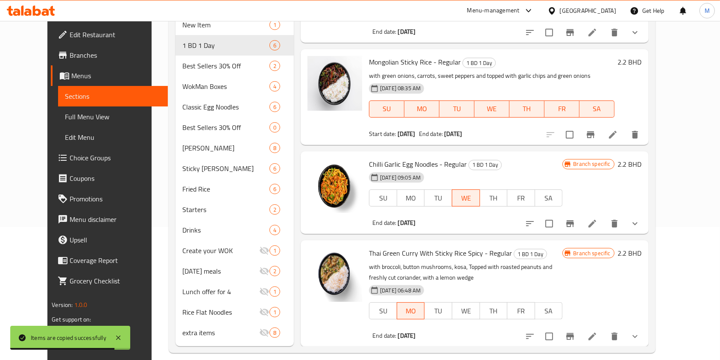
scroll to position [143, 0]
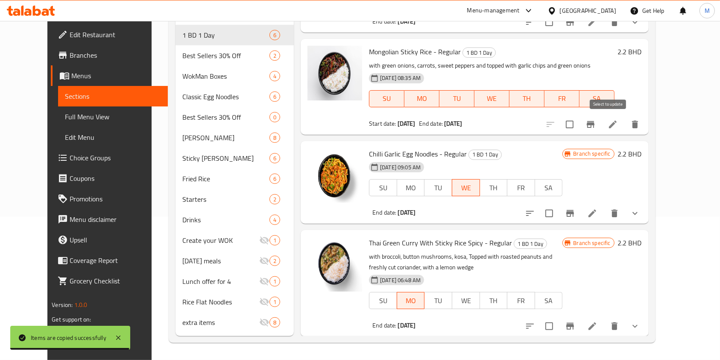
click at [579, 127] on input "checkbox" at bounding box center [570, 124] width 18 height 18
checkbox input "true"
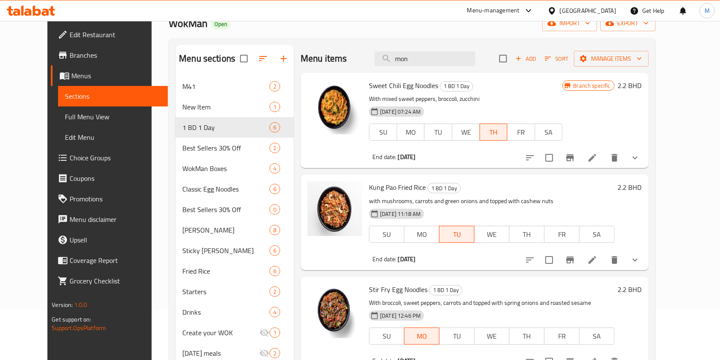
scroll to position [0, 0]
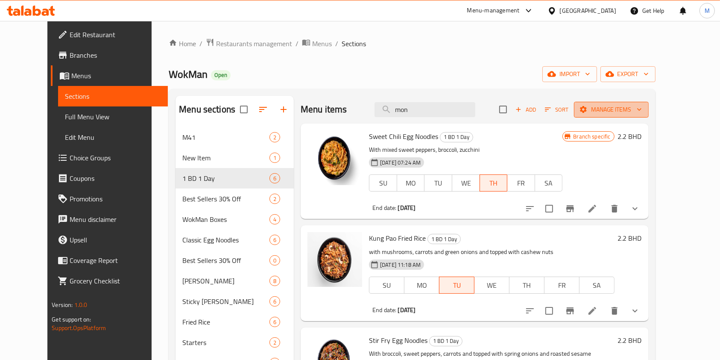
click at [642, 109] on span "Manage items" at bounding box center [611, 109] width 61 height 11
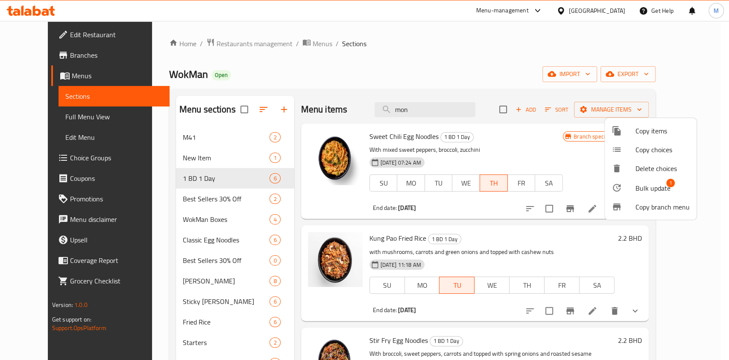
click at [643, 184] on span "Bulk update" at bounding box center [652, 188] width 35 height 10
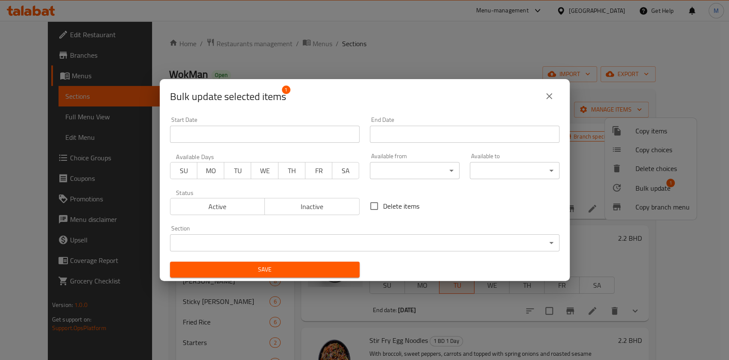
click at [282, 169] on span "TH" at bounding box center [292, 170] width 20 height 12
click at [225, 207] on span "Active" at bounding box center [218, 206] width 88 height 12
click at [404, 137] on input "Start Date" at bounding box center [465, 134] width 190 height 17
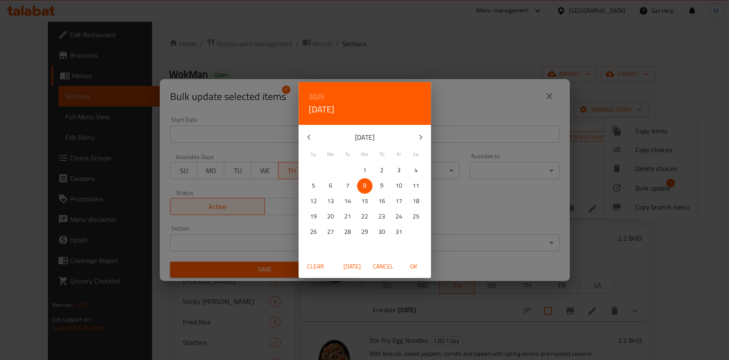
click at [379, 181] on span "9" at bounding box center [381, 185] width 15 height 11
click at [407, 274] on div "Clear Today Cancel OK" at bounding box center [364, 266] width 132 height 23
click at [406, 269] on span "OK" at bounding box center [414, 266] width 20 height 11
type input "09-10-2025"
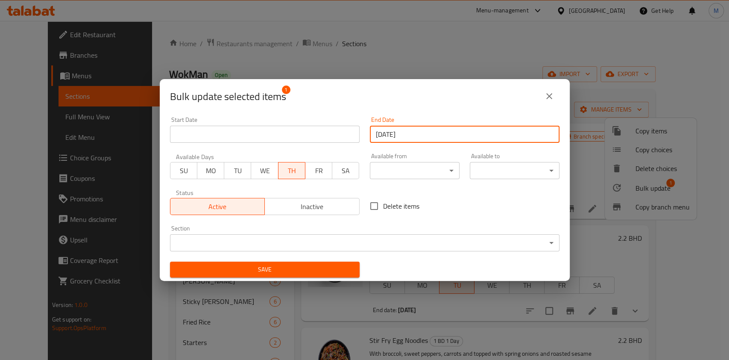
click at [333, 255] on div "Section ​ ​" at bounding box center [365, 238] width 400 height 36
click at [330, 268] on span "Save" at bounding box center [265, 269] width 176 height 11
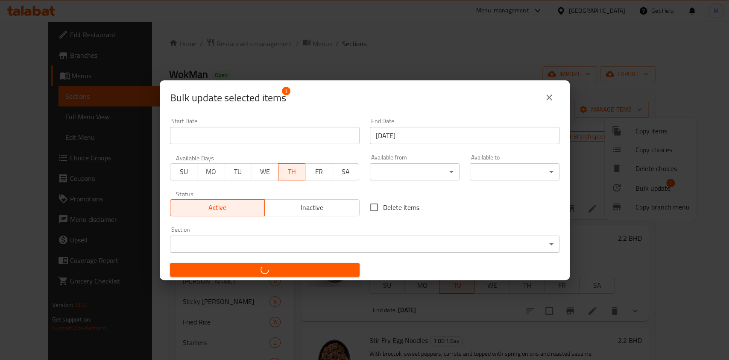
checkbox input "false"
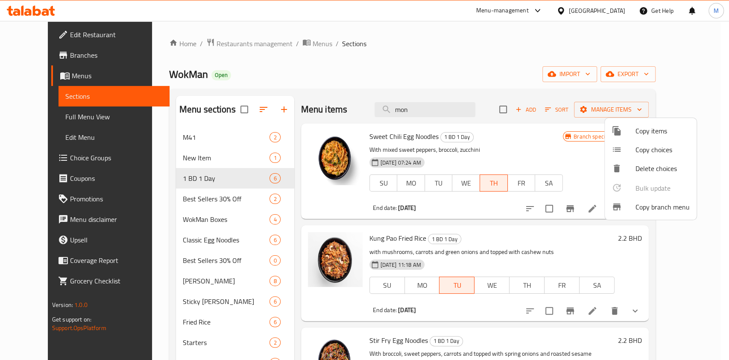
click at [498, 69] on div at bounding box center [364, 180] width 729 height 360
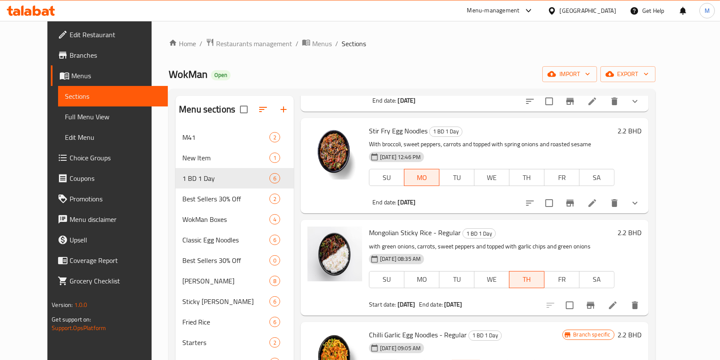
scroll to position [247, 0]
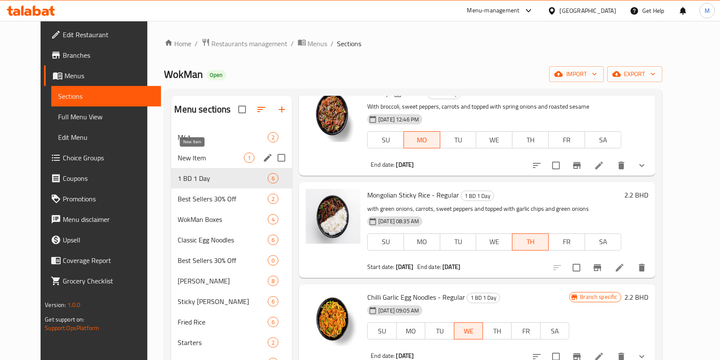
click at [197, 158] on span "New Item" at bounding box center [211, 157] width 66 height 10
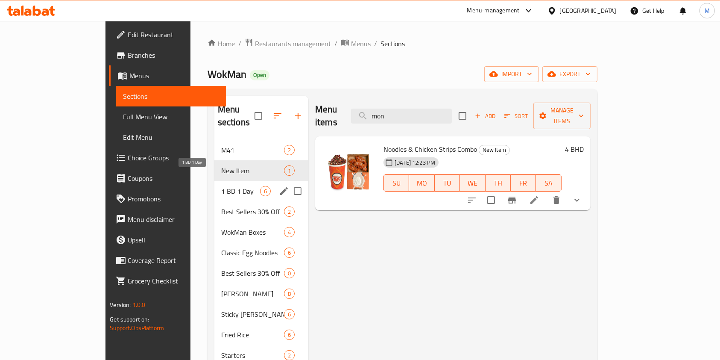
click at [221, 186] on span "1 BD 1 Day" at bounding box center [240, 191] width 39 height 10
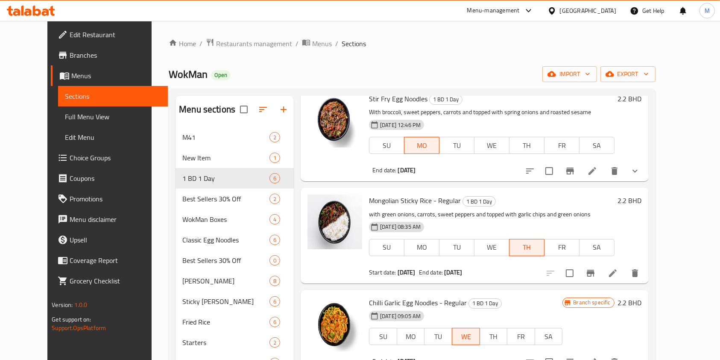
scroll to position [247, 0]
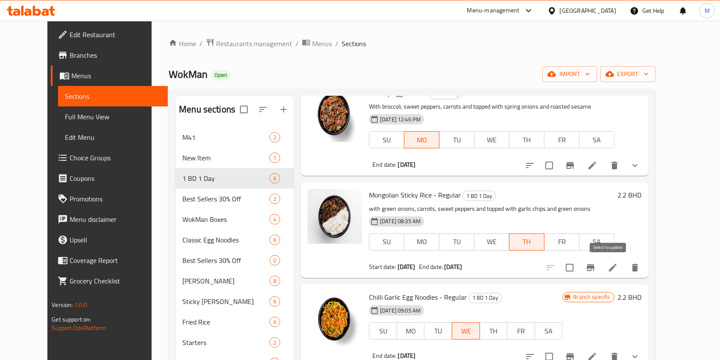
click at [579, 269] on input "checkbox" at bounding box center [570, 267] width 18 height 18
checkbox input "true"
click at [70, 53] on span "Branches" at bounding box center [115, 55] width 91 height 10
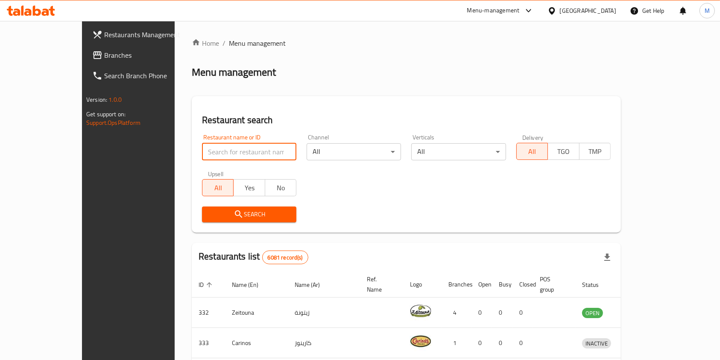
click at [244, 147] on input "search" at bounding box center [249, 151] width 94 height 17
type input "wokman"
click button "Search" at bounding box center [249, 214] width 94 height 16
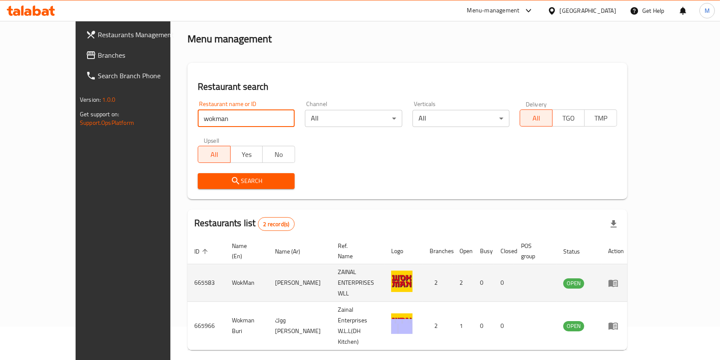
scroll to position [34, 0]
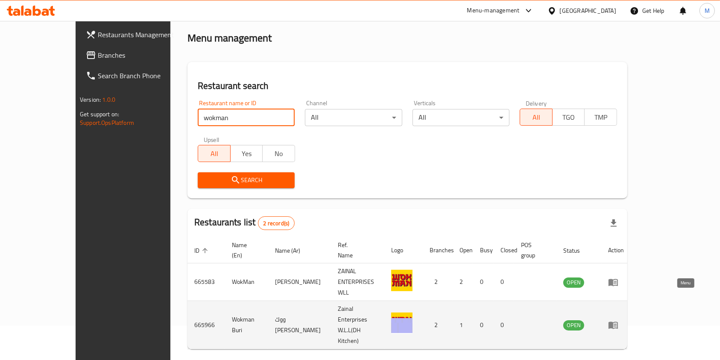
click at [624, 319] on link "enhanced table" at bounding box center [616, 324] width 16 height 10
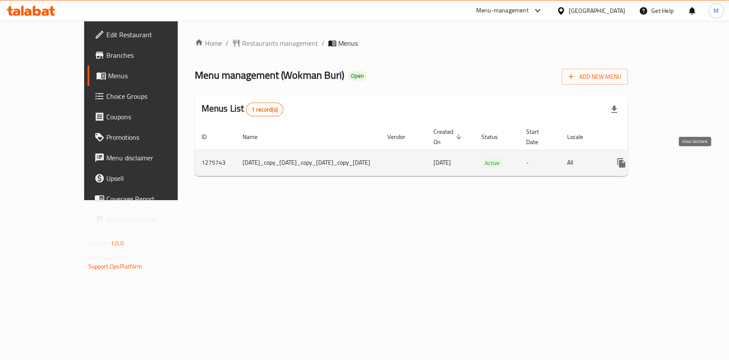
click at [687, 163] on icon "enhanced table" at bounding box center [683, 163] width 8 height 8
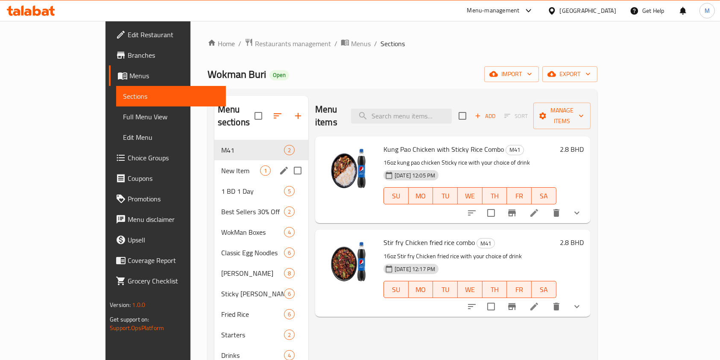
click at [214, 181] on div "1 BD 1 Day 5" at bounding box center [261, 191] width 94 height 20
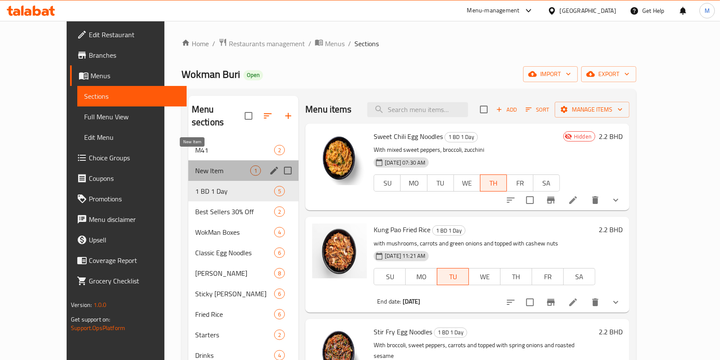
click at [195, 165] on span "New Item" at bounding box center [222, 170] width 55 height 10
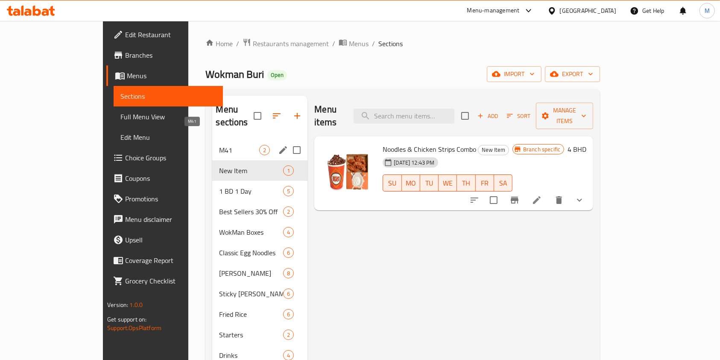
click at [219, 145] on span "M41" at bounding box center [239, 150] width 40 height 10
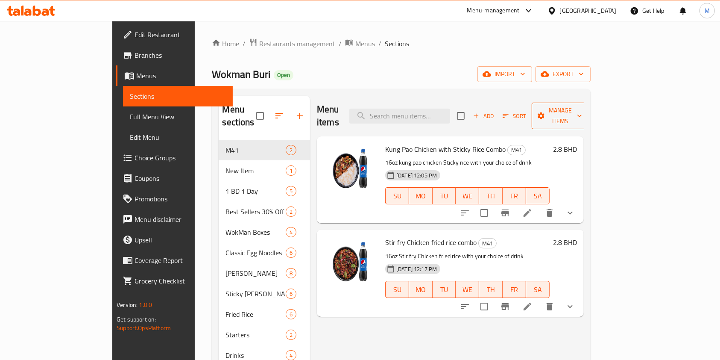
click at [582, 105] on span "Manage items" at bounding box center [560, 115] width 44 height 21
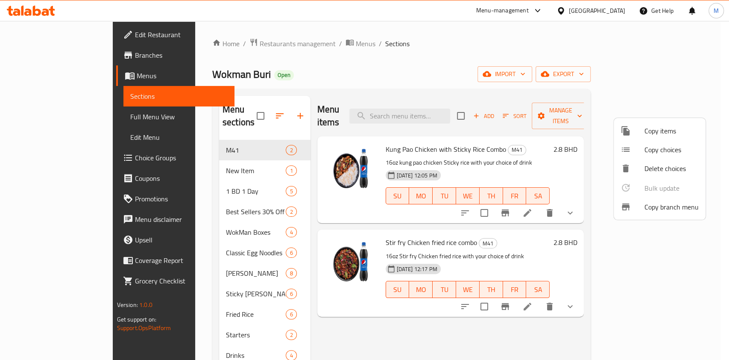
click at [652, 129] on span "Copy items" at bounding box center [671, 131] width 54 height 10
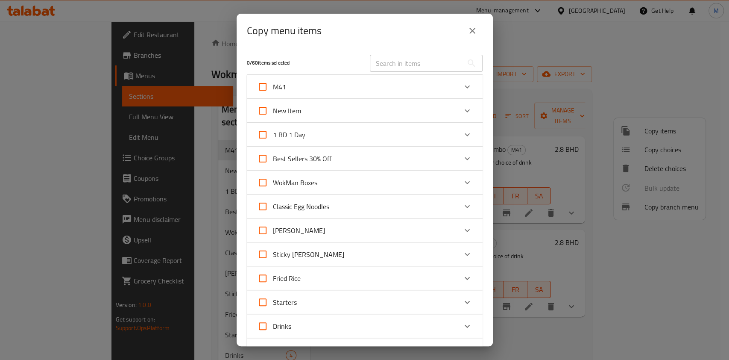
click at [400, 65] on input "text" at bounding box center [416, 63] width 93 height 17
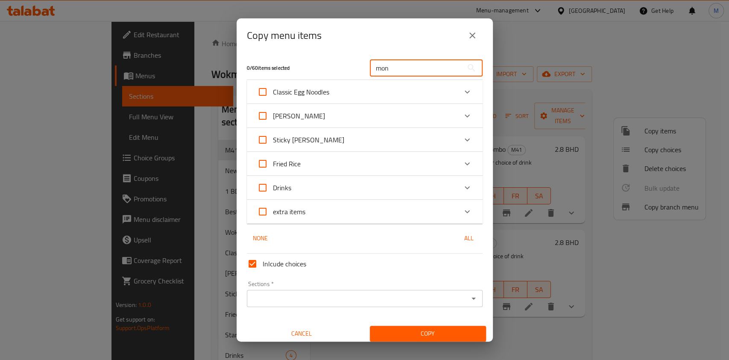
type input "mon"
click at [328, 210] on div "extra items" at bounding box center [357, 211] width 200 height 20
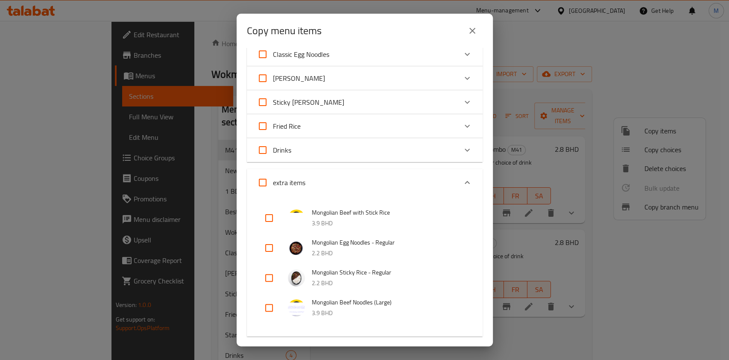
scroll to position [114, 0]
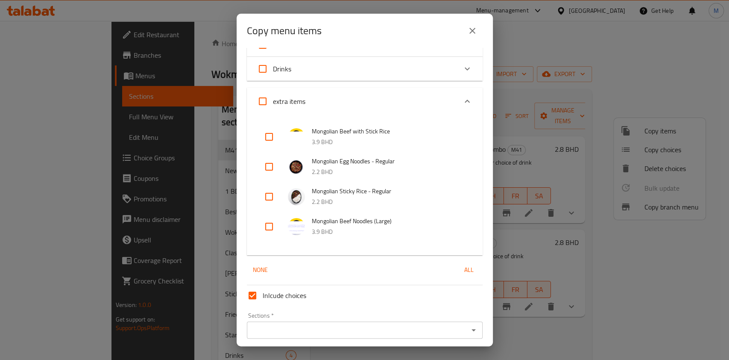
click at [272, 195] on input "checkbox" at bounding box center [269, 196] width 20 height 20
checkbox input "true"
click at [321, 320] on div "Sections   * Sections *" at bounding box center [365, 325] width 236 height 26
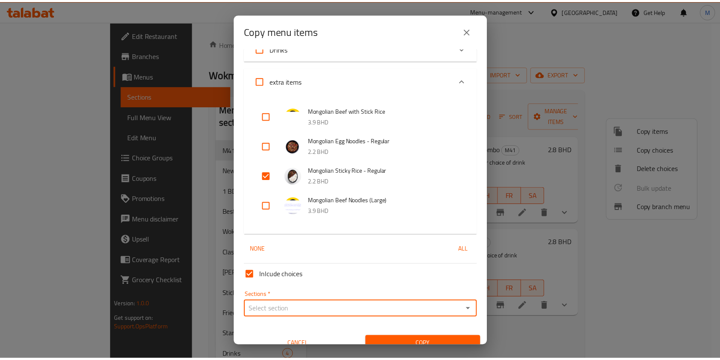
scroll to position [146, 0]
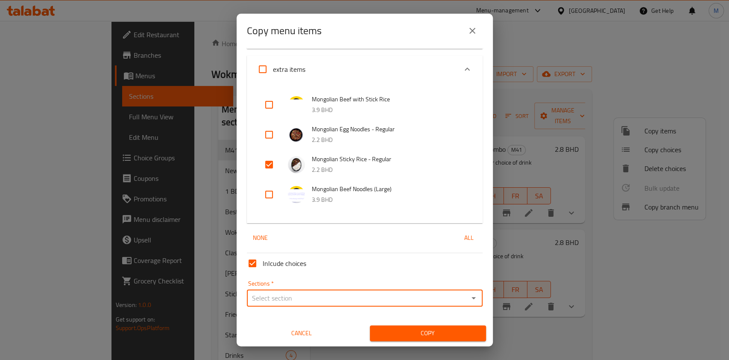
click at [468, 297] on icon "Open" at bounding box center [473, 297] width 10 height 10
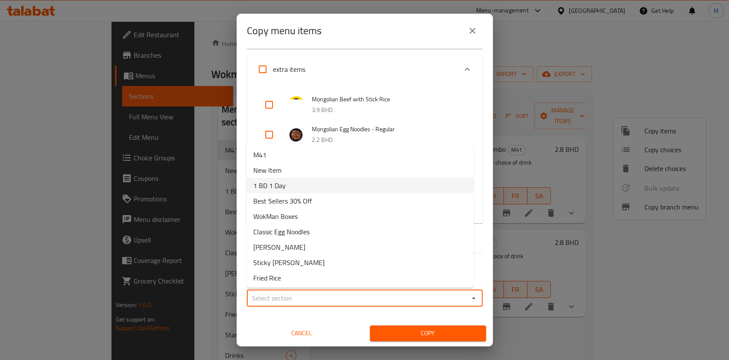
click at [290, 190] on li "1 BD 1 Day" at bounding box center [359, 185] width 227 height 15
type input "1 BD 1 Day"
click at [290, 190] on img at bounding box center [296, 194] width 17 height 17
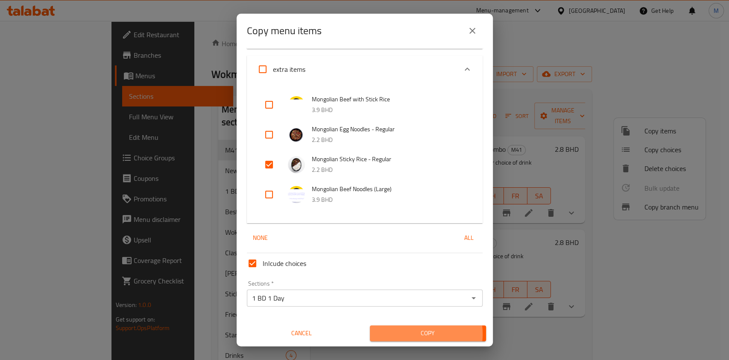
click at [408, 333] on span "Copy" at bounding box center [428, 333] width 102 height 11
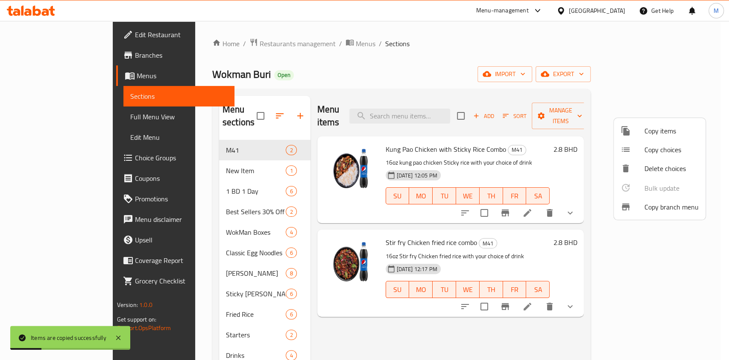
click at [209, 176] on div at bounding box center [364, 180] width 729 height 360
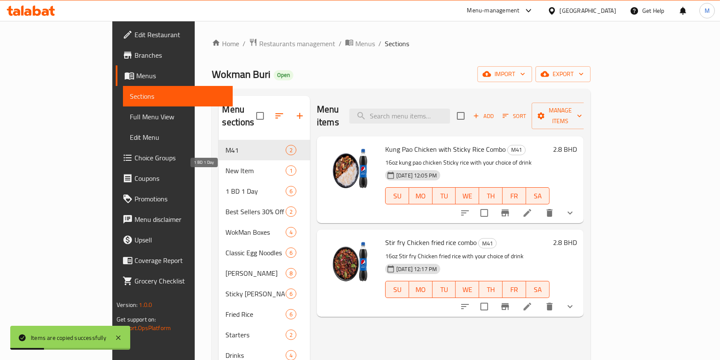
click at [225, 186] on span "1 BD 1 Day" at bounding box center [255, 191] width 60 height 10
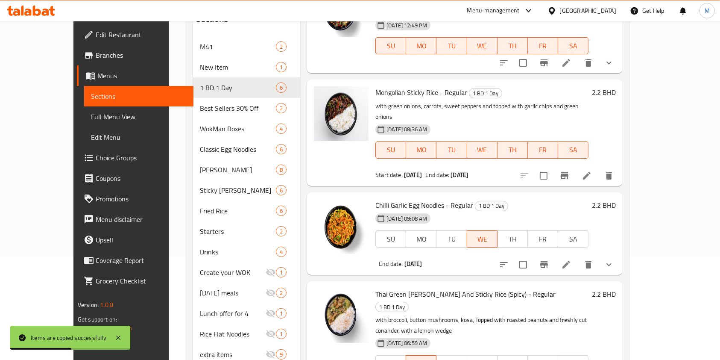
scroll to position [114, 0]
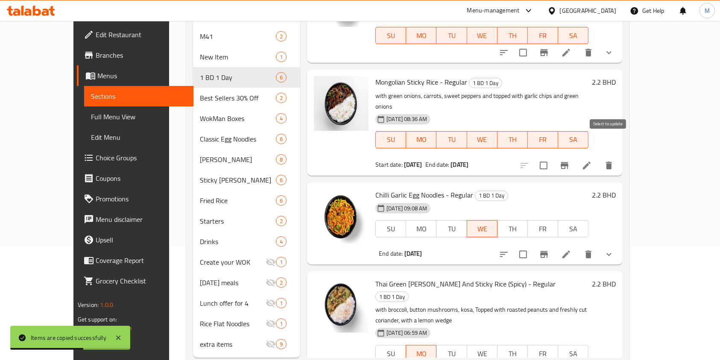
click at [553, 156] on input "checkbox" at bounding box center [544, 165] width 18 height 18
checkbox input "true"
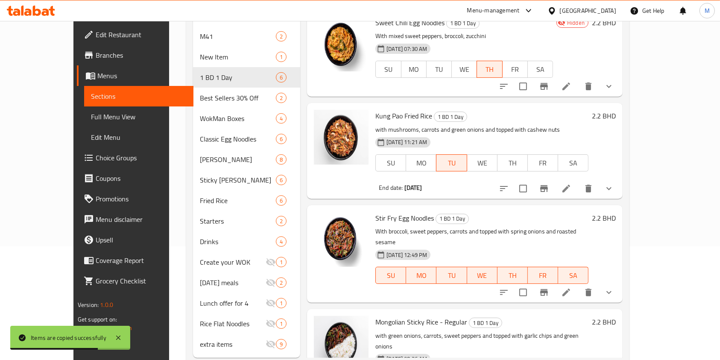
scroll to position [0, 0]
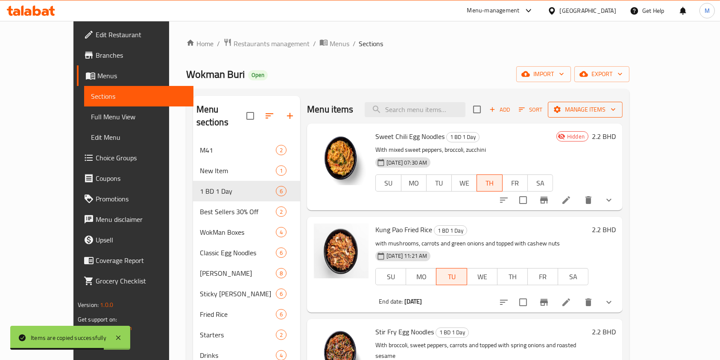
click at [616, 111] on span "Manage items" at bounding box center [585, 109] width 61 height 11
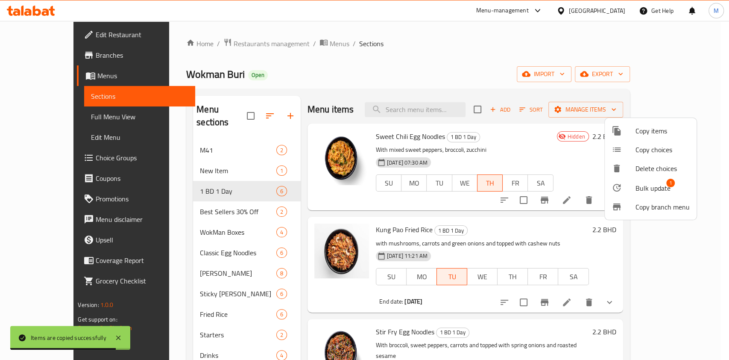
click at [649, 188] on span "Bulk update" at bounding box center [652, 188] width 35 height 10
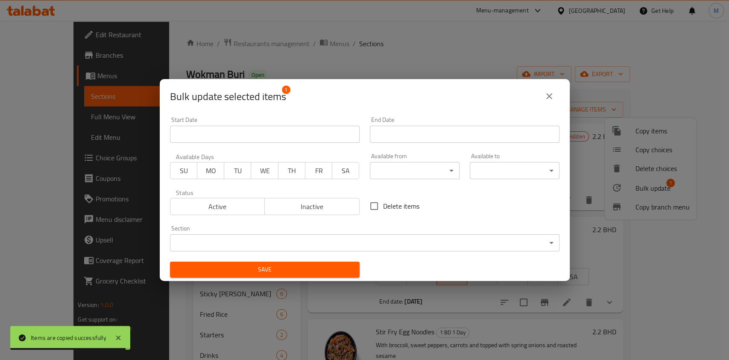
click at [243, 204] on span "Active" at bounding box center [218, 206] width 88 height 12
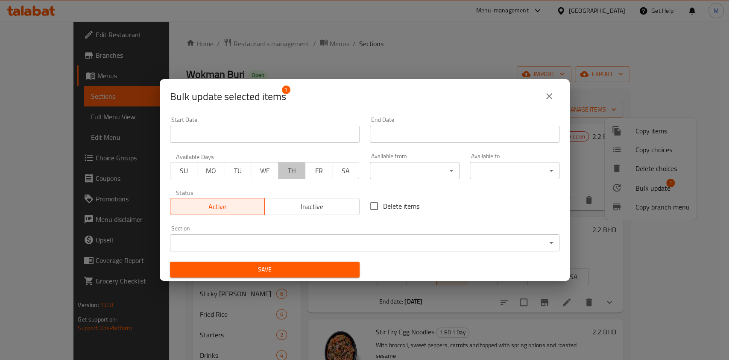
click at [292, 178] on button "TH" at bounding box center [291, 170] width 27 height 17
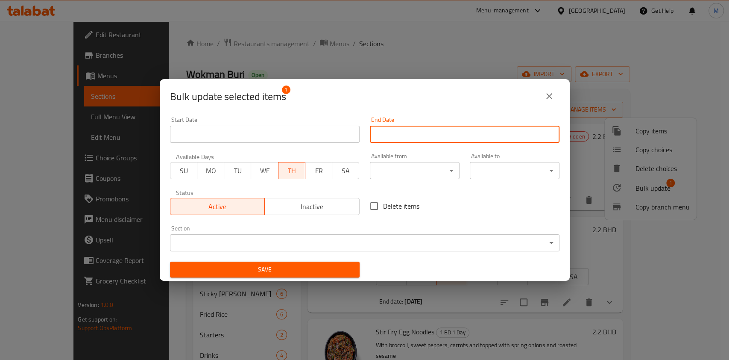
click at [399, 130] on input "Start Date" at bounding box center [465, 134] width 190 height 17
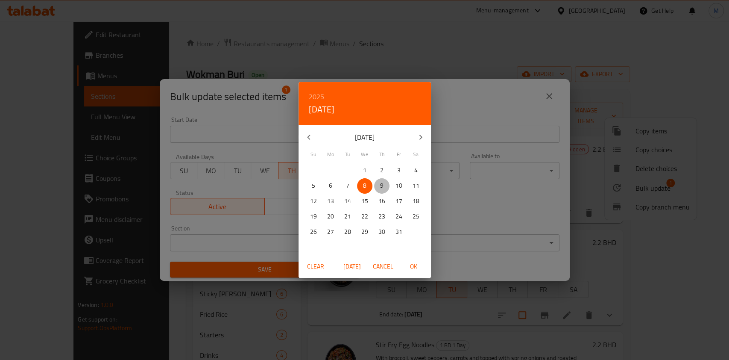
click at [381, 187] on p "9" at bounding box center [381, 185] width 3 height 11
click at [420, 273] on button "OK" at bounding box center [413, 266] width 27 height 16
type input "09-10-2025"
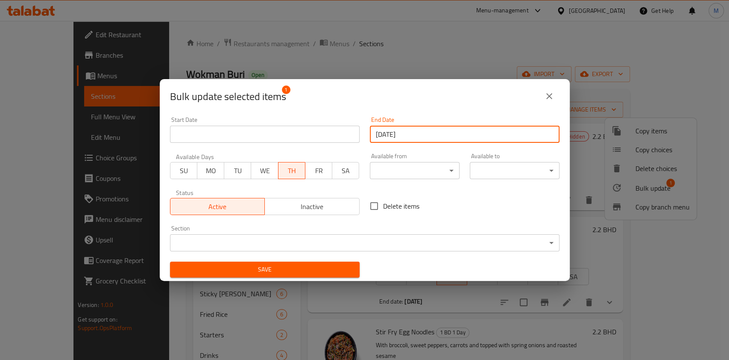
click at [354, 267] on button "Save" at bounding box center [265, 269] width 190 height 16
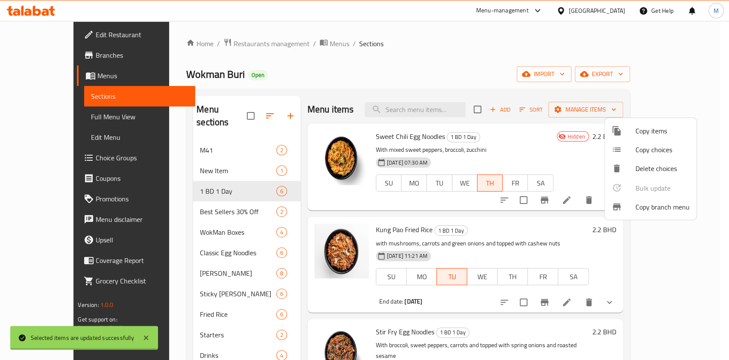
checkbox input "false"
click at [374, 73] on div at bounding box center [364, 180] width 729 height 360
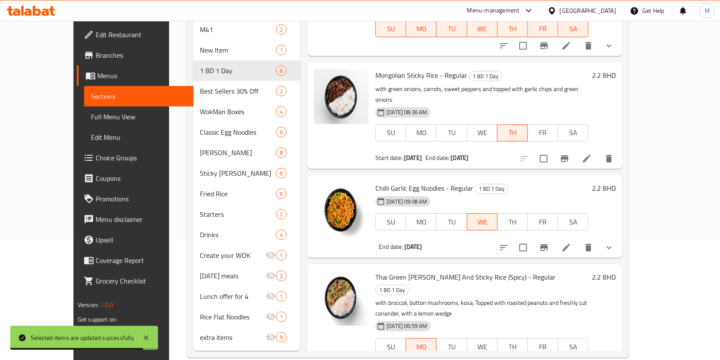
scroll to position [123, 0]
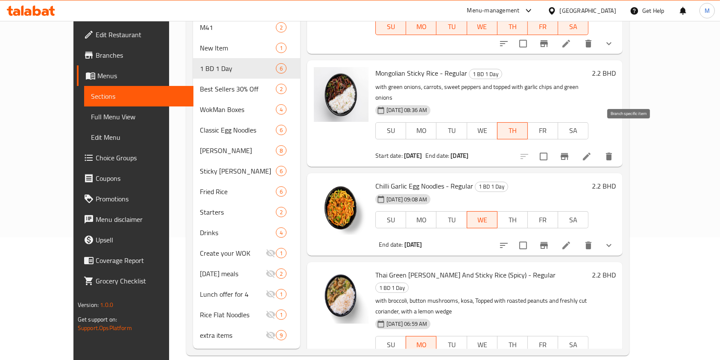
click at [568, 153] on icon "Branch-specific-item" at bounding box center [565, 156] width 8 height 7
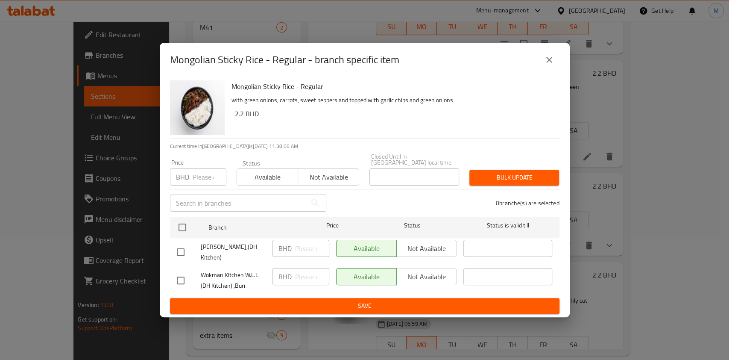
click at [551, 63] on icon "close" at bounding box center [549, 60] width 6 height 6
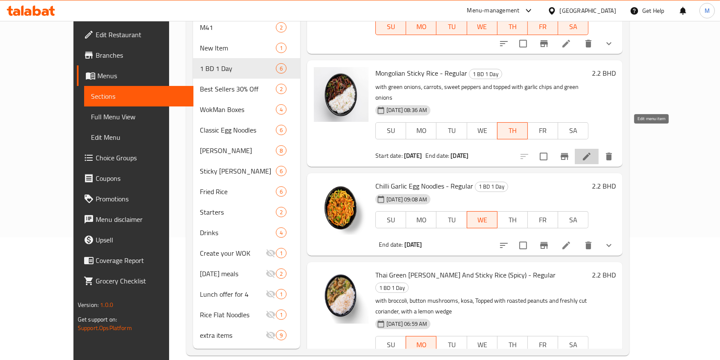
click at [592, 151] on icon at bounding box center [587, 156] width 10 height 10
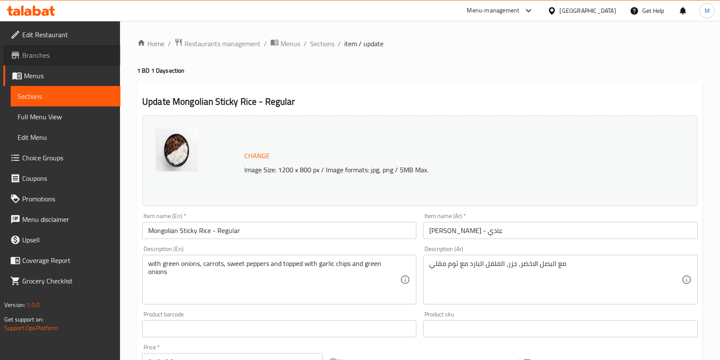
click at [61, 50] on span "Branches" at bounding box center [67, 55] width 91 height 10
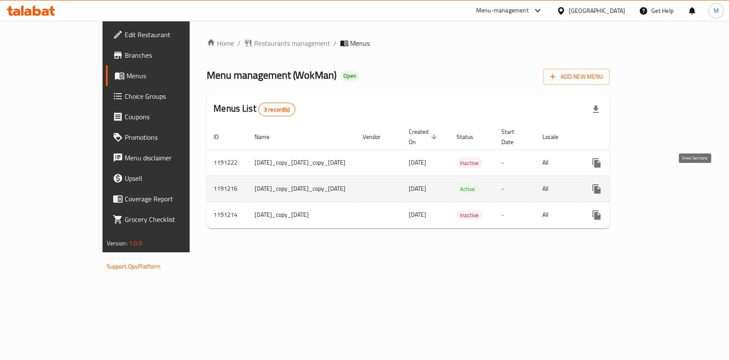
click at [663, 184] on icon "enhanced table" at bounding box center [658, 189] width 10 height 10
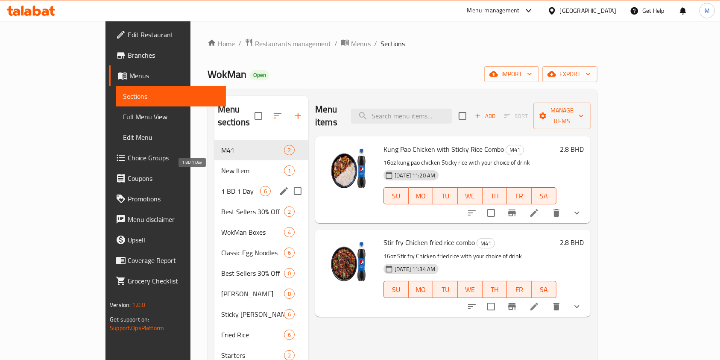
click at [221, 186] on span "1 BD 1 Day" at bounding box center [240, 191] width 39 height 10
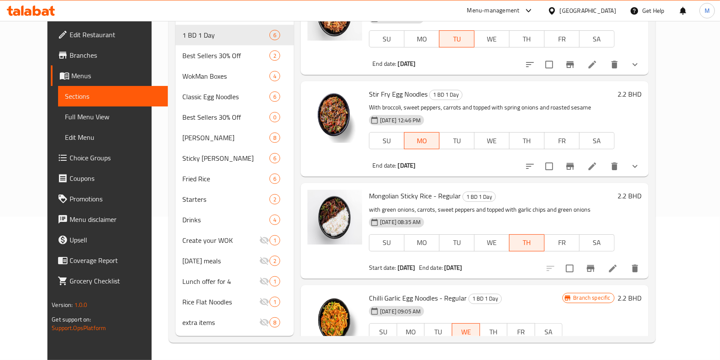
scroll to position [106, 0]
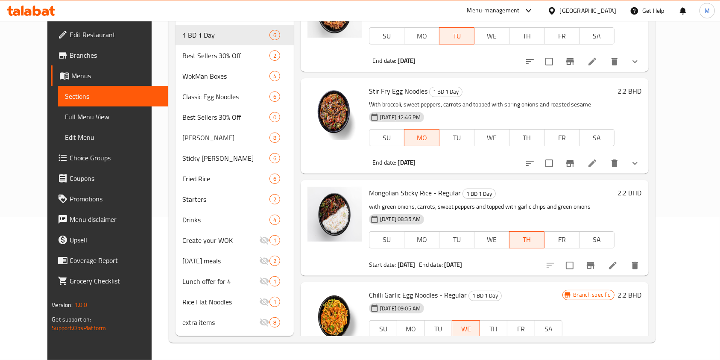
click at [625, 258] on li at bounding box center [613, 264] width 24 height 15
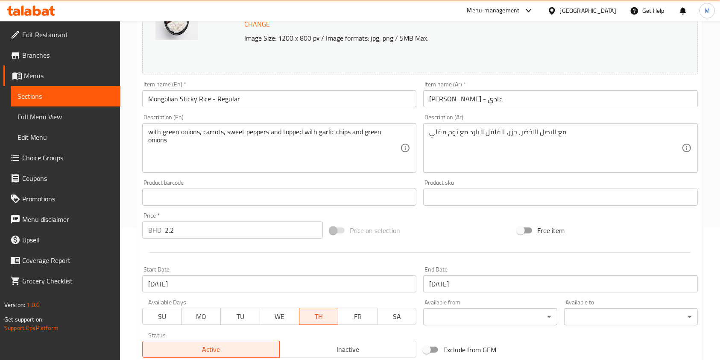
scroll to position [142, 0]
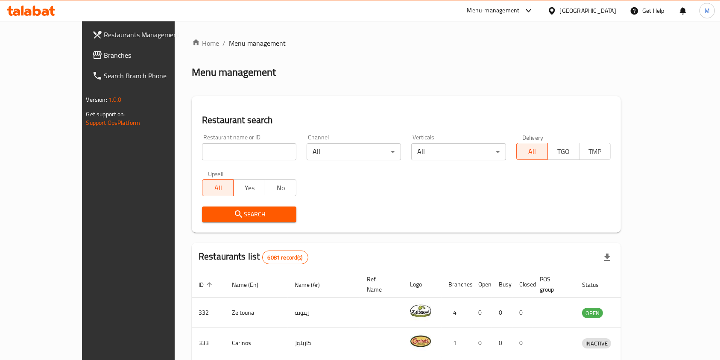
click at [230, 150] on div "Home / Menu management Menu management Restaurant search Restaurant name or ID …" at bounding box center [406, 318] width 429 height 560
click at [218, 159] on input "search" at bounding box center [249, 151] width 94 height 17
click button "Search" at bounding box center [249, 214] width 94 height 16
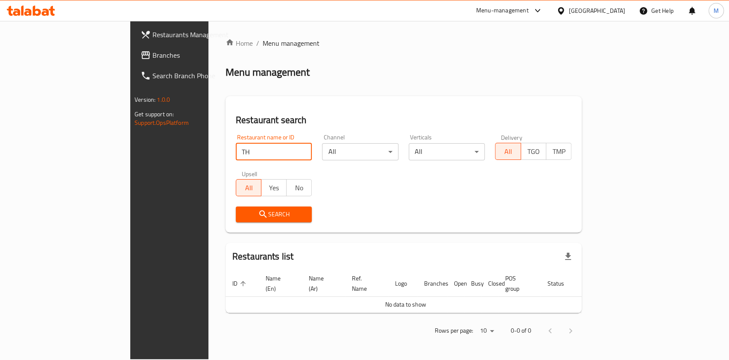
type input "T"
type input "B"
type input "patza"
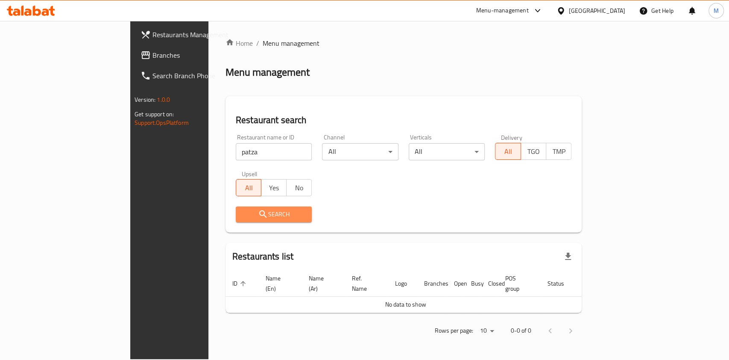
click at [243, 211] on span "Search" at bounding box center [274, 214] width 63 height 11
click at [219, 211] on div at bounding box center [364, 180] width 729 height 360
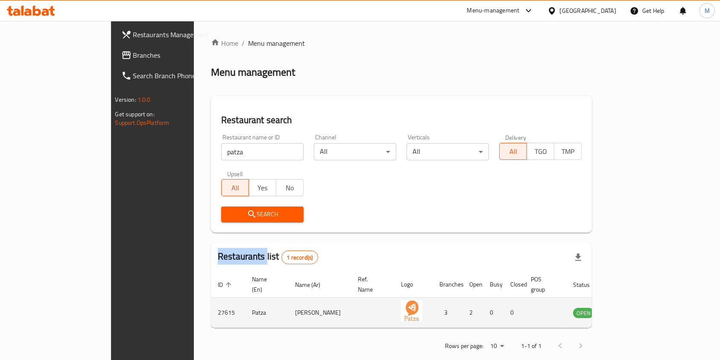
click at [634, 307] on link "enhanced table" at bounding box center [626, 312] width 16 height 10
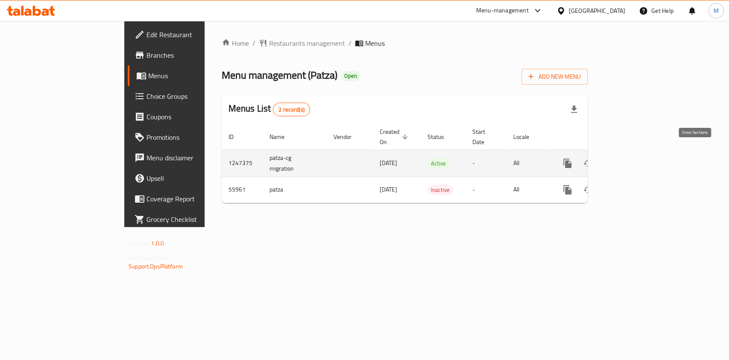
click at [639, 153] on link "enhanced table" at bounding box center [629, 163] width 20 height 20
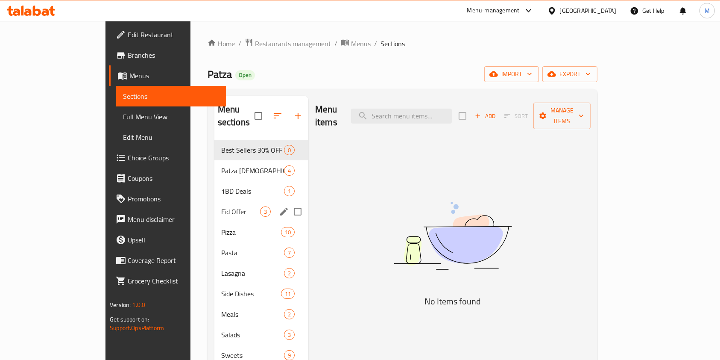
scroll to position [57, 0]
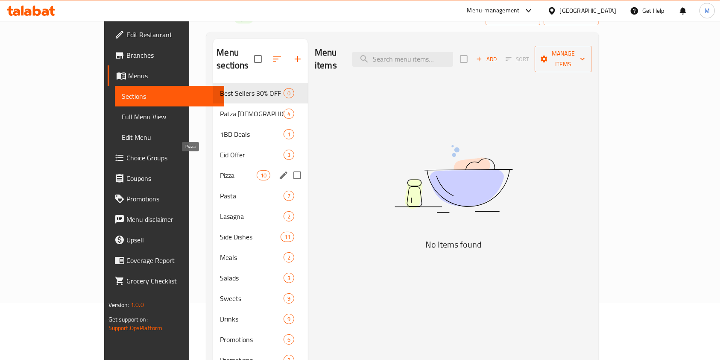
click at [220, 170] on span "Pizza" at bounding box center [238, 175] width 36 height 10
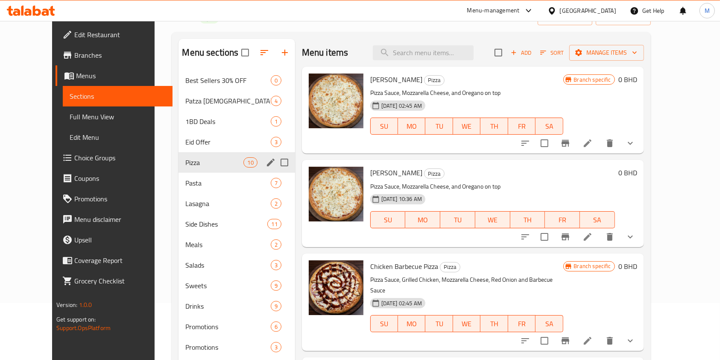
click at [275, 162] on input "Menu sections" at bounding box center [284, 162] width 18 height 18
checkbox input "false"
click at [275, 163] on input "Menu sections" at bounding box center [284, 162] width 18 height 18
checkbox input "true"
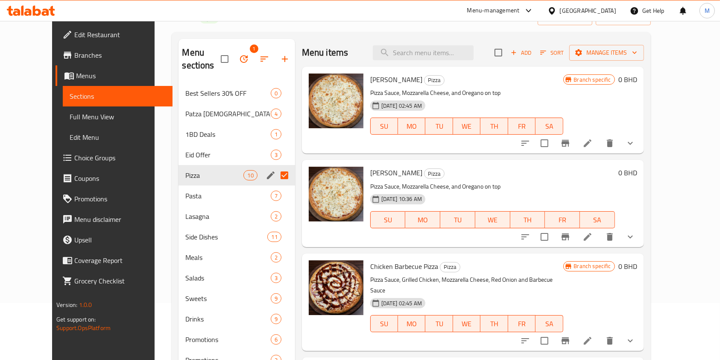
click at [239, 54] on icon "button" at bounding box center [244, 59] width 10 height 10
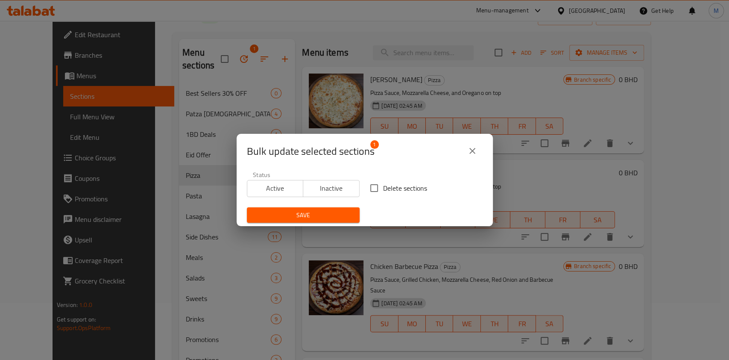
click at [264, 193] on span "Active" at bounding box center [276, 188] width 50 height 12
click at [276, 205] on div "Save" at bounding box center [303, 215] width 123 height 26
click at [279, 210] on span "Save" at bounding box center [303, 215] width 99 height 11
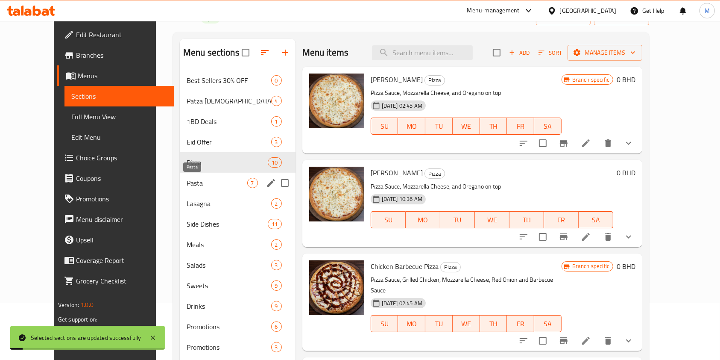
click at [187, 186] on span "Pasta" at bounding box center [217, 183] width 61 height 10
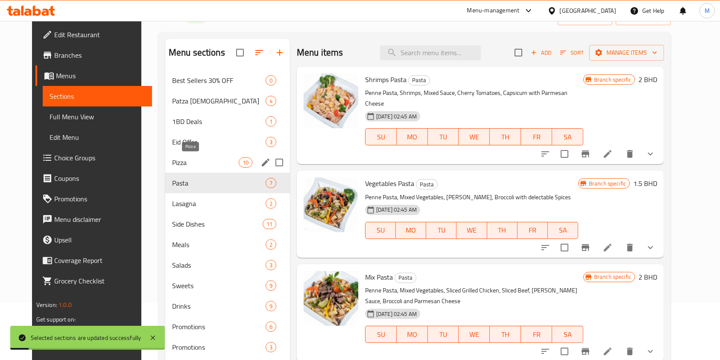
click at [187, 165] on span "Pizza" at bounding box center [205, 162] width 67 height 10
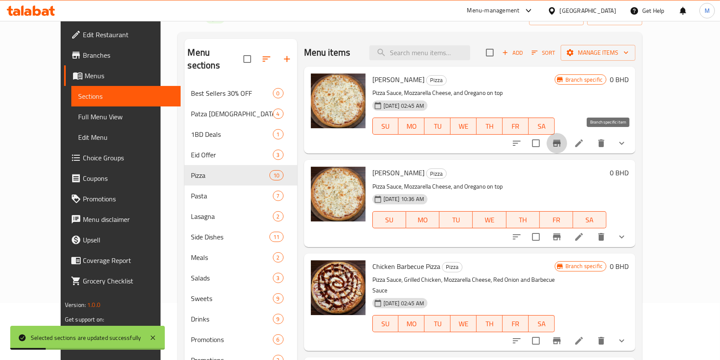
click at [561, 143] on icon "Branch-specific-item" at bounding box center [557, 143] width 8 height 7
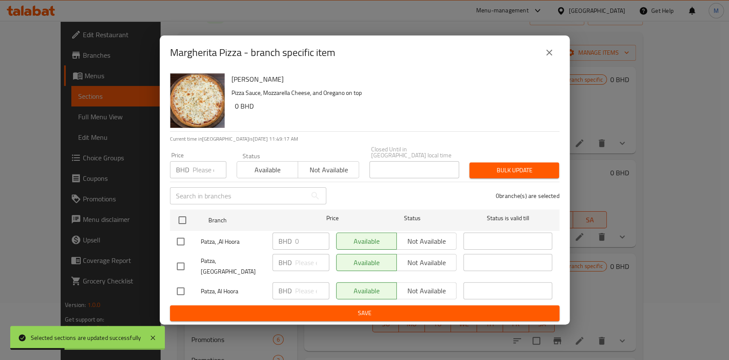
click at [549, 58] on icon "close" at bounding box center [549, 52] width 10 height 10
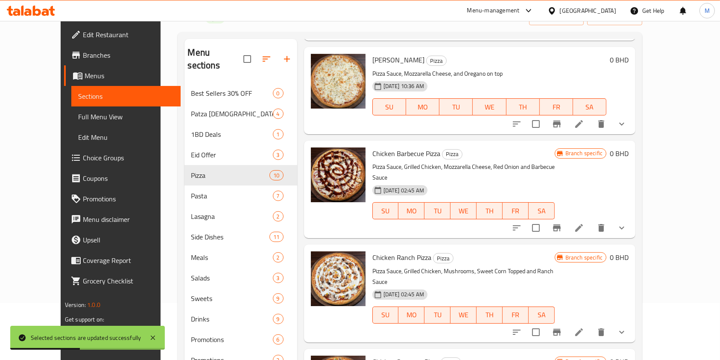
scroll to position [114, 0]
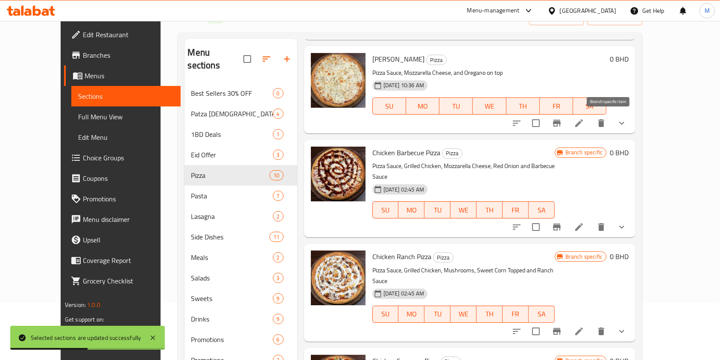
click at [567, 123] on button "Branch-specific-item" at bounding box center [557, 123] width 20 height 20
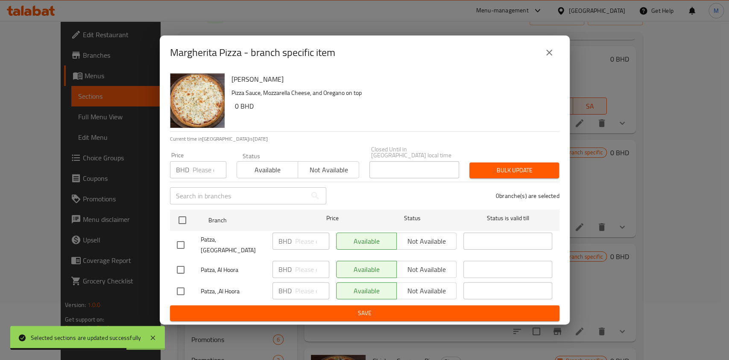
click at [549, 58] on icon "close" at bounding box center [549, 52] width 10 height 10
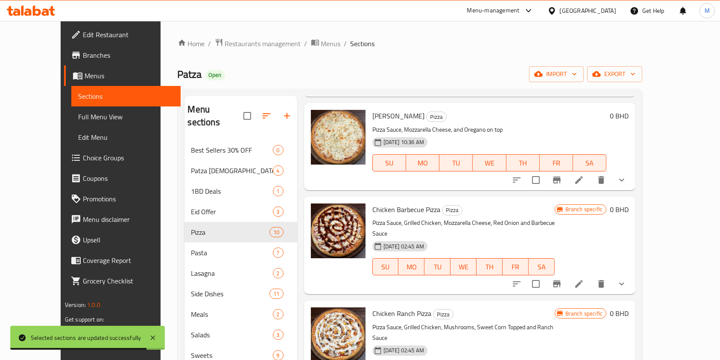
scroll to position [0, 0]
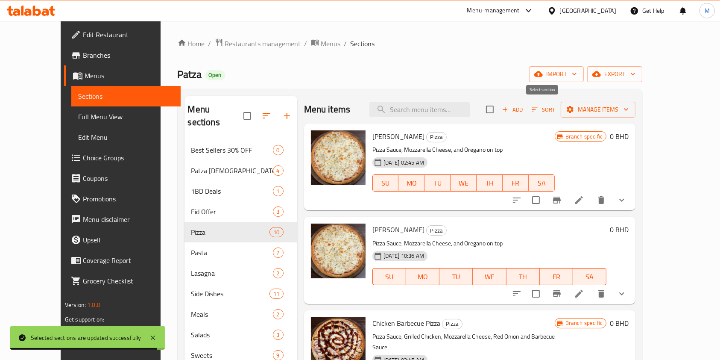
click at [499, 108] on input "checkbox" at bounding box center [490, 109] width 18 height 18
checkbox input "true"
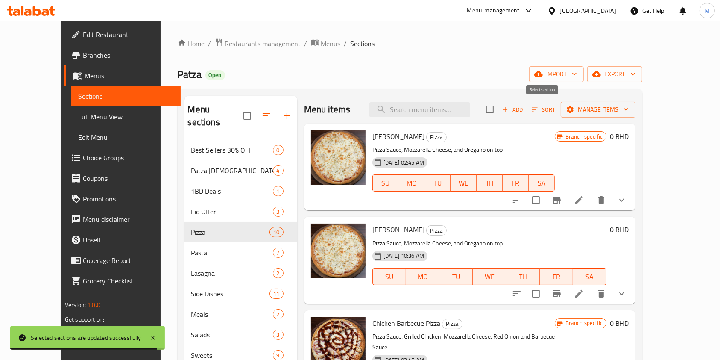
checkbox input "true"
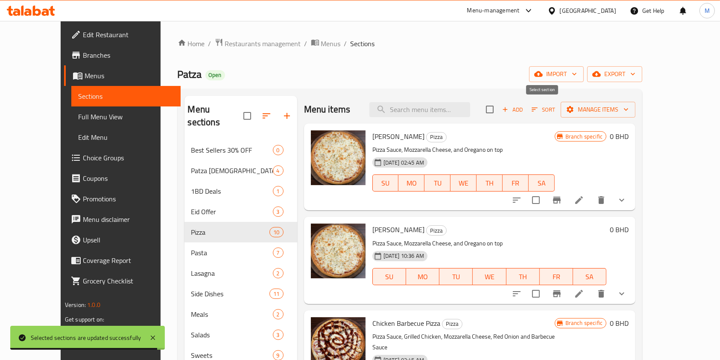
checkbox input "true"
click at [499, 108] on input "checkbox" at bounding box center [490, 109] width 18 height 18
checkbox input "false"
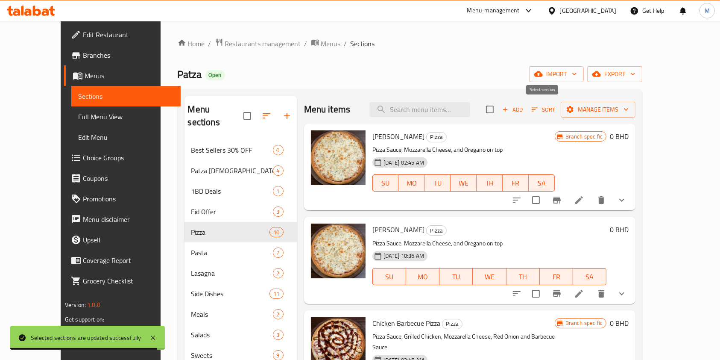
checkbox input "false"
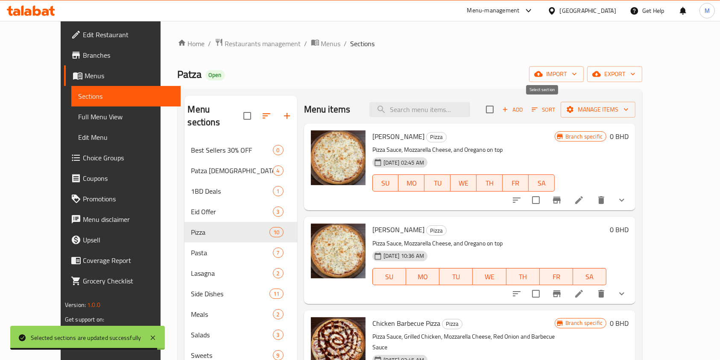
checkbox input "false"
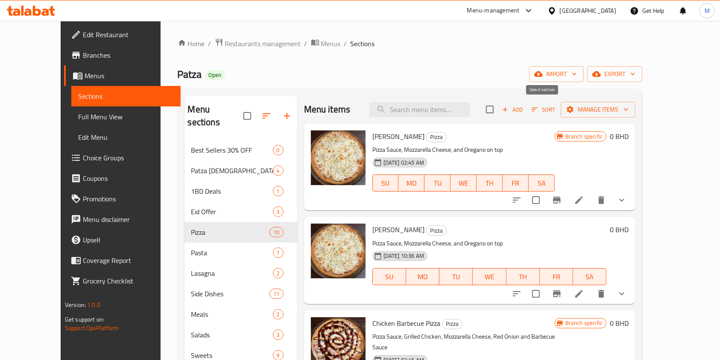
click at [499, 111] on input "checkbox" at bounding box center [490, 109] width 18 height 18
checkbox input "true"
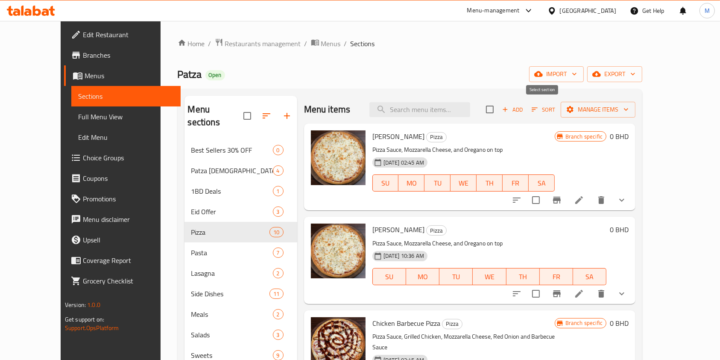
checkbox input "true"
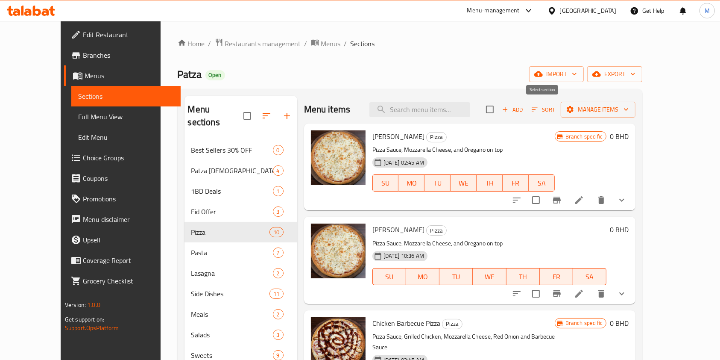
checkbox input "true"
click at [629, 106] on span "Manage items" at bounding box center [597, 109] width 61 height 11
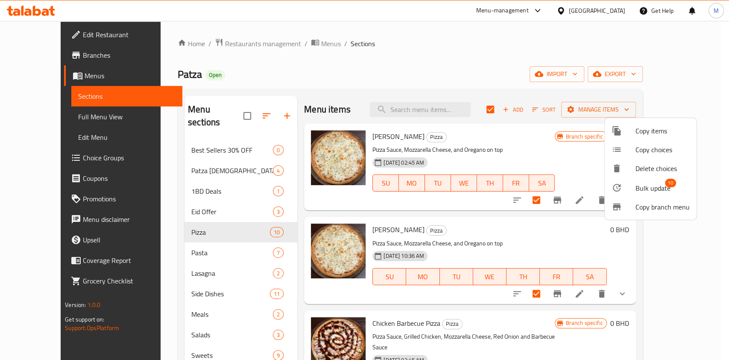
click at [648, 184] on span "Bulk update" at bounding box center [652, 188] width 35 height 10
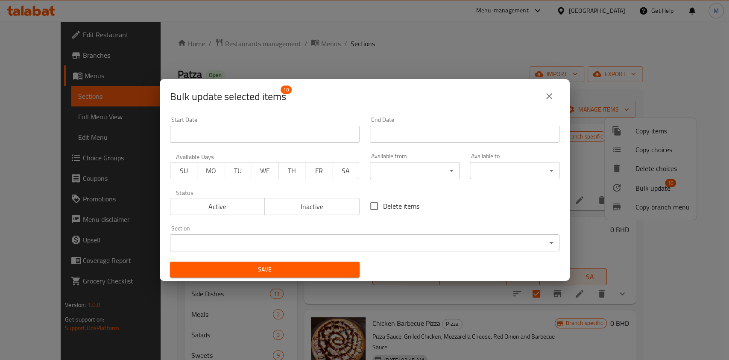
click at [236, 210] on span "Active" at bounding box center [218, 206] width 88 height 12
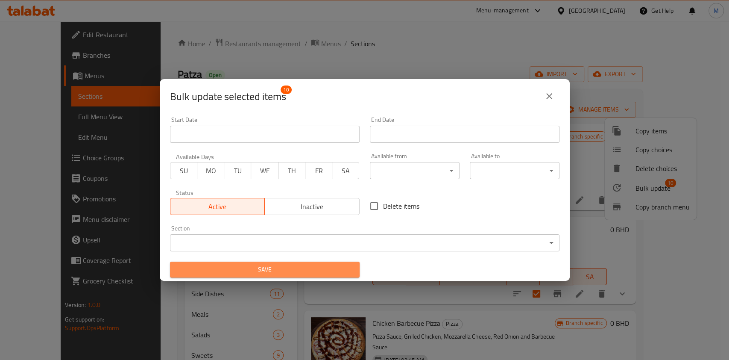
click at [286, 276] on button "Save" at bounding box center [265, 269] width 190 height 16
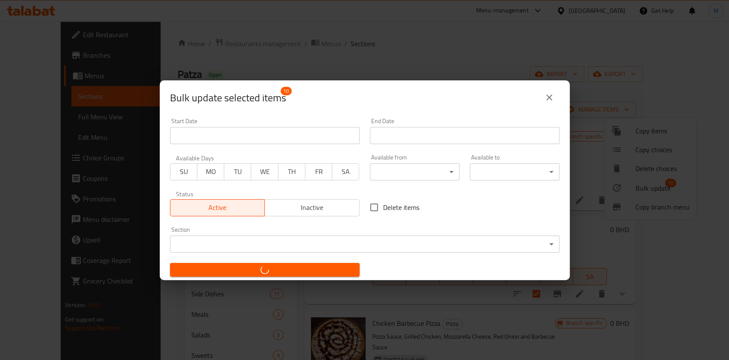
checkbox input "false"
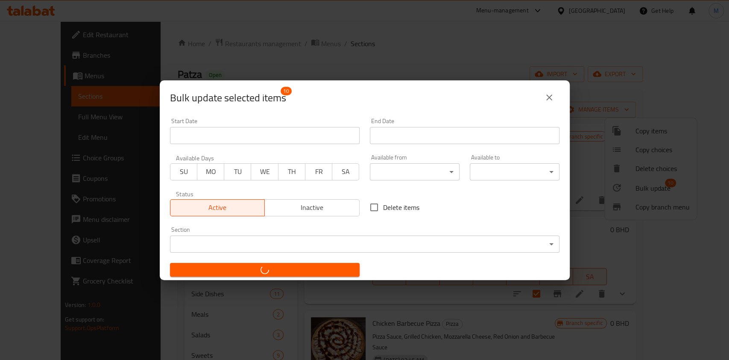
checkbox input "false"
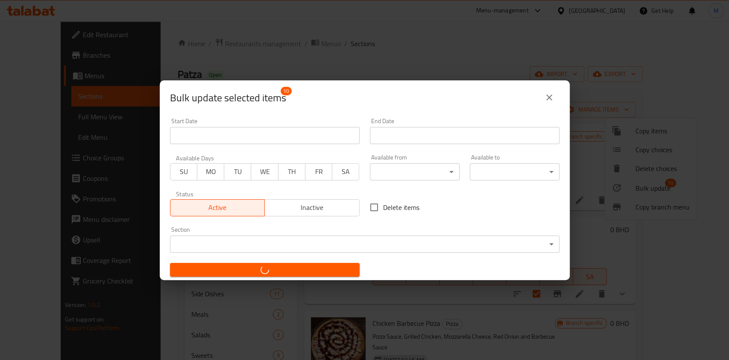
checkbox input "false"
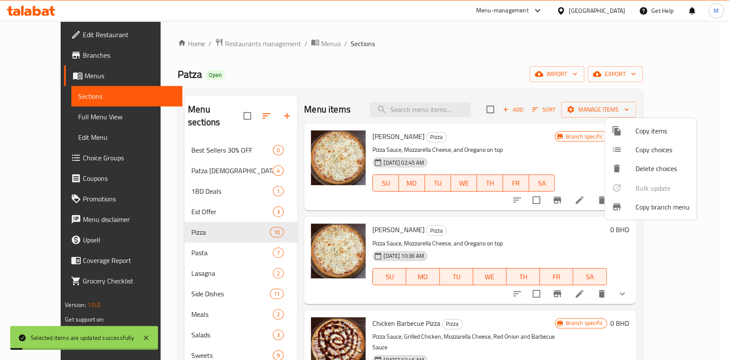
click at [208, 200] on div at bounding box center [364, 180] width 729 height 360
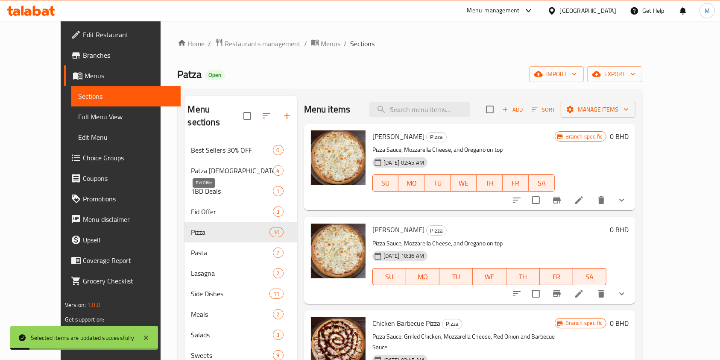
click at [208, 206] on span "Eid Offer" at bounding box center [232, 211] width 82 height 10
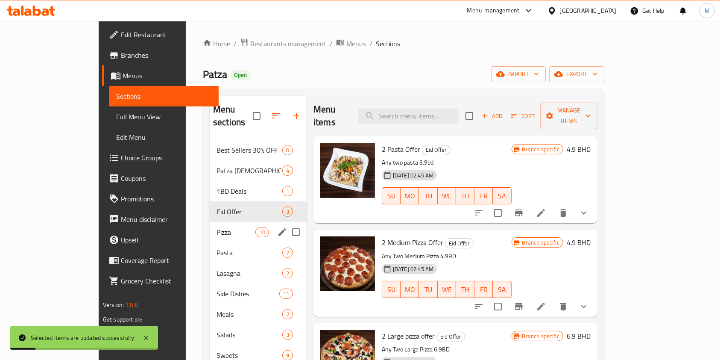
click at [210, 222] on div "Pizza 10" at bounding box center [258, 232] width 97 height 20
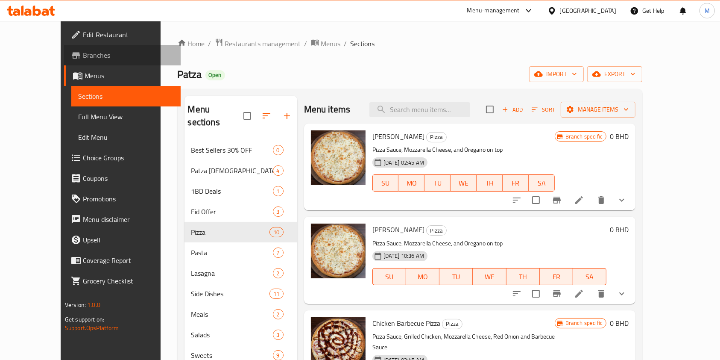
click at [83, 51] on span "Branches" at bounding box center [128, 55] width 91 height 10
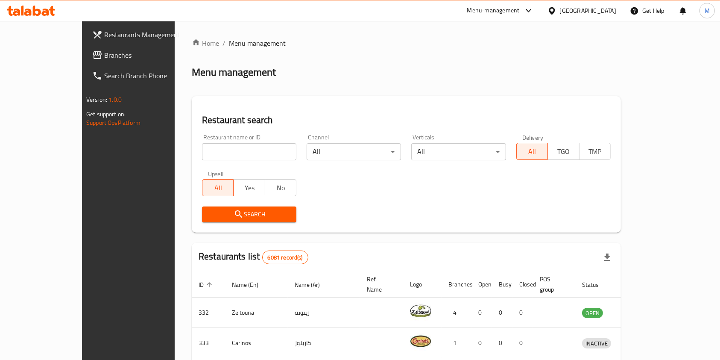
click at [202, 152] on input "search" at bounding box center [249, 151] width 94 height 17
type input "pe"
click at [202, 150] on input "pe" at bounding box center [249, 151] width 94 height 17
type input "v"
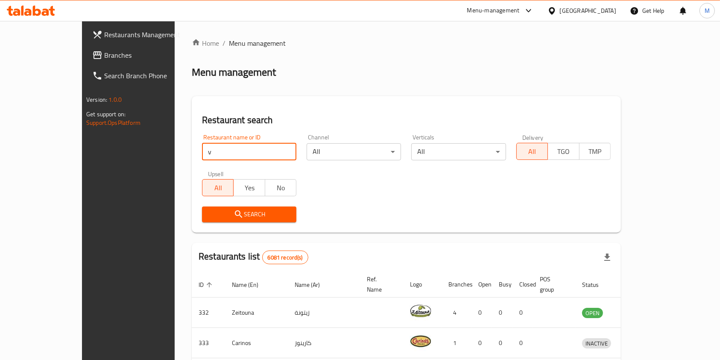
click button "Search" at bounding box center [249, 214] width 94 height 16
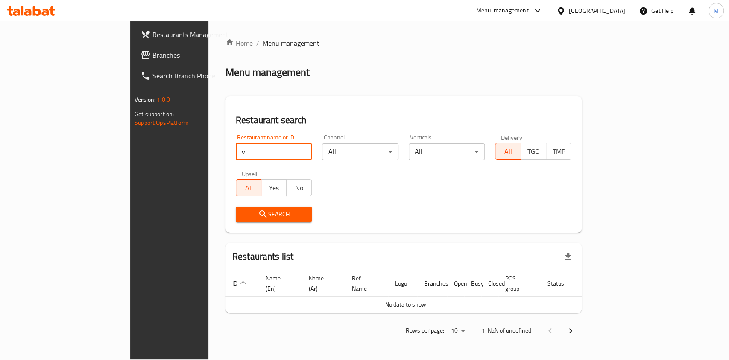
click at [236, 150] on input "v" at bounding box center [274, 151] width 76 height 17
paste input "Patza"
type input "Patza"
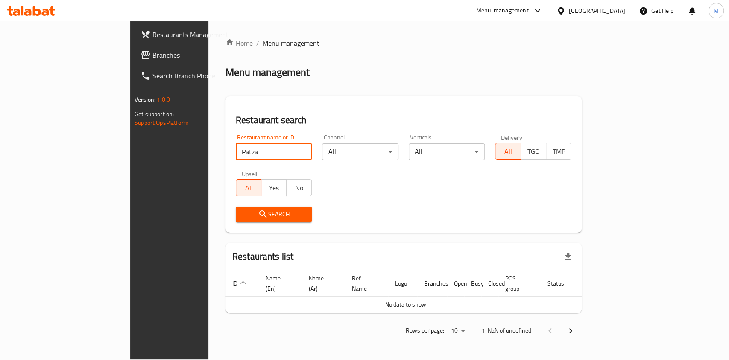
click button "Search" at bounding box center [274, 214] width 76 height 16
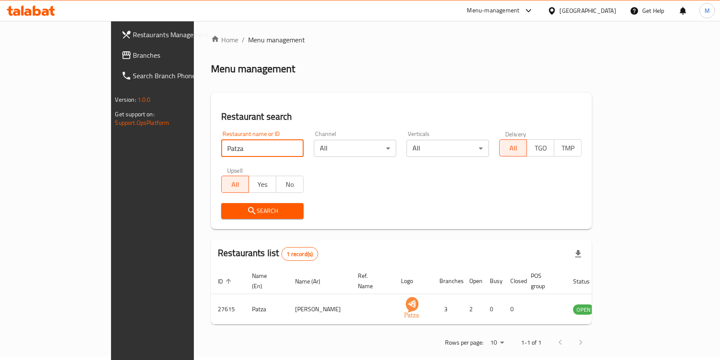
scroll to position [4, 0]
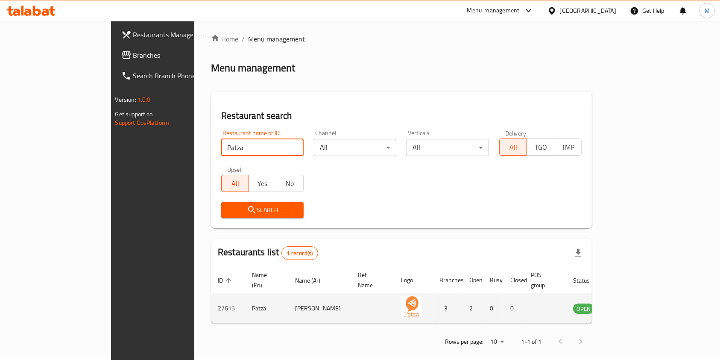
click at [640, 301] on td "enhanced table" at bounding box center [625, 308] width 29 height 30
click at [634, 303] on link "enhanced table" at bounding box center [626, 308] width 16 height 10
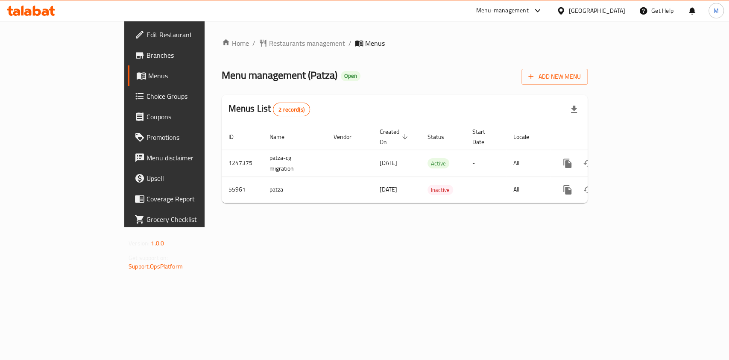
click at [136, 75] on icon at bounding box center [141, 75] width 10 height 10
click at [146, 50] on span "Branches" at bounding box center [192, 55] width 93 height 10
